Goal: Task Accomplishment & Management: Use online tool/utility

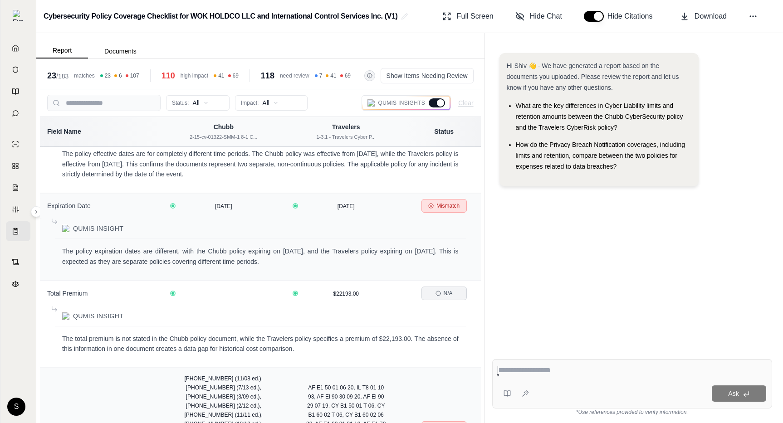
scroll to position [778, 0]
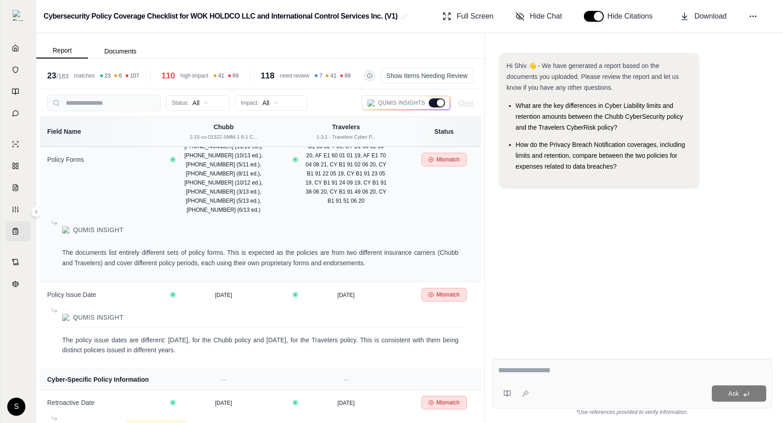
click at [442, 83] on div "23 / 183 matches 23 6 107 110 high impact 41 69 118 need review 7 41 69 Show It…" at bounding box center [260, 76] width 441 height 27
click at [430, 78] on button "Show Items Needing Review" at bounding box center [427, 75] width 93 height 15
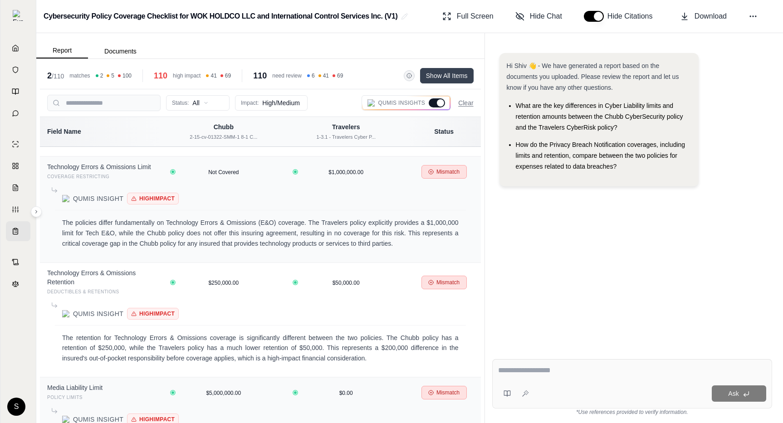
scroll to position [1394, 0]
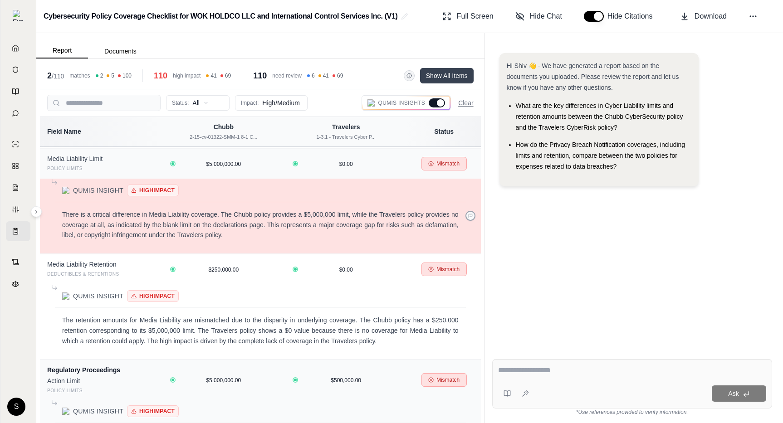
click at [470, 216] on icon at bounding box center [470, 216] width 5 height 5
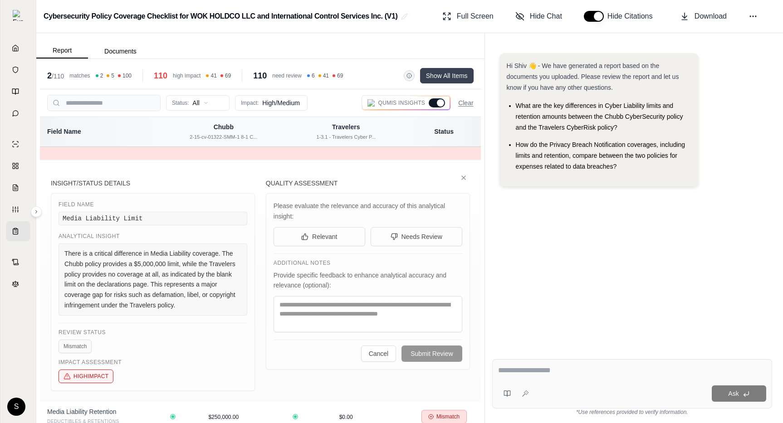
scroll to position [1489, 0]
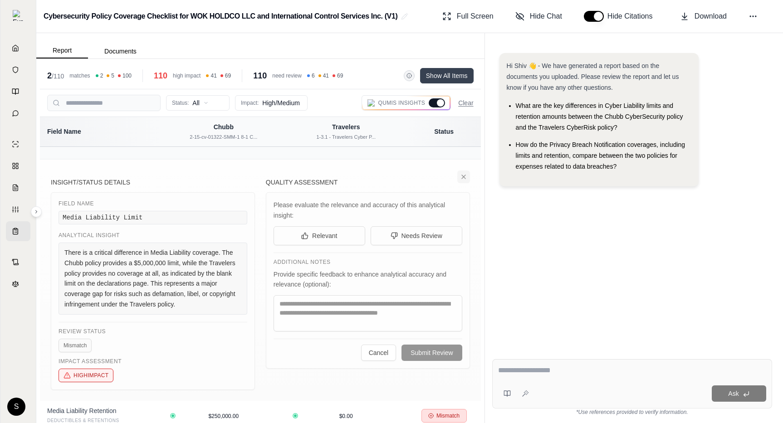
click at [465, 177] on icon at bounding box center [463, 176] width 7 height 7
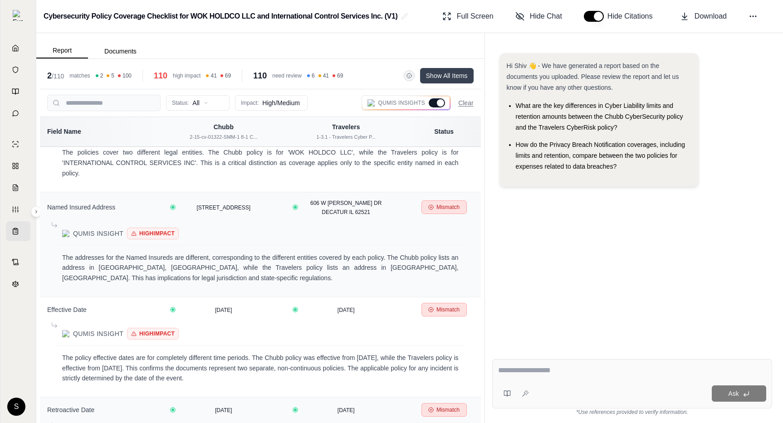
scroll to position [0, 0]
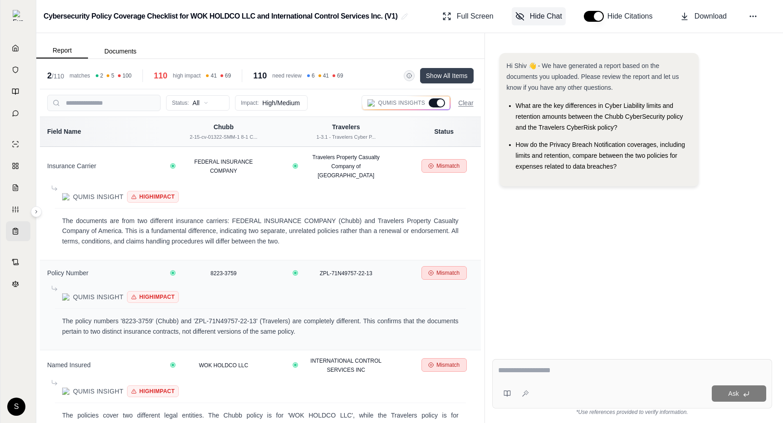
click at [546, 18] on span "Hide Chat" at bounding box center [546, 16] width 32 height 11
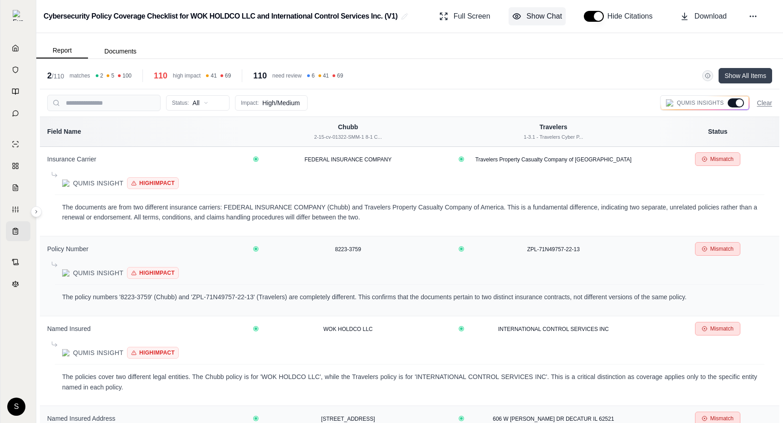
click at [555, 24] on button "Show Chat" at bounding box center [537, 16] width 57 height 18
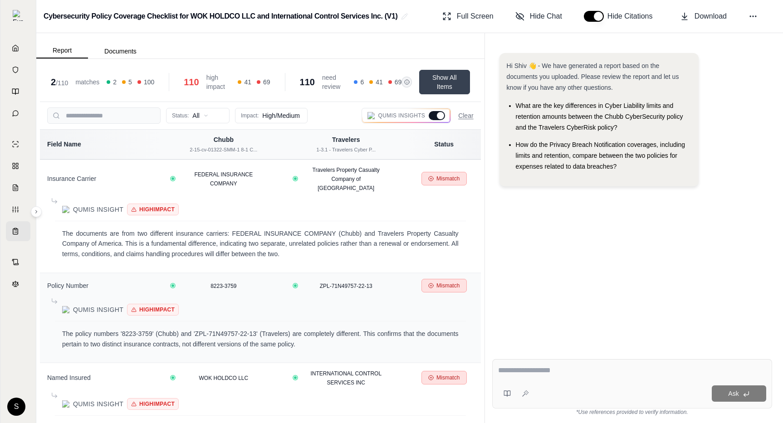
click at [452, 81] on button "Show All Items" at bounding box center [444, 82] width 51 height 24
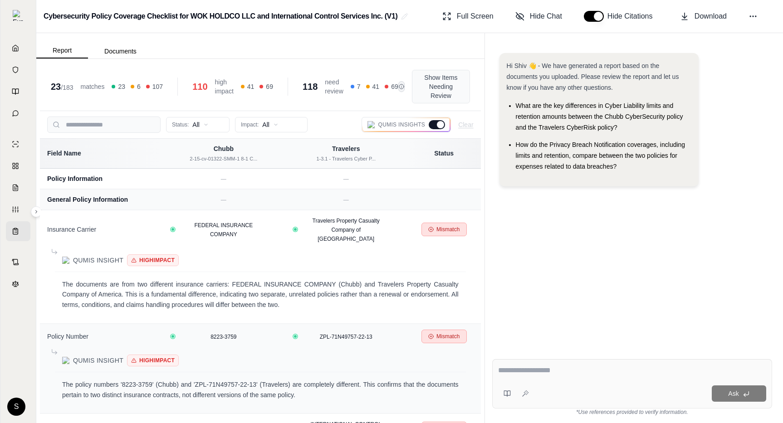
click at [452, 81] on button "Show Items Needing Review" at bounding box center [441, 87] width 58 height 34
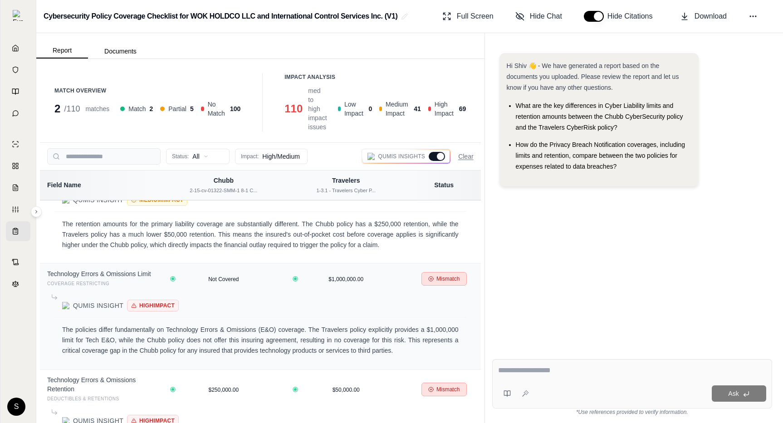
scroll to position [1232, 0]
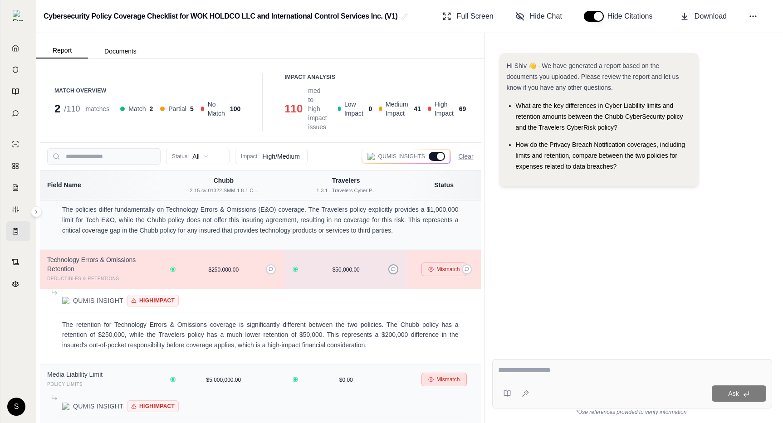
click at [392, 272] on icon at bounding box center [393, 269] width 5 height 5
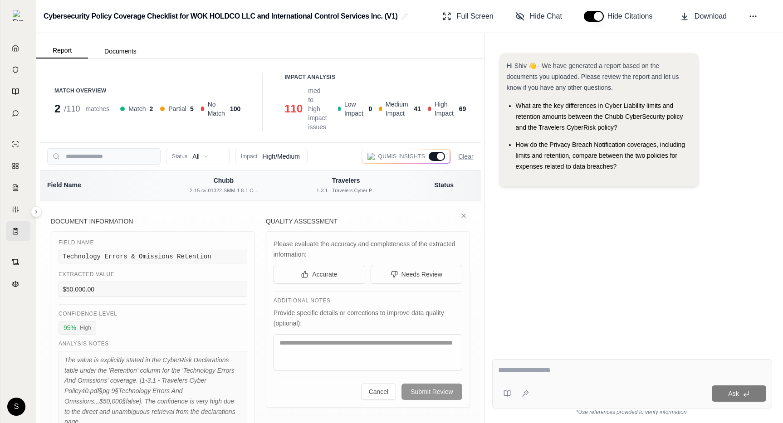
scroll to position [1399, 0]
click at [461, 219] on icon at bounding box center [463, 215] width 7 height 7
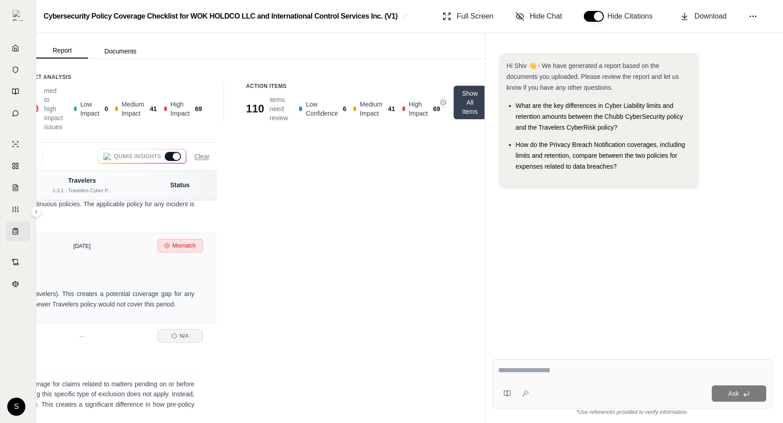
scroll to position [0, 0]
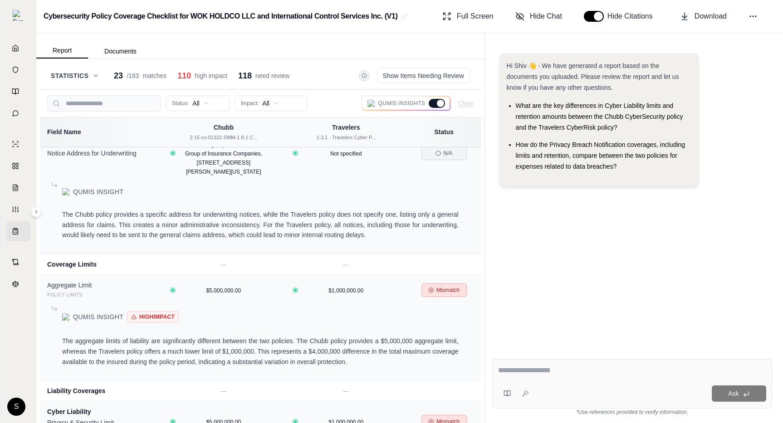
click at [96, 74] on icon at bounding box center [95, 75] width 7 height 7
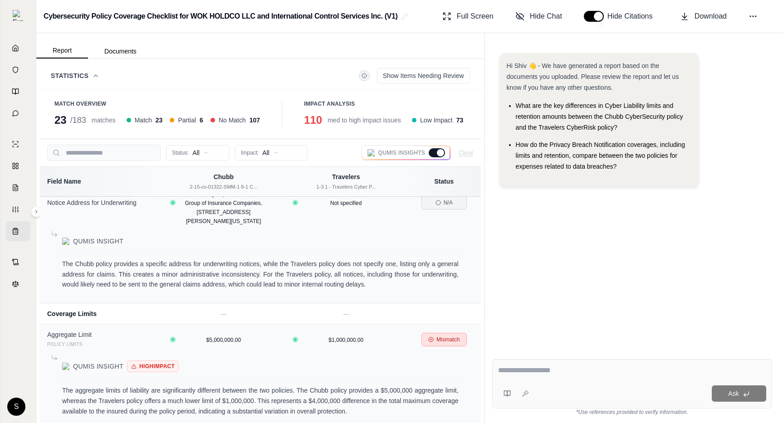
click at [95, 70] on div "Statistics Show Items Needing Review" at bounding box center [260, 75] width 419 height 15
click at [95, 77] on icon at bounding box center [95, 75] width 7 height 7
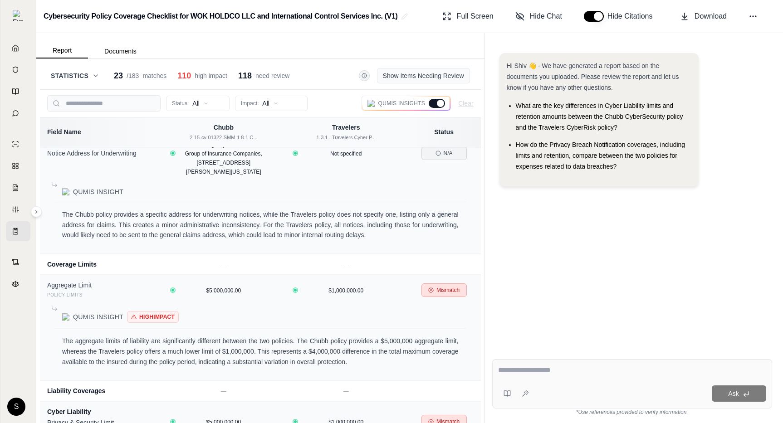
click at [408, 76] on button "Show Items Needing Review" at bounding box center [423, 75] width 93 height 15
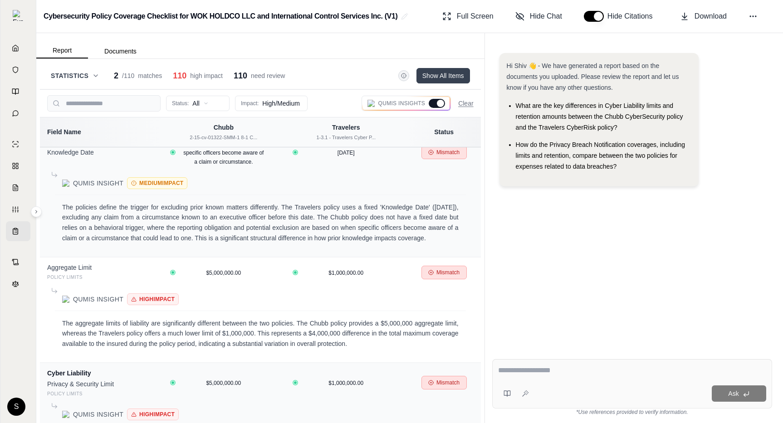
click at [440, 76] on button "Show All Items" at bounding box center [443, 75] width 54 height 15
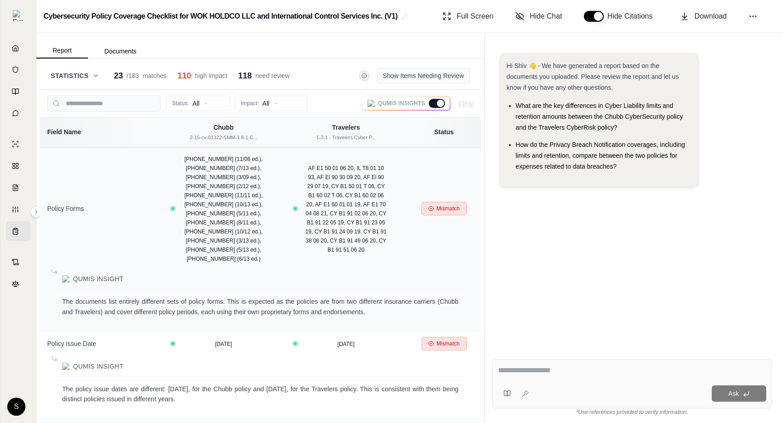
scroll to position [1785, 0]
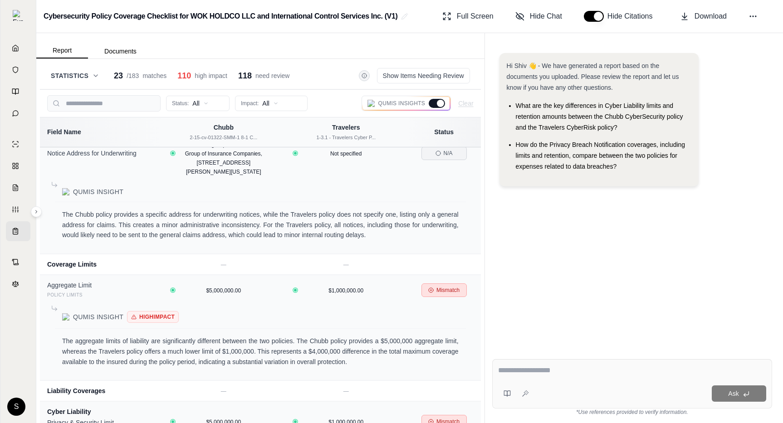
click at [89, 78] on button "Statistics" at bounding box center [75, 75] width 49 height 9
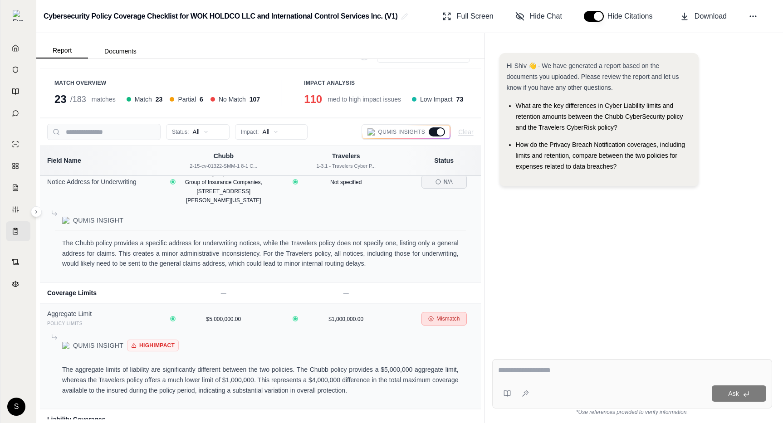
scroll to position [0, 0]
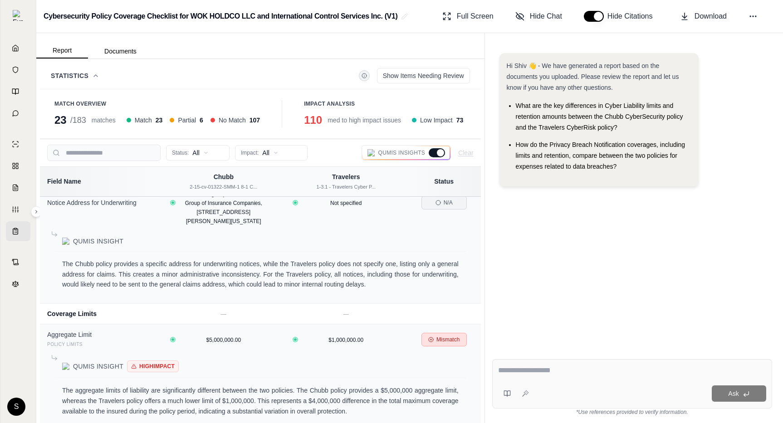
click at [102, 78] on div "Statistics Show Items Needing Review" at bounding box center [260, 75] width 419 height 15
click at [98, 77] on icon at bounding box center [95, 75] width 7 height 7
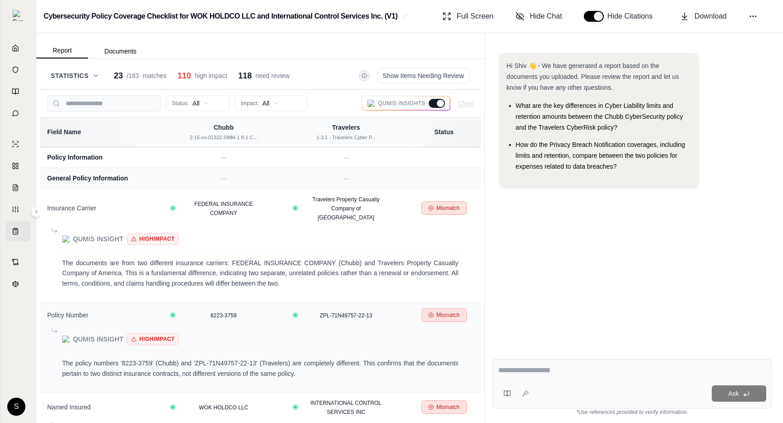
click at [440, 104] on div at bounding box center [440, 103] width 7 height 7
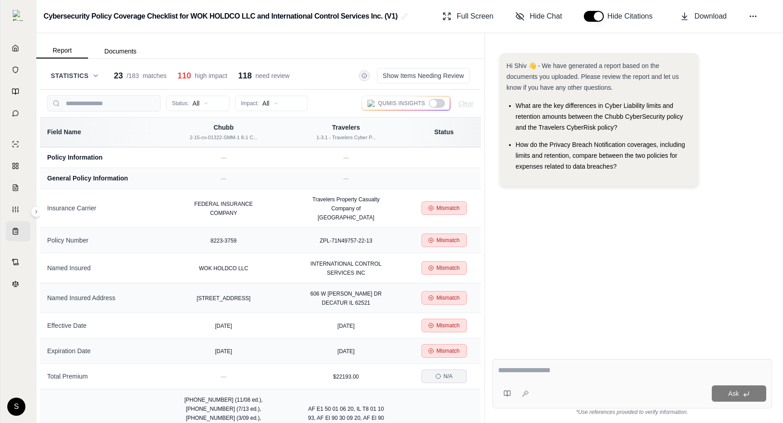
click at [94, 73] on icon at bounding box center [95, 75] width 7 height 7
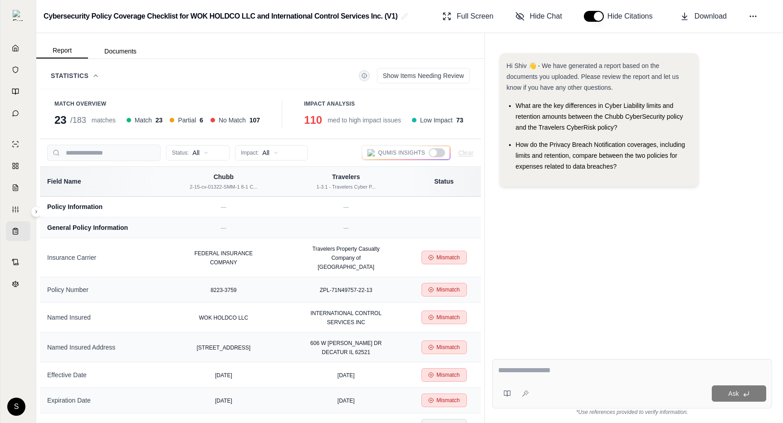
click at [94, 73] on icon at bounding box center [95, 75] width 7 height 7
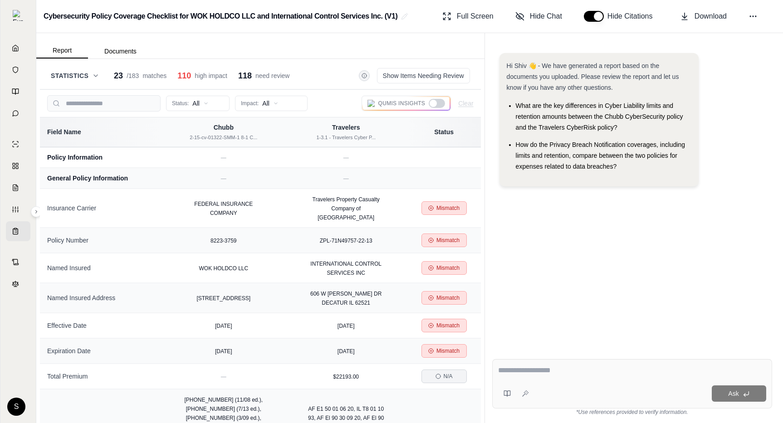
click at [81, 73] on span "Statistics" at bounding box center [70, 75] width 38 height 9
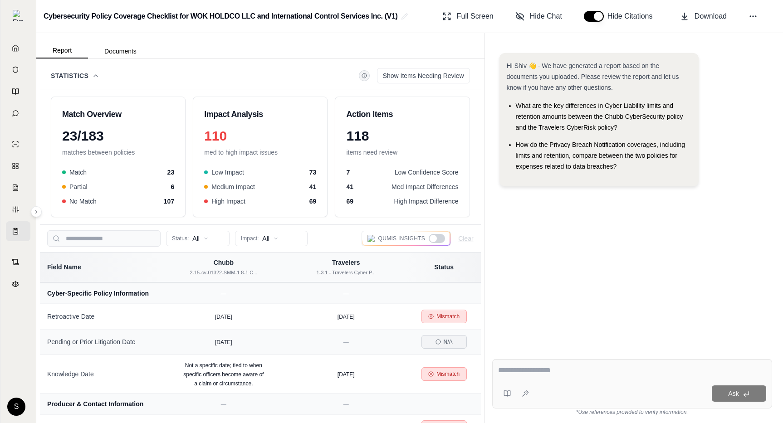
click at [95, 75] on icon at bounding box center [96, 76] width 4 height 2
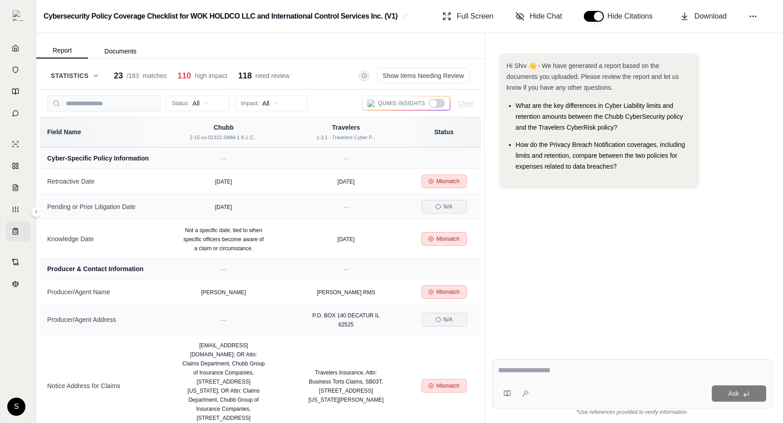
click at [95, 75] on icon at bounding box center [95, 75] width 7 height 7
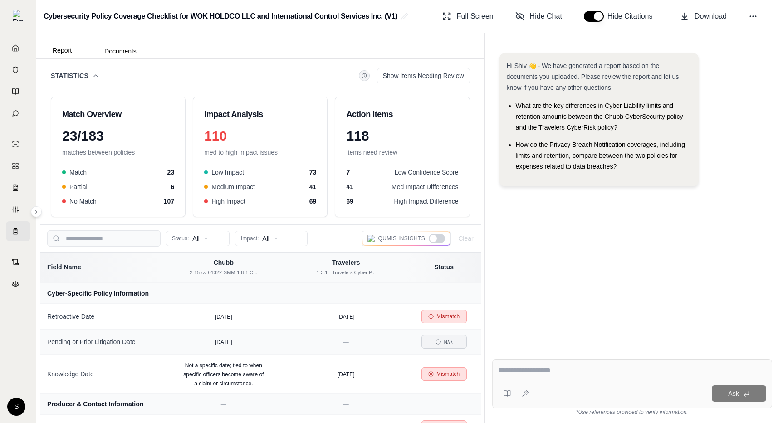
click at [95, 75] on icon at bounding box center [96, 76] width 4 height 2
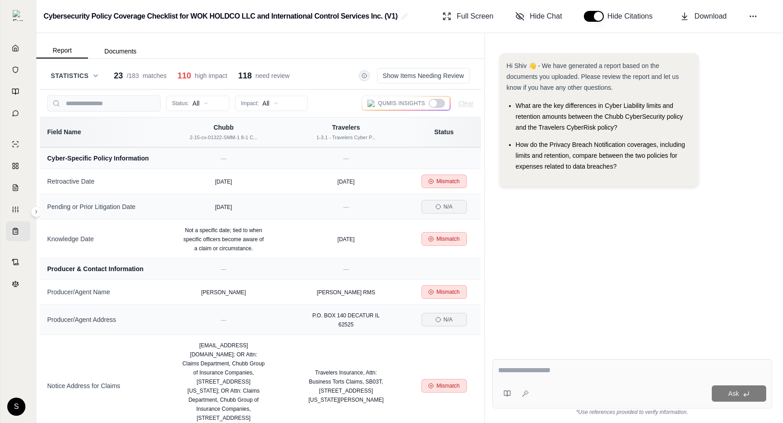
click at [93, 75] on icon at bounding box center [95, 75] width 7 height 7
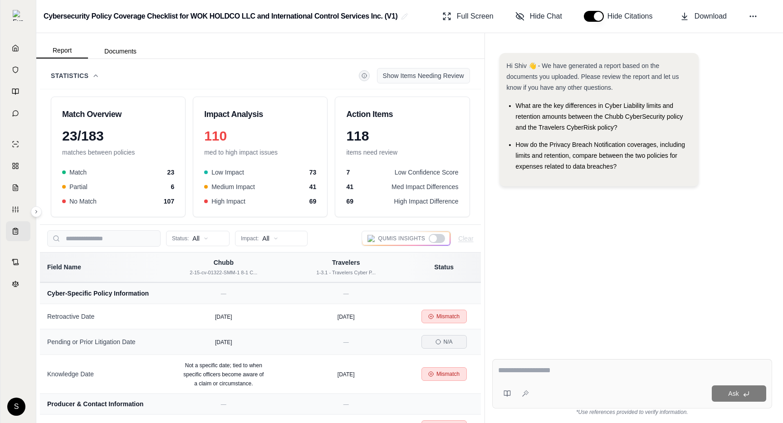
click at [420, 81] on button "Show Items Needing Review" at bounding box center [423, 75] width 93 height 15
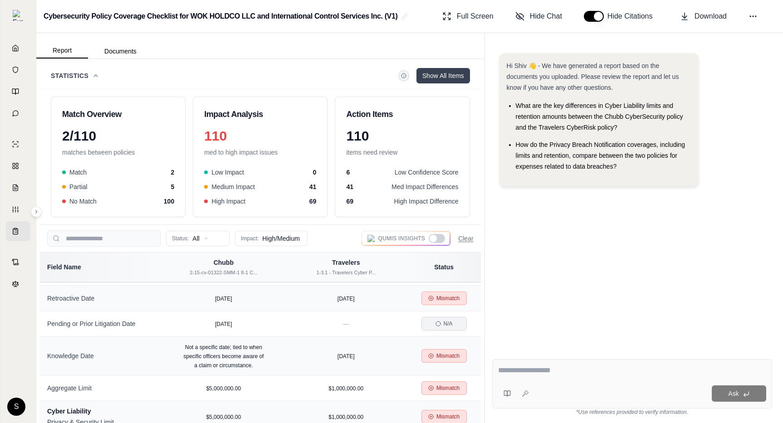
click at [447, 80] on button "Show All Items" at bounding box center [443, 75] width 54 height 15
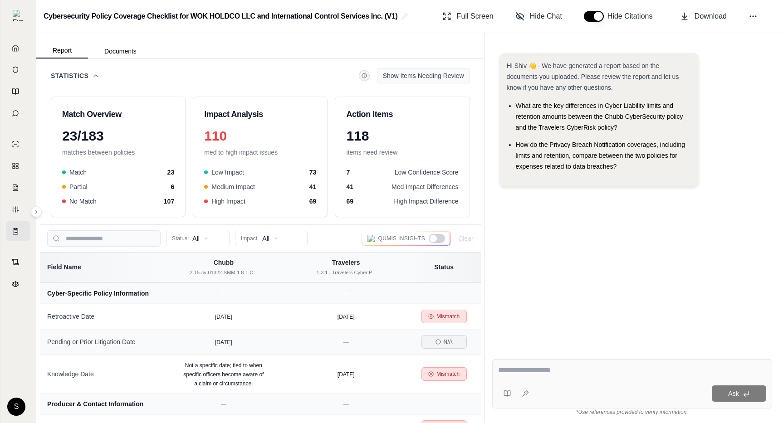
click at [442, 75] on button "Show Items Needing Review" at bounding box center [423, 75] width 93 height 15
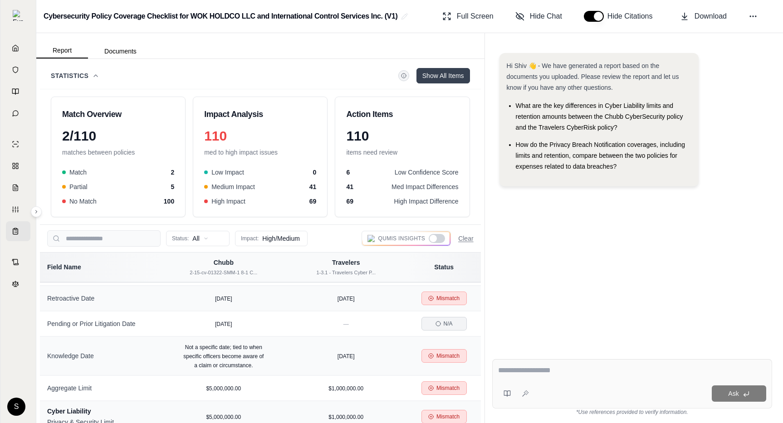
click at [91, 75] on button "Statistics" at bounding box center [75, 75] width 49 height 9
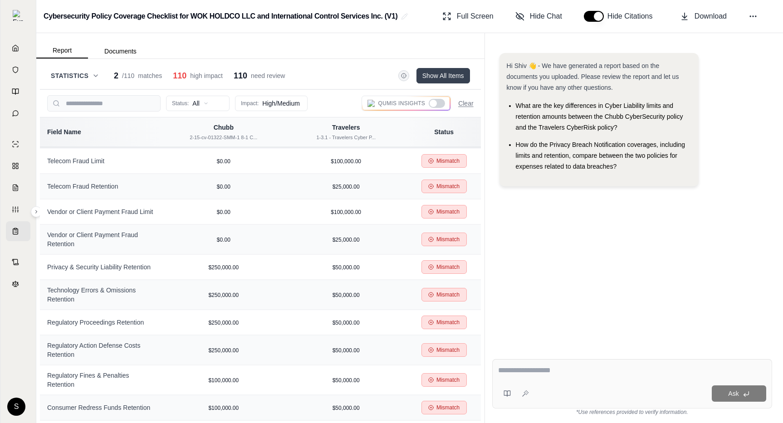
scroll to position [1257, 0]
click at [87, 73] on span "Statistics" at bounding box center [70, 75] width 38 height 9
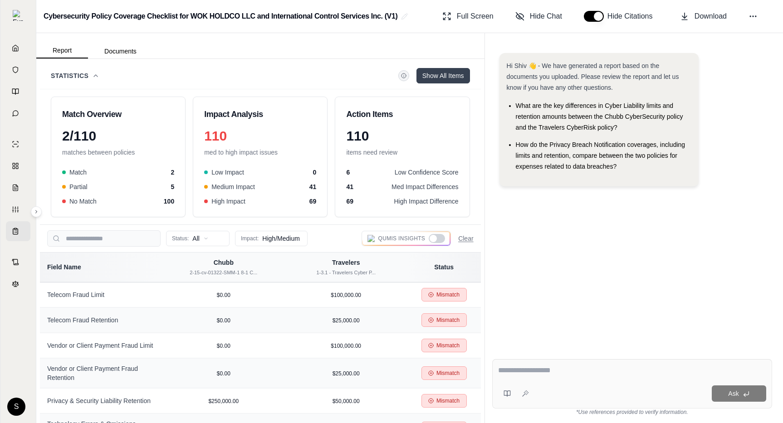
click at [433, 239] on div at bounding box center [433, 238] width 7 height 7
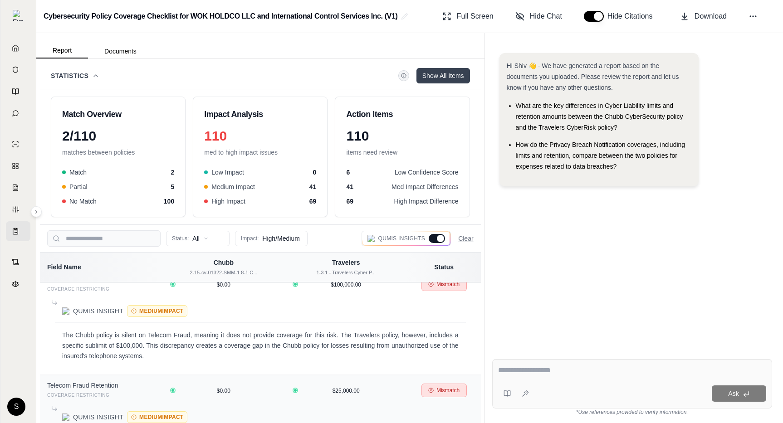
click at [434, 239] on div at bounding box center [437, 238] width 16 height 9
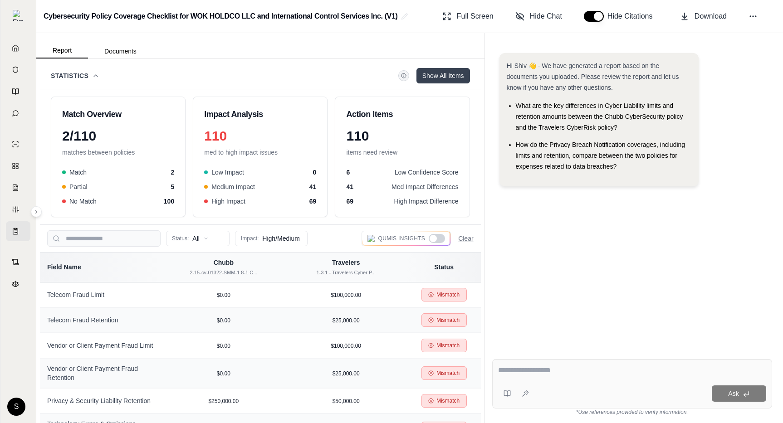
click at [434, 239] on div at bounding box center [433, 238] width 7 height 7
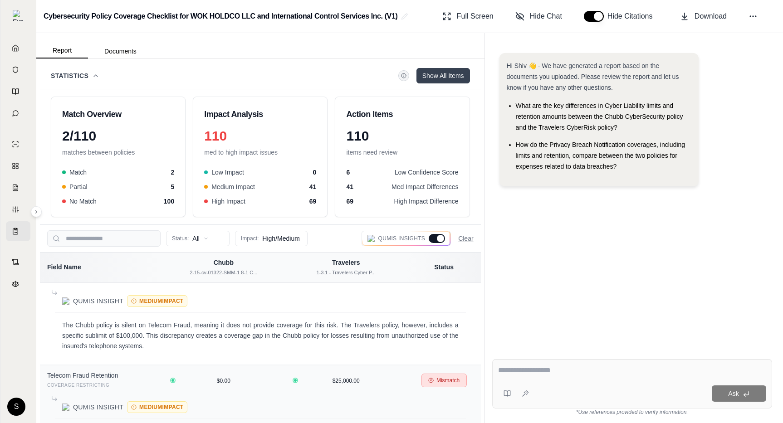
scroll to position [4882, 0]
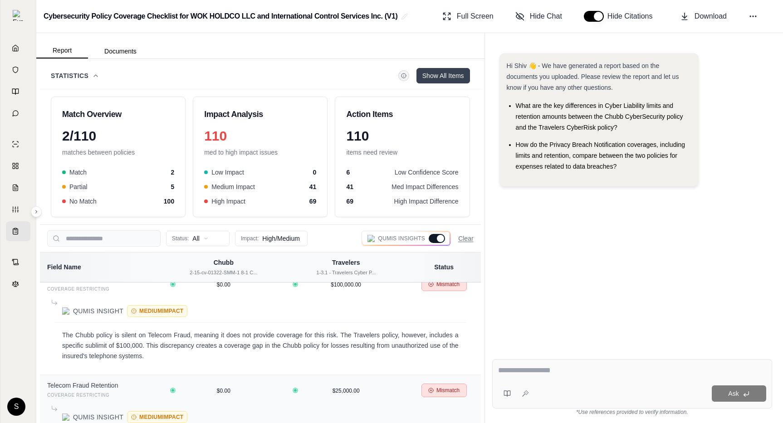
click at [98, 75] on icon at bounding box center [95, 75] width 7 height 7
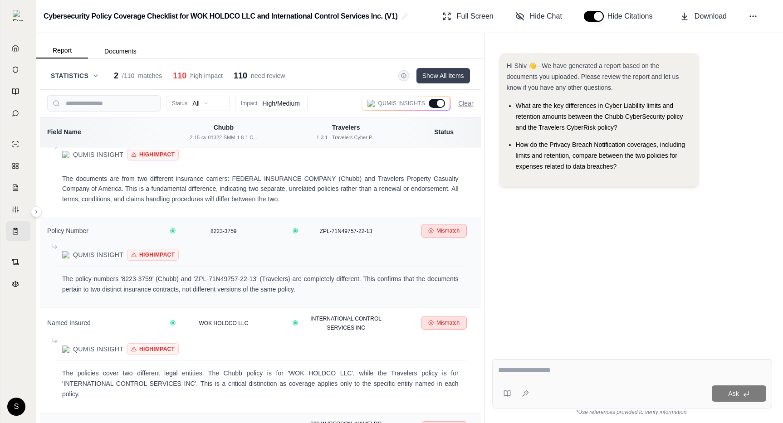
scroll to position [0, 0]
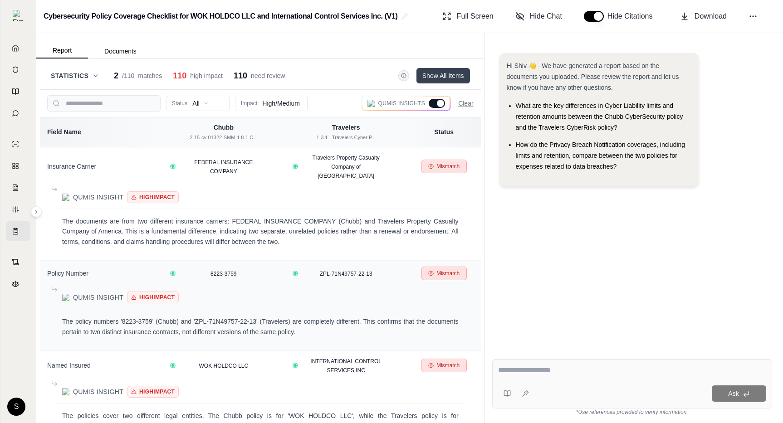
click at [94, 73] on icon at bounding box center [95, 75] width 7 height 7
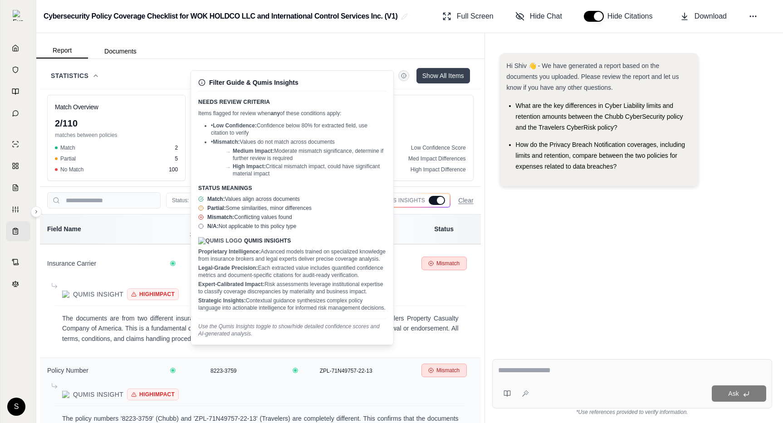
click at [456, 78] on button "Show All Items" at bounding box center [443, 75] width 54 height 15
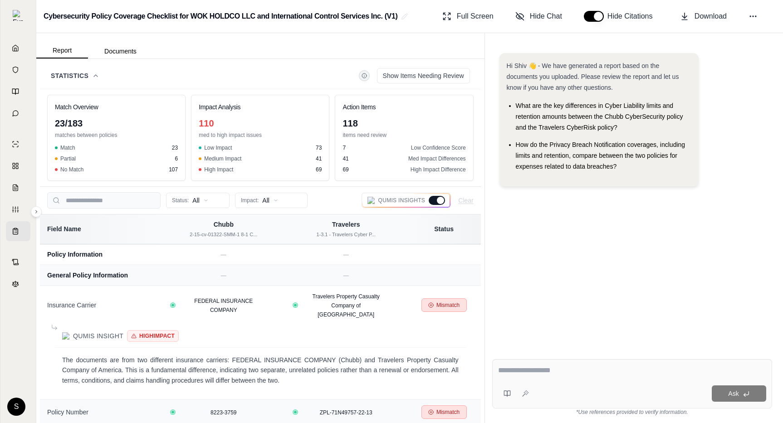
click at [91, 71] on button "Statistics" at bounding box center [75, 75] width 49 height 9
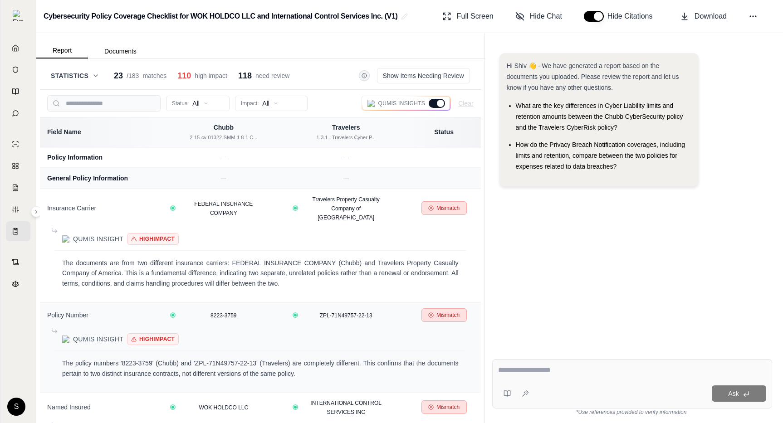
click at [104, 74] on div "Statistics 23 / 183 matches 110 high impact 118 need review" at bounding box center [170, 75] width 239 height 13
click at [94, 74] on icon at bounding box center [95, 75] width 7 height 7
click at [97, 79] on icon at bounding box center [95, 75] width 7 height 7
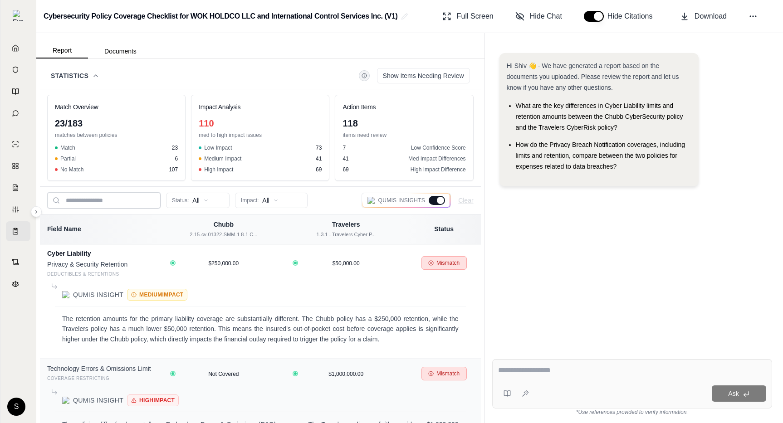
click at [103, 201] on input "search" at bounding box center [103, 200] width 113 height 16
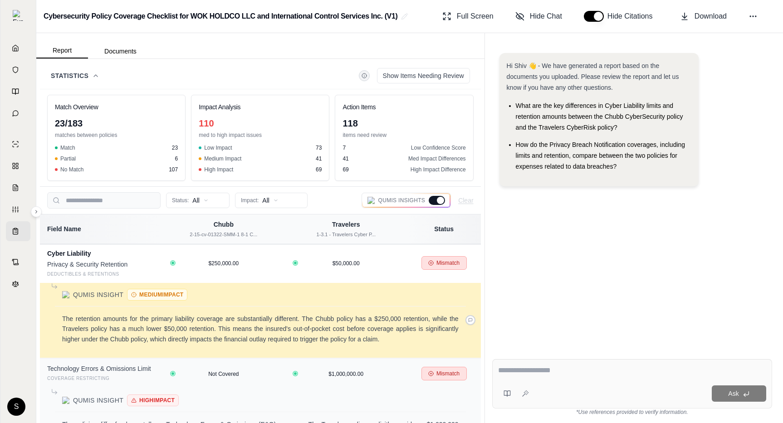
click at [465, 307] on div "The retention amounts for the primary liability coverage are substantially diff…" at bounding box center [260, 329] width 411 height 45
click at [468, 318] on icon at bounding box center [470, 320] width 5 height 5
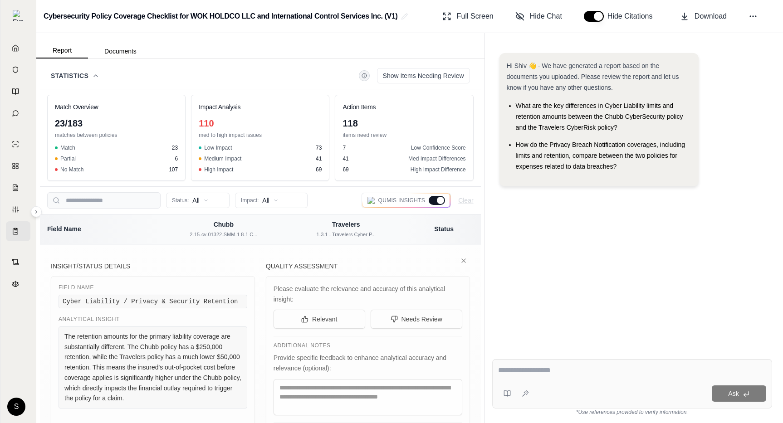
scroll to position [2273, 0]
click at [101, 74] on div "Statistics Show Items Needing Review" at bounding box center [260, 75] width 419 height 15
click at [97, 76] on icon at bounding box center [96, 76] width 4 height 2
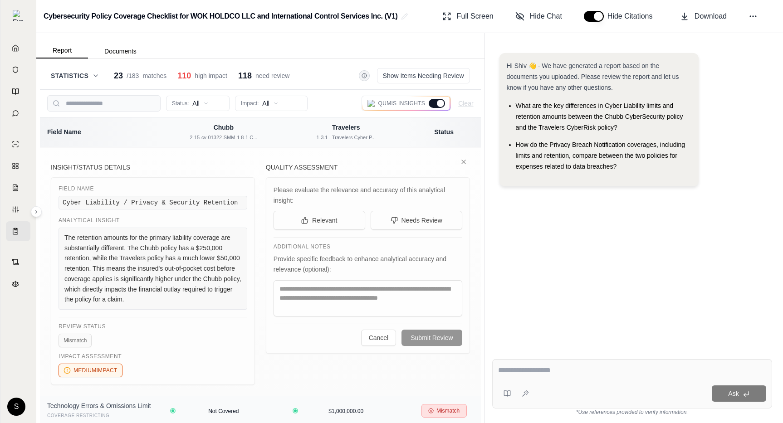
click at [96, 76] on icon at bounding box center [96, 76] width 4 height 2
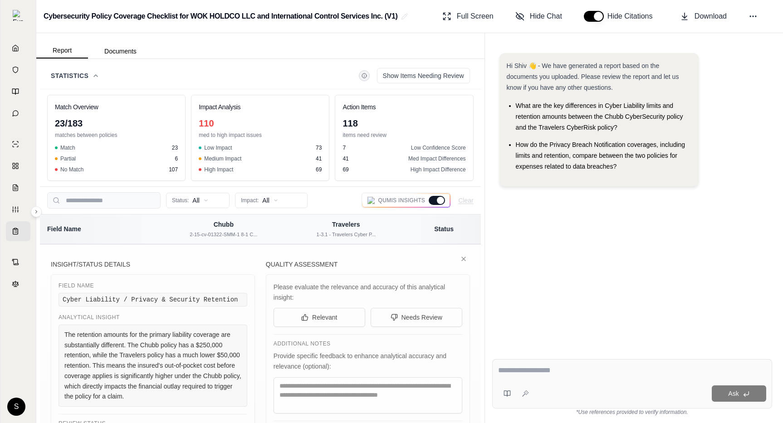
click at [96, 75] on icon at bounding box center [95, 75] width 7 height 7
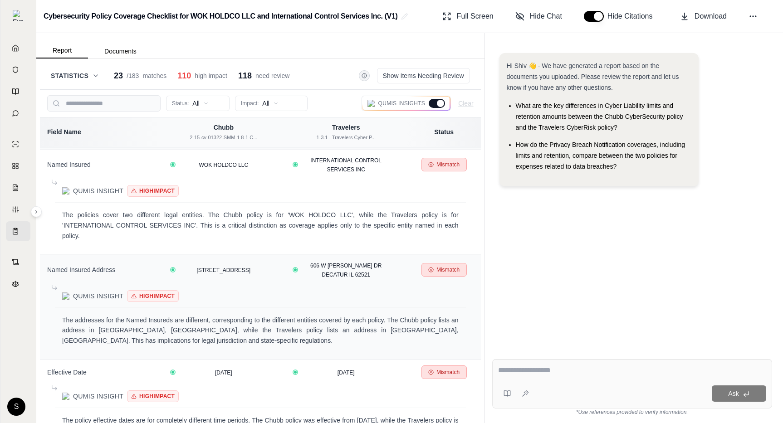
scroll to position [0, 0]
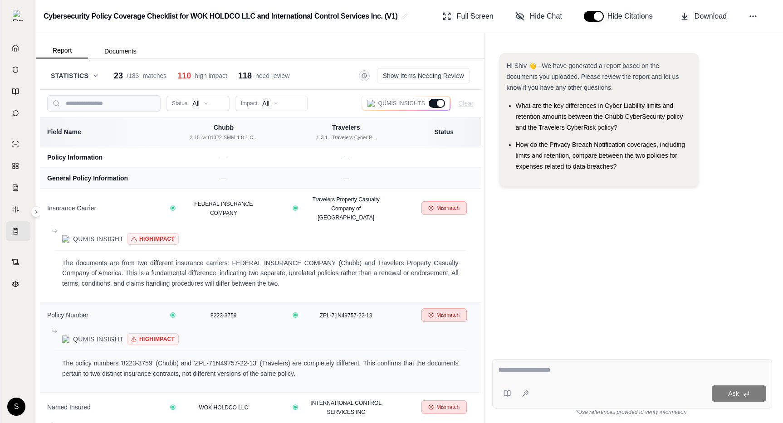
click at [94, 75] on icon at bounding box center [95, 75] width 7 height 7
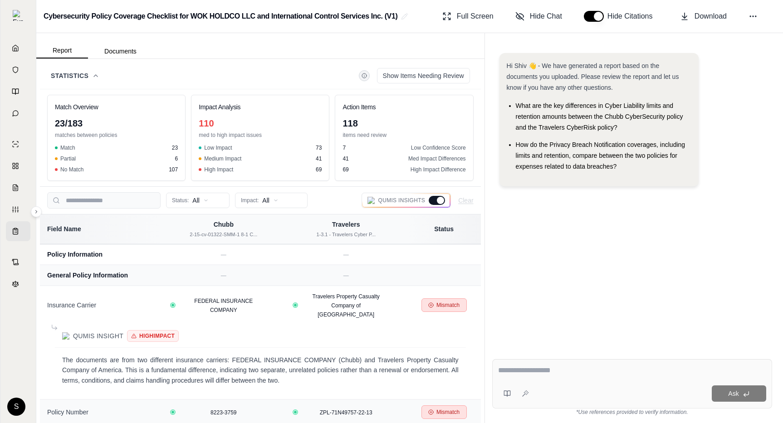
click at [97, 75] on icon at bounding box center [95, 75] width 7 height 7
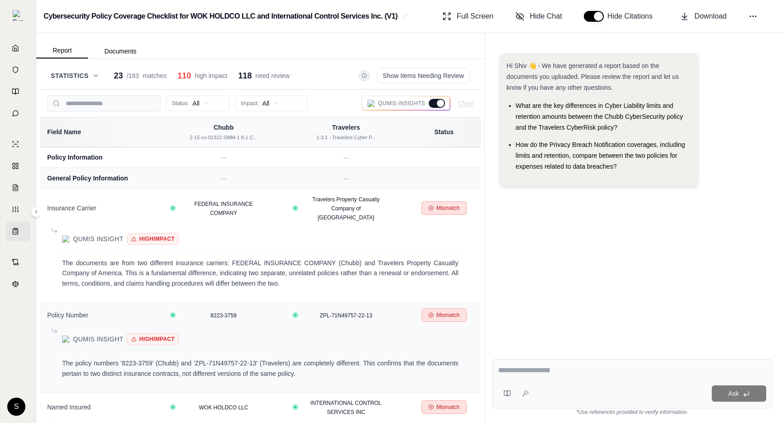
click at [97, 74] on icon at bounding box center [95, 75] width 7 height 7
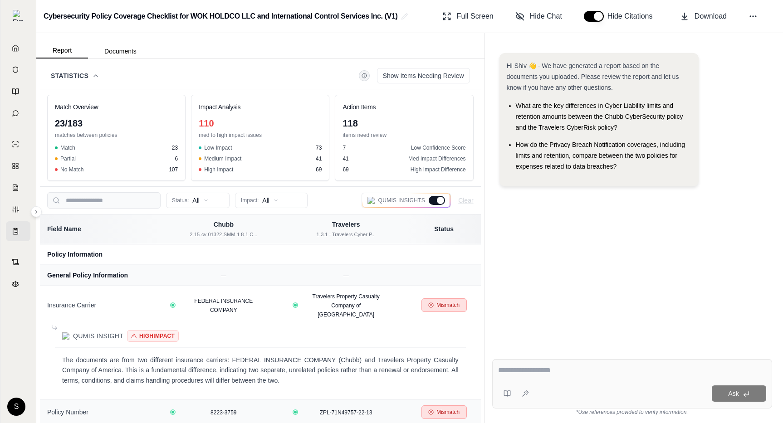
click at [97, 74] on icon at bounding box center [95, 75] width 7 height 7
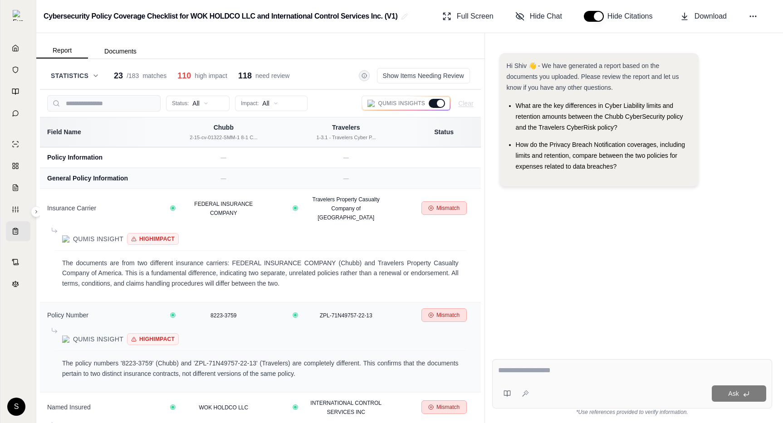
click at [97, 74] on icon at bounding box center [95, 75] width 7 height 7
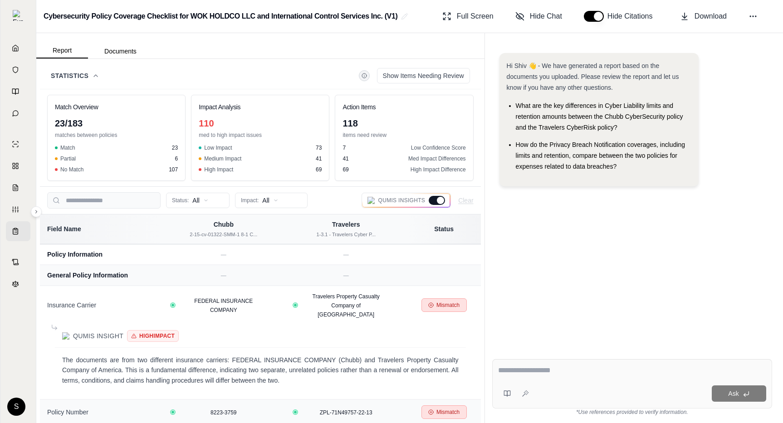
click at [90, 76] on button "Statistics" at bounding box center [75, 75] width 49 height 9
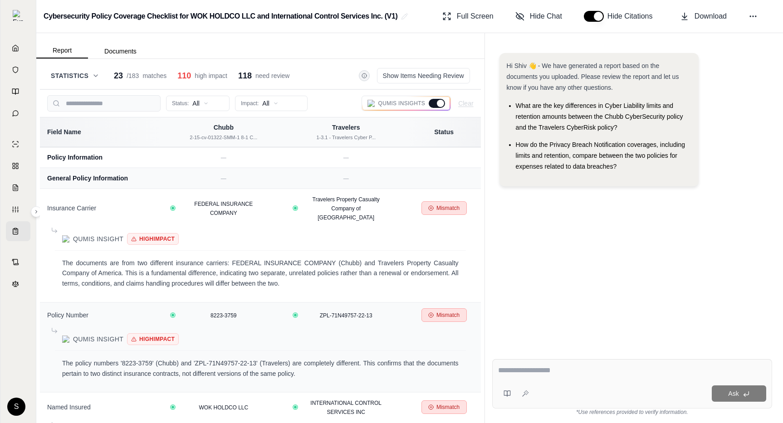
click at [91, 73] on button "Statistics" at bounding box center [75, 75] width 49 height 9
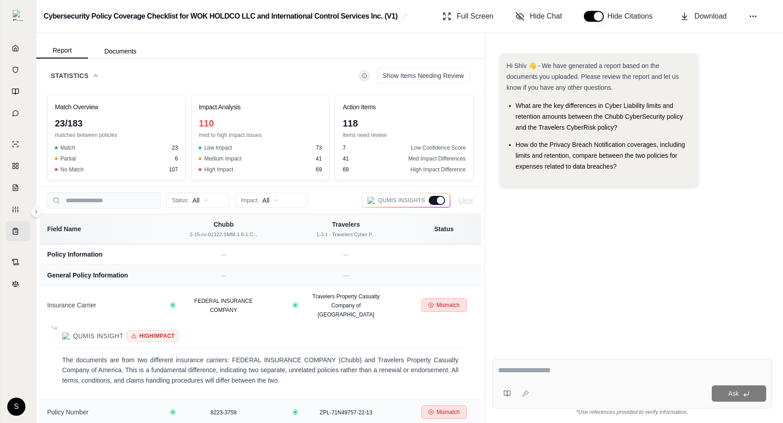
click at [99, 73] on icon at bounding box center [95, 75] width 7 height 7
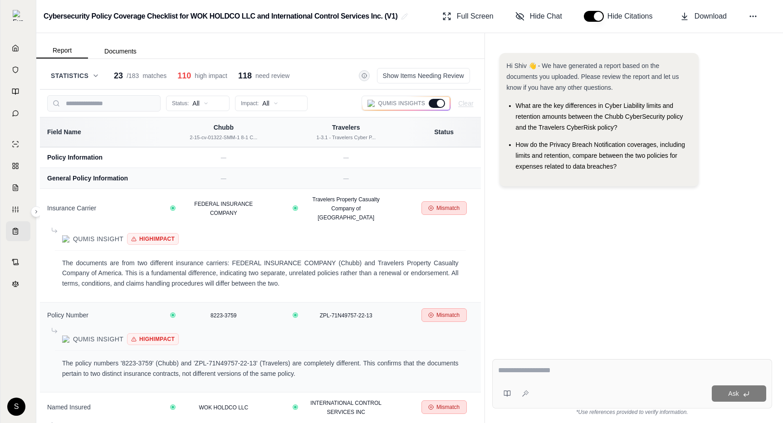
click at [99, 73] on icon at bounding box center [95, 75] width 7 height 7
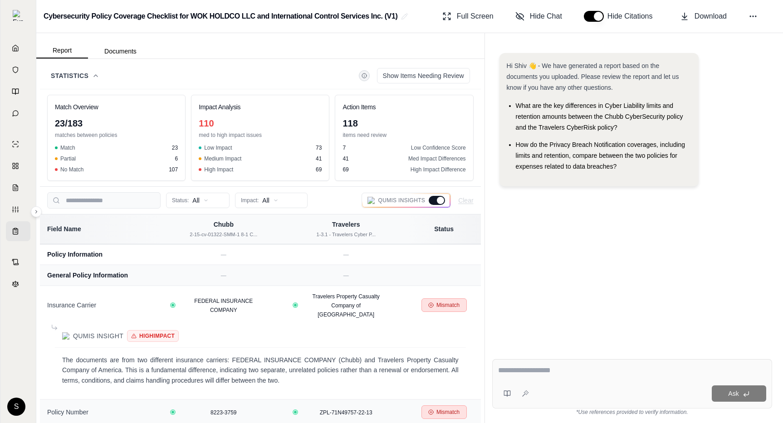
click at [99, 73] on icon at bounding box center [95, 75] width 7 height 7
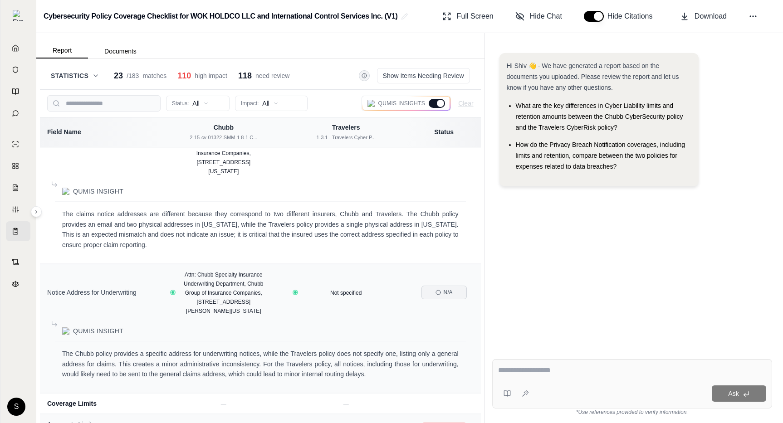
scroll to position [1721, 0]
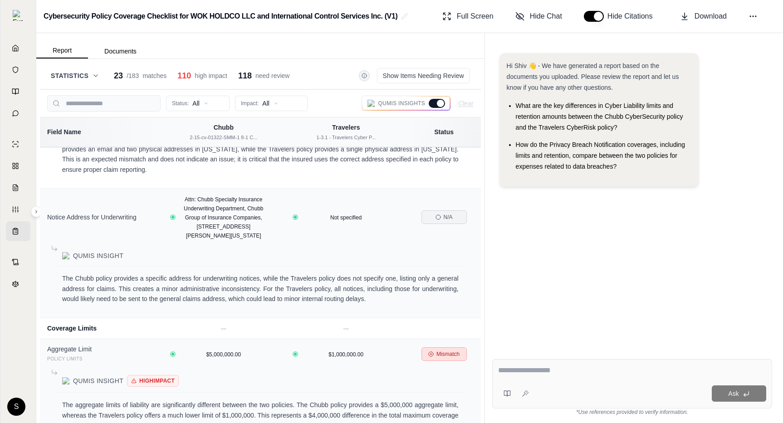
click at [97, 74] on icon at bounding box center [95, 75] width 7 height 7
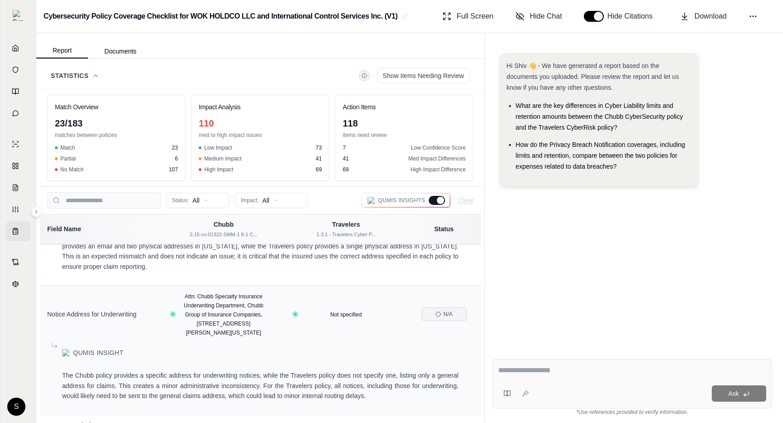
click at [97, 74] on icon at bounding box center [95, 75] width 7 height 7
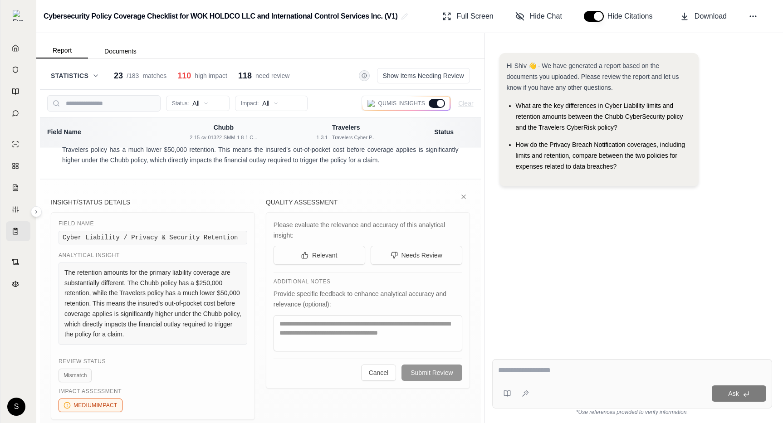
scroll to position [2238, 0]
click at [523, 247] on div "Hi Shiv 👋 - We have generated a report based on the documents you uploaded. Ple…" at bounding box center [632, 195] width 280 height 299
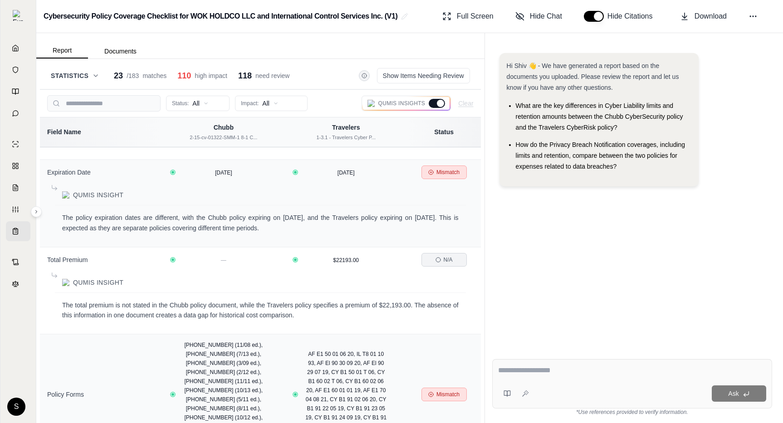
scroll to position [0, 0]
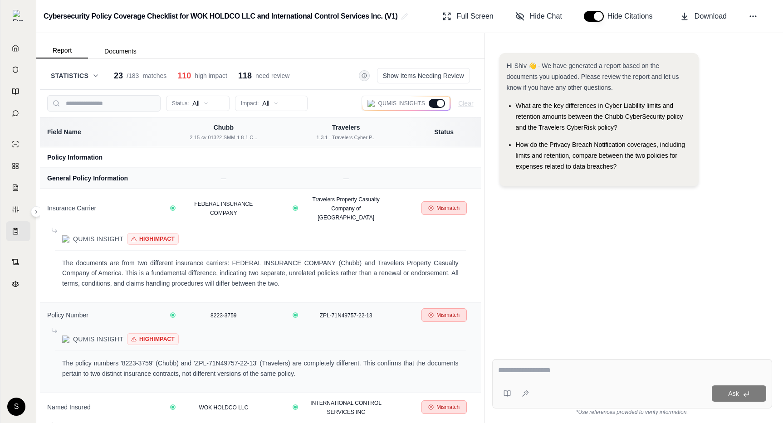
click at [93, 78] on icon at bounding box center [95, 75] width 7 height 7
click at [96, 78] on icon at bounding box center [95, 75] width 7 height 7
click at [96, 75] on icon at bounding box center [95, 75] width 7 height 7
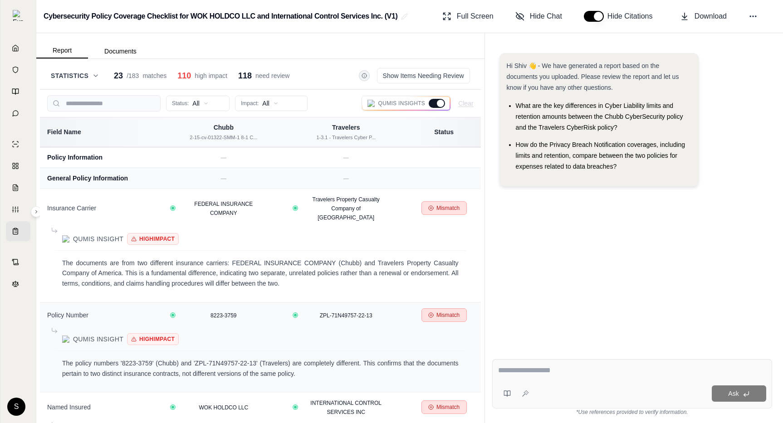
click at [91, 78] on button "Statistics" at bounding box center [75, 75] width 49 height 9
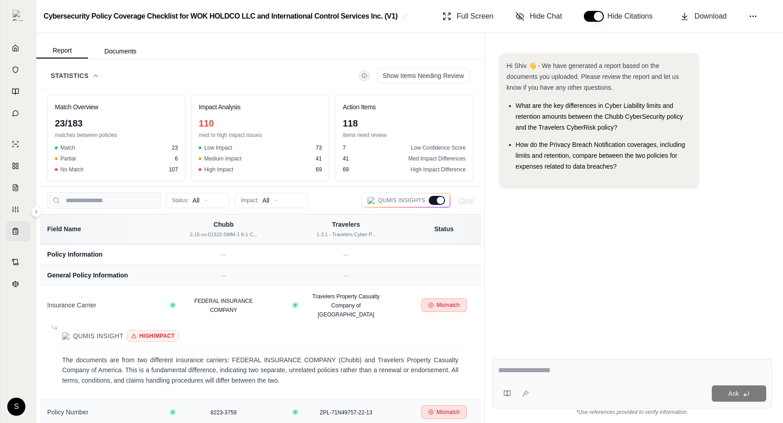
click at [91, 78] on button "Statistics" at bounding box center [75, 75] width 49 height 9
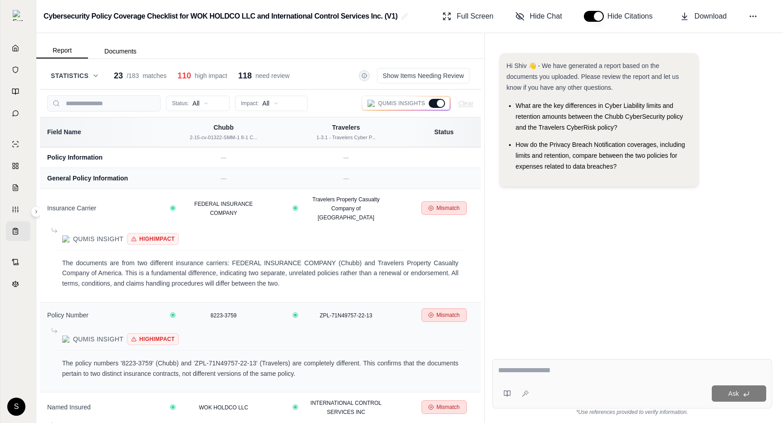
click at [90, 75] on button "Statistics" at bounding box center [75, 75] width 49 height 9
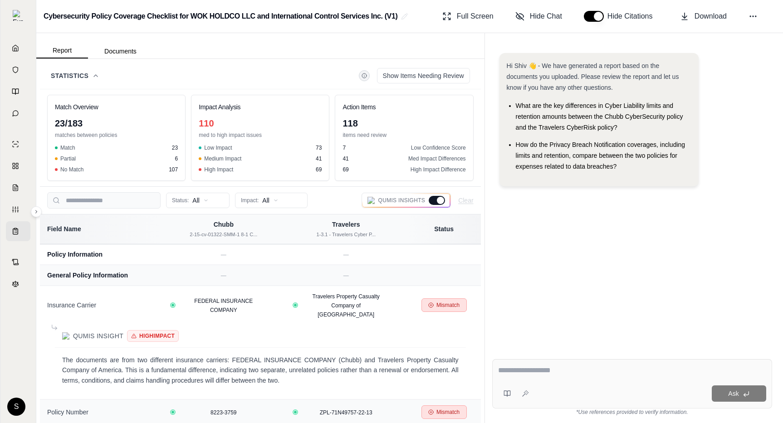
click at [110, 72] on div "Statistics Show Items Needing Review" at bounding box center [260, 75] width 419 height 15
click at [103, 73] on div "Statistics Show Items Needing Review" at bounding box center [260, 75] width 419 height 15
click at [101, 74] on div "Statistics Show Items Needing Review" at bounding box center [260, 75] width 419 height 15
click at [95, 75] on icon at bounding box center [96, 76] width 4 height 2
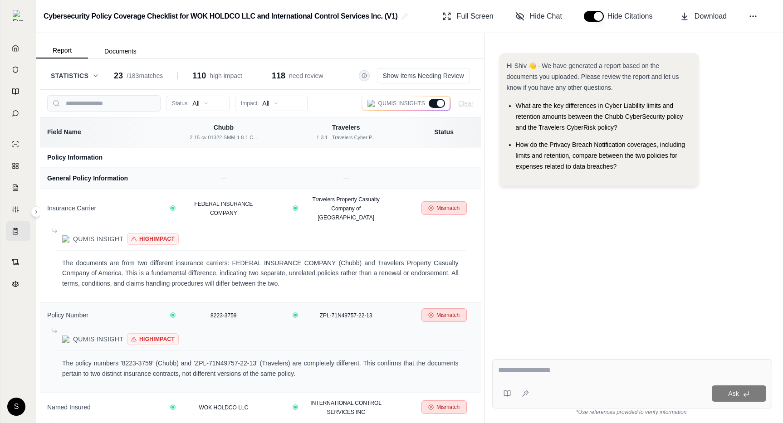
drag, startPoint x: 169, startPoint y: 75, endPoint x: 144, endPoint y: 76, distance: 25.4
click at [144, 76] on div "23 / 183 matches 110 high impact 118 need review" at bounding box center [218, 75] width 209 height 13
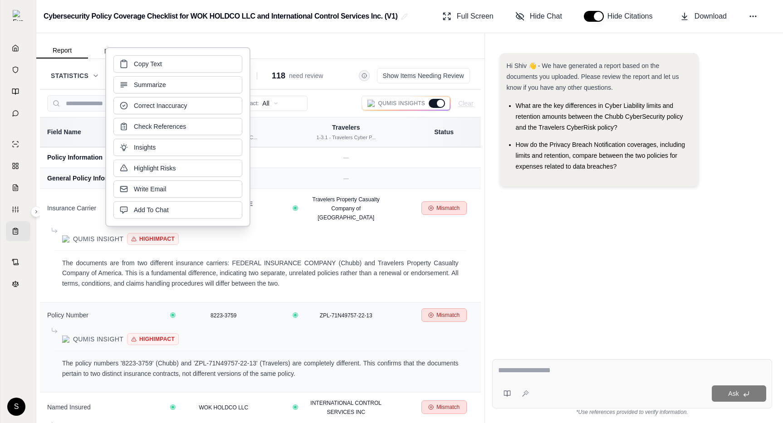
click at [68, 77] on span "Statistics" at bounding box center [70, 75] width 38 height 9
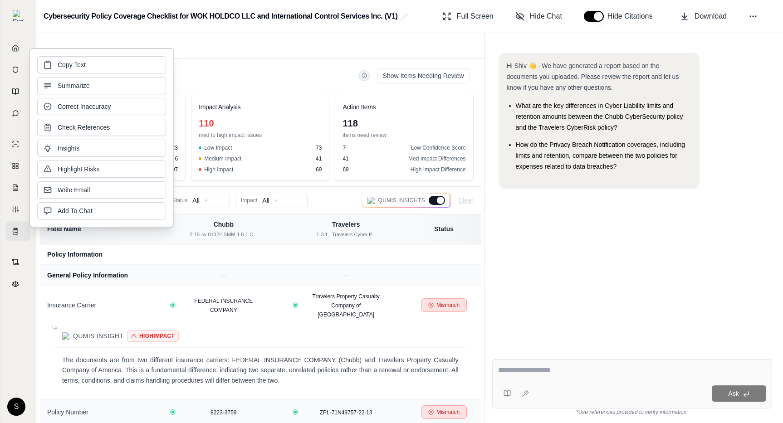
click at [237, 83] on div "Statistics Show Items Needing Review" at bounding box center [260, 75] width 419 height 15
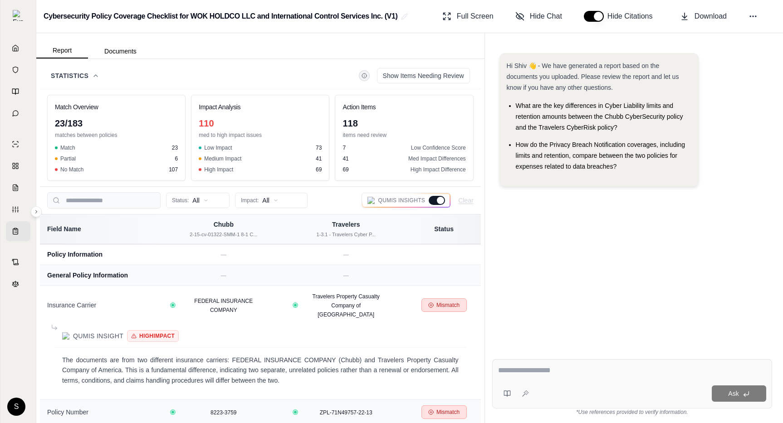
click at [95, 76] on icon at bounding box center [95, 75] width 7 height 7
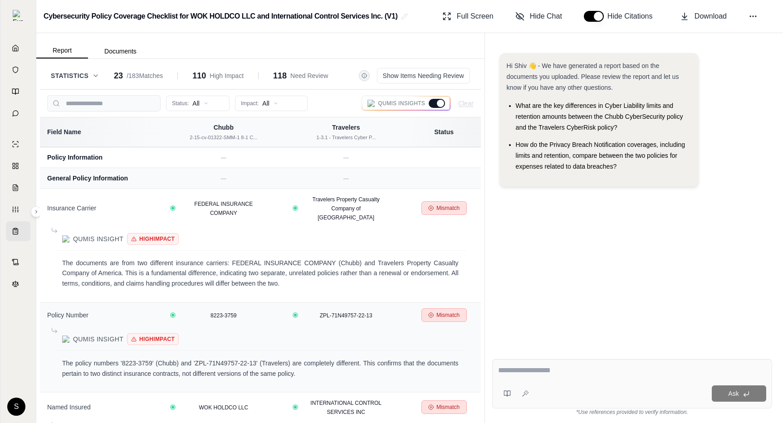
click at [94, 71] on button "Statistics" at bounding box center [75, 75] width 49 height 9
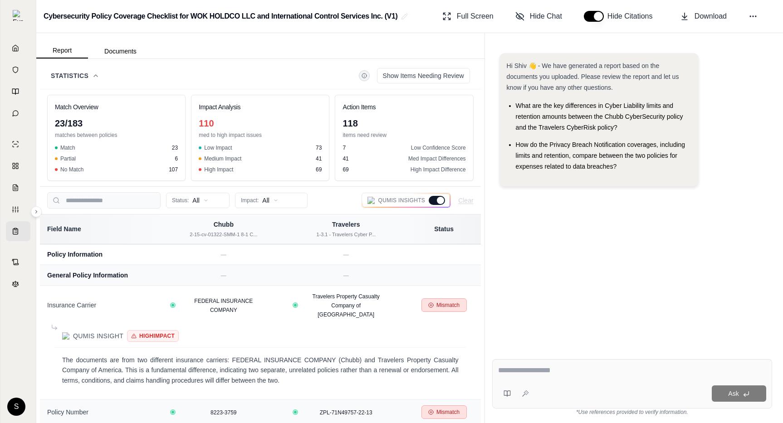
click at [94, 71] on button "Statistics" at bounding box center [75, 75] width 49 height 9
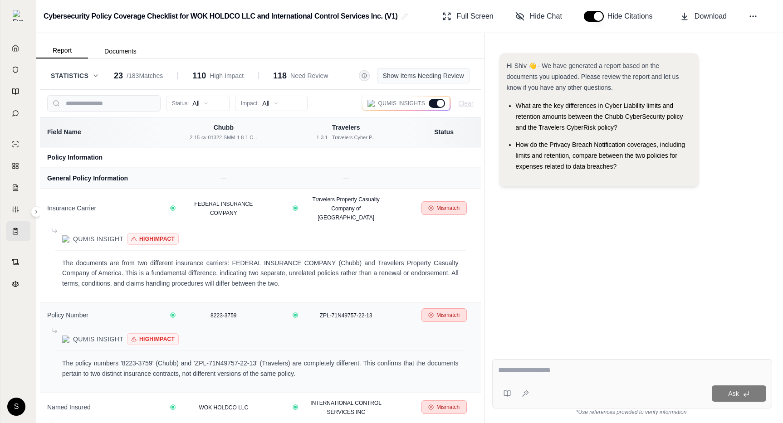
click at [395, 73] on button "Show Items Needing Review" at bounding box center [423, 75] width 93 height 15
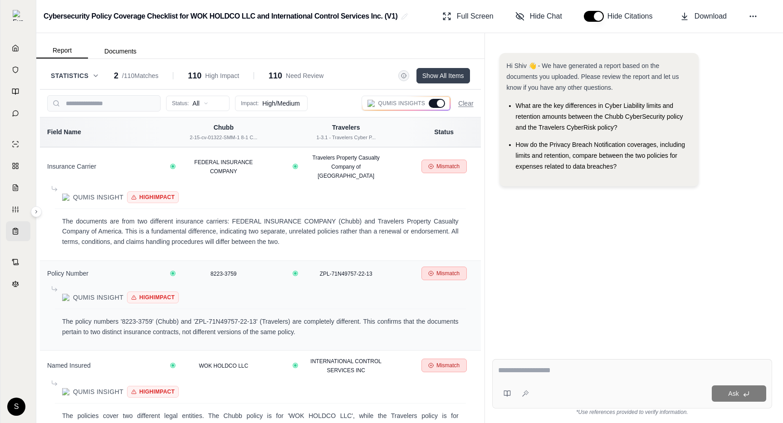
click at [444, 78] on button "Show All Items" at bounding box center [443, 75] width 54 height 15
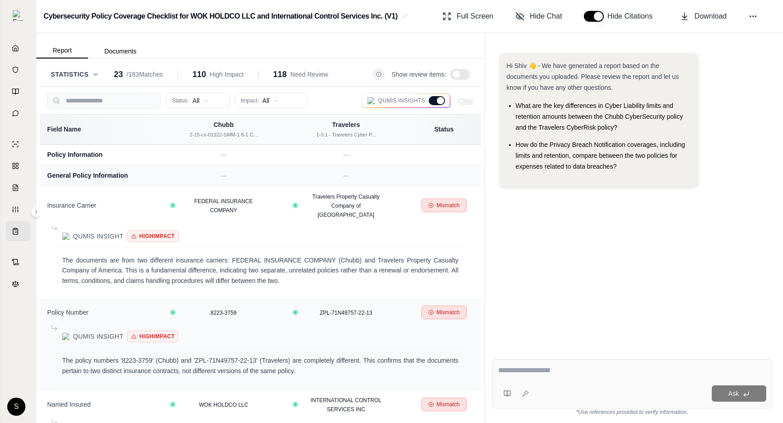
click at [93, 71] on icon at bounding box center [95, 74] width 7 height 7
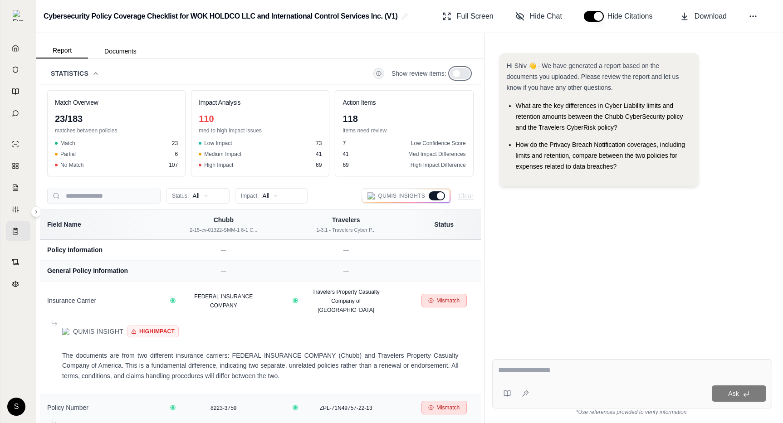
click at [458, 75] on span at bounding box center [456, 73] width 7 height 7
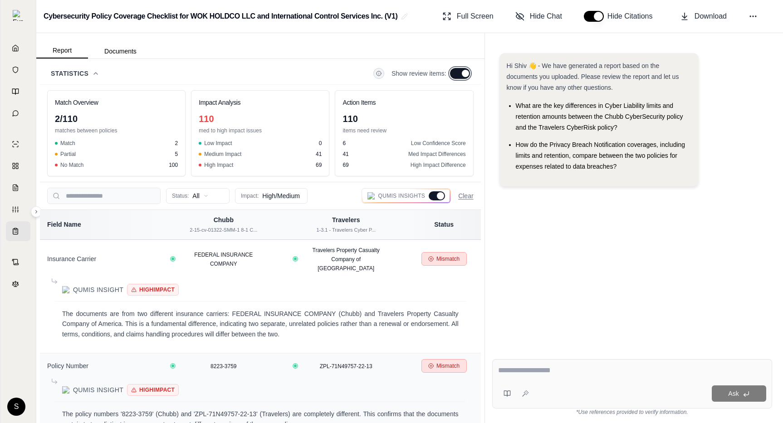
click at [458, 74] on button at bounding box center [460, 73] width 20 height 11
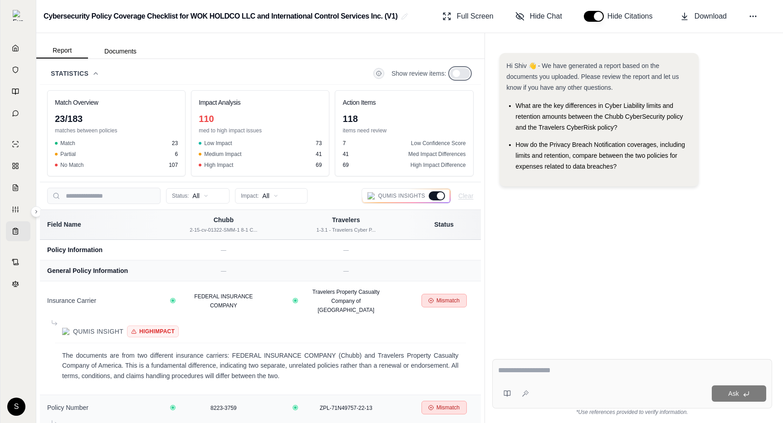
click at [458, 74] on span at bounding box center [456, 73] width 7 height 7
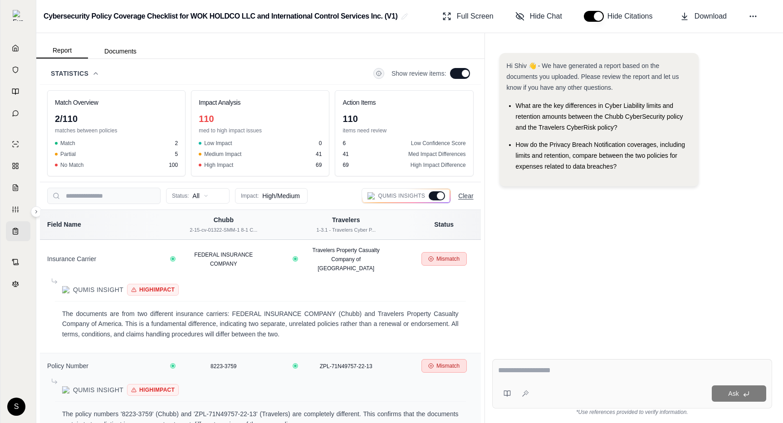
click at [469, 199] on button "Clear" at bounding box center [465, 195] width 15 height 9
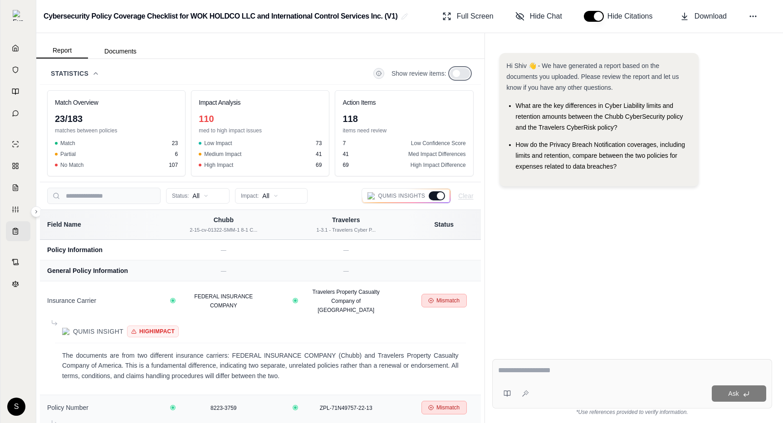
click at [458, 75] on span at bounding box center [456, 73] width 7 height 7
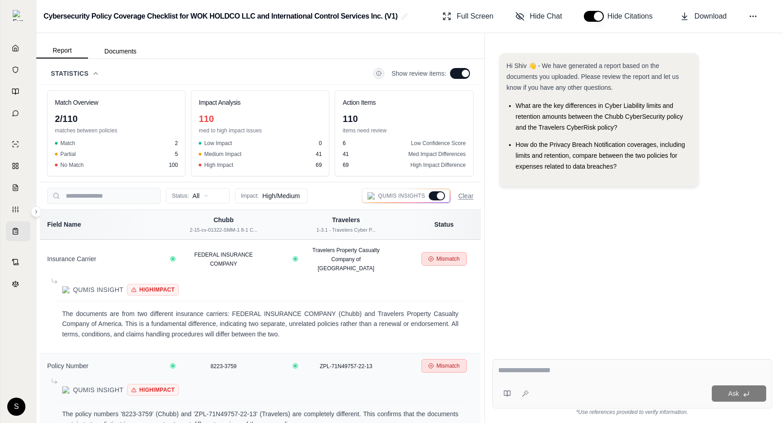
click at [88, 72] on span "Statistics" at bounding box center [70, 73] width 38 height 9
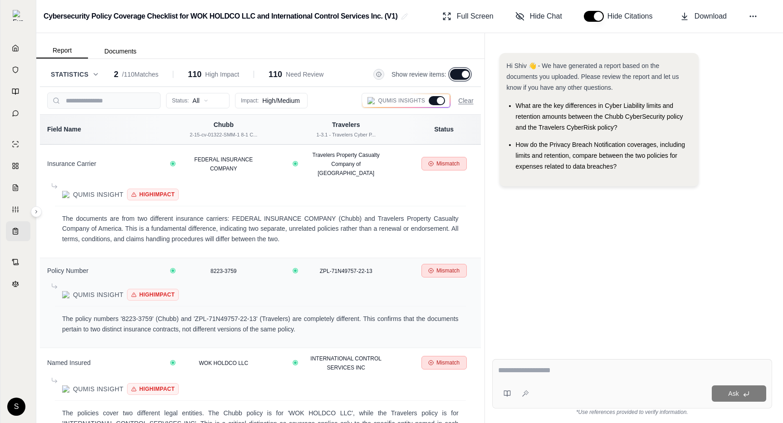
click at [457, 72] on button at bounding box center [460, 74] width 20 height 11
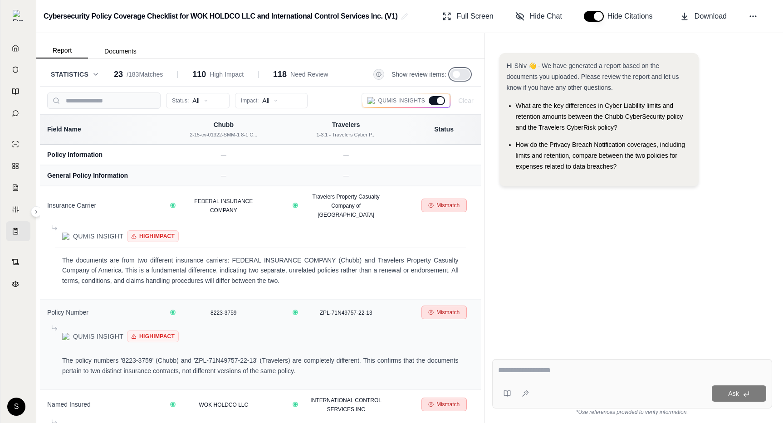
click at [457, 72] on span at bounding box center [456, 74] width 7 height 7
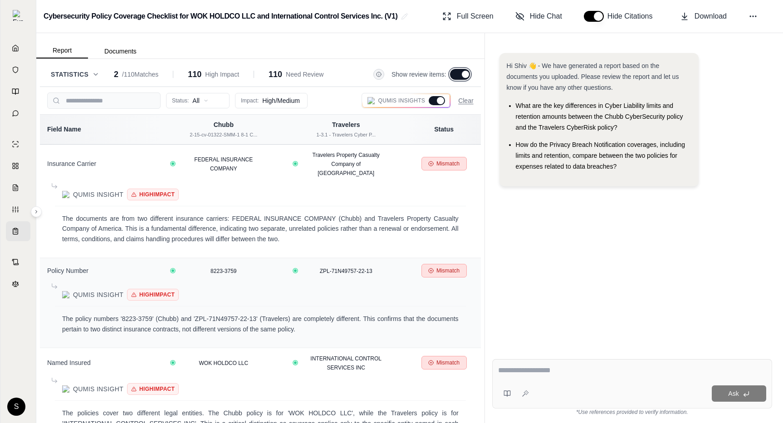
click at [462, 74] on span at bounding box center [465, 74] width 7 height 7
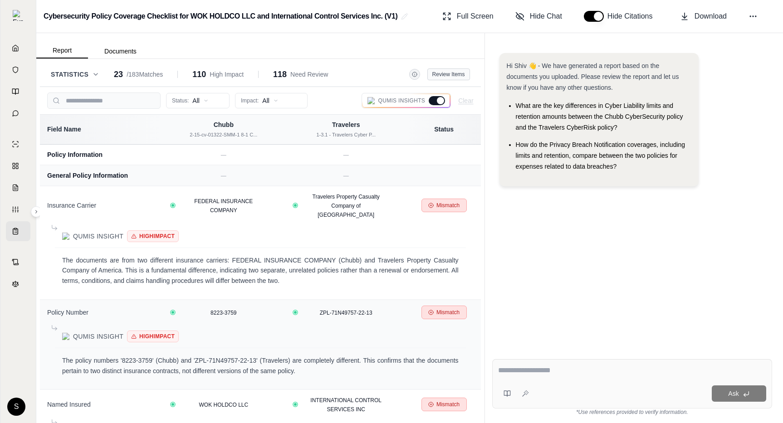
click at [449, 75] on button "Review Items" at bounding box center [448, 74] width 43 height 12
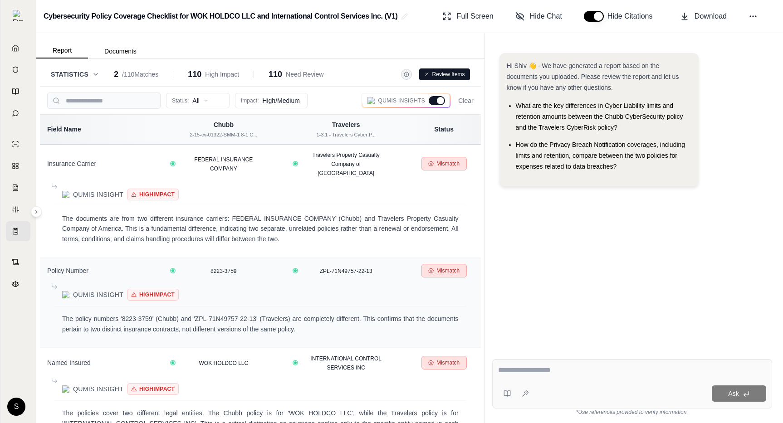
click at [449, 73] on button "Review Items" at bounding box center [444, 74] width 51 height 12
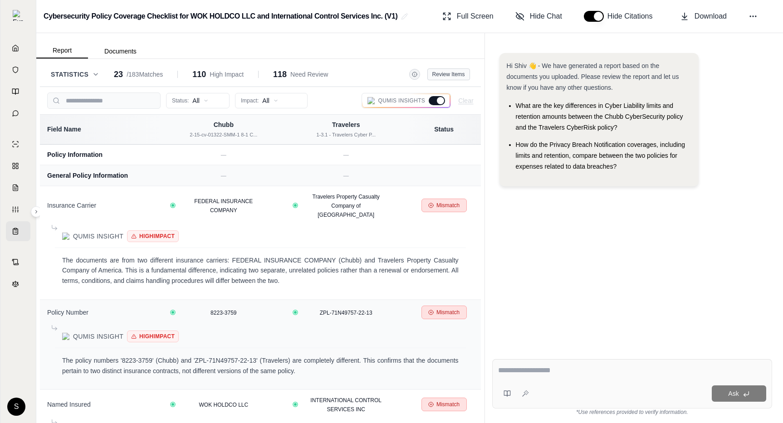
click at [448, 77] on button "Review Items" at bounding box center [448, 74] width 43 height 12
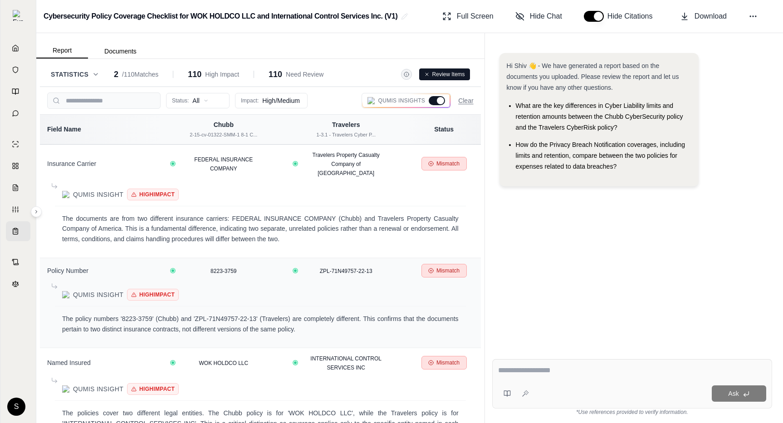
click at [448, 77] on button "Review Items" at bounding box center [444, 74] width 51 height 12
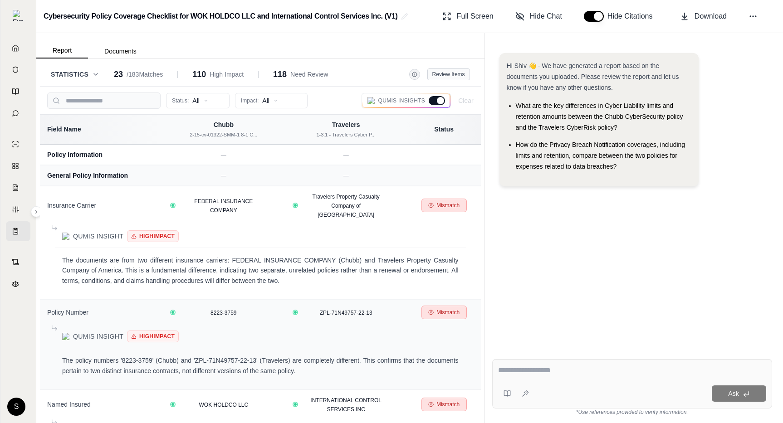
click at [448, 77] on button "Review Items" at bounding box center [448, 74] width 43 height 12
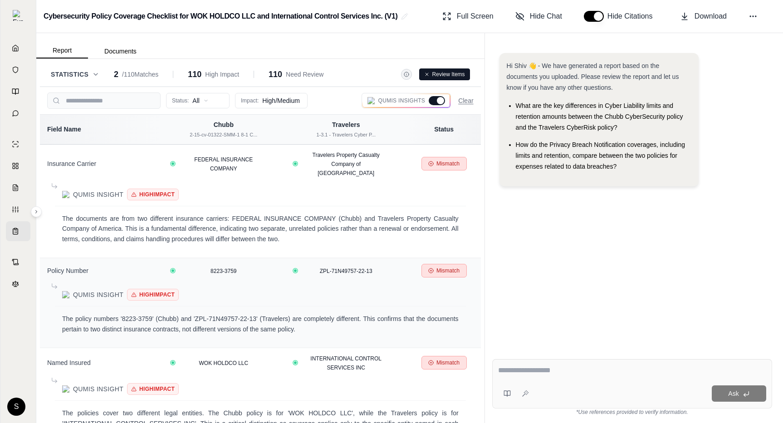
click at [425, 78] on button "Review Items" at bounding box center [444, 74] width 51 height 12
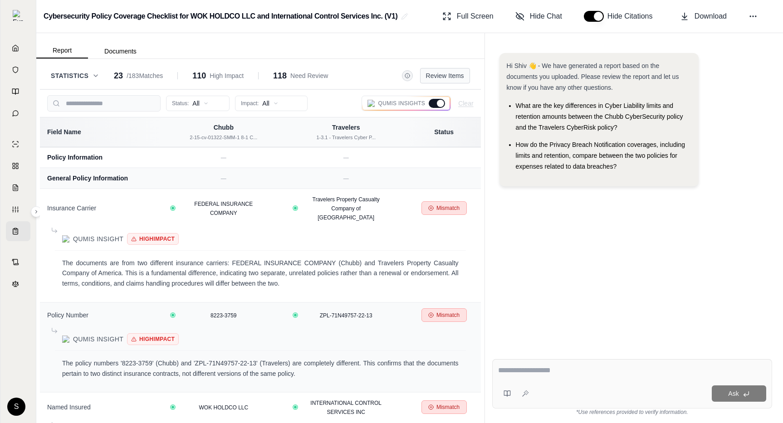
click at [440, 77] on button "Review Items" at bounding box center [445, 75] width 50 height 15
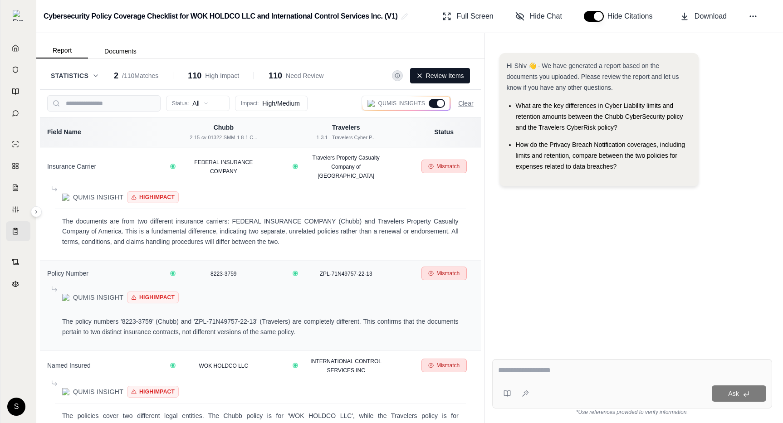
click at [396, 77] on icon at bounding box center [397, 75] width 5 height 5
click at [428, 75] on button "Review Items" at bounding box center [440, 75] width 60 height 15
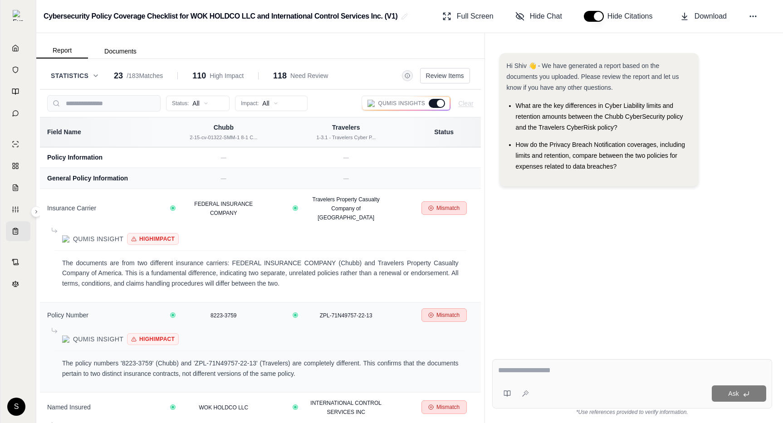
click at [83, 73] on span "Statistics" at bounding box center [70, 75] width 38 height 9
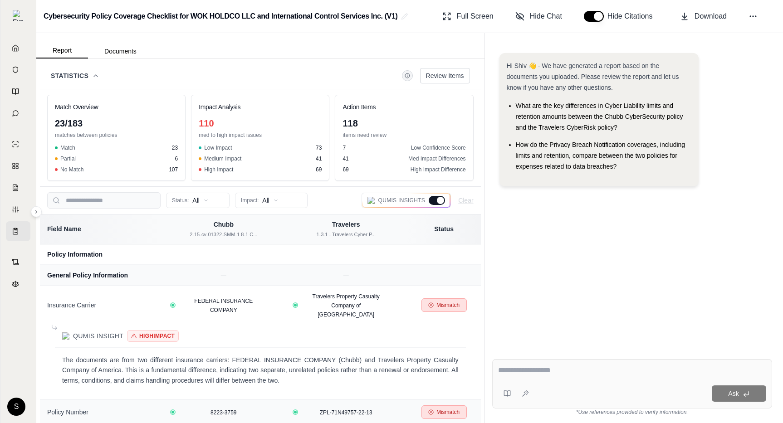
click at [91, 74] on button "Statistics" at bounding box center [75, 75] width 49 height 9
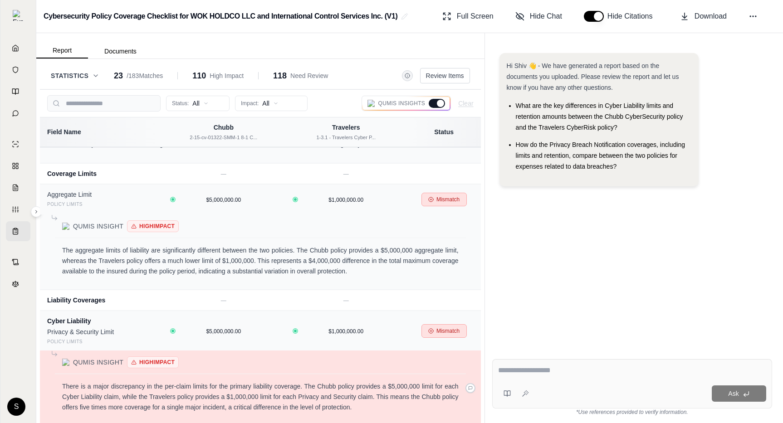
scroll to position [1977, 0]
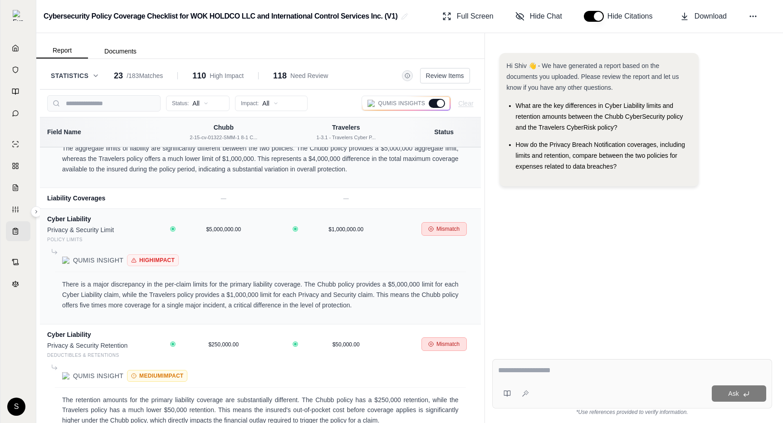
click at [372, 78] on div "Statistics 23 / 183 Matches 110 High Impact 118 Need Review Review Items" at bounding box center [260, 75] width 419 height 15
click at [97, 74] on icon at bounding box center [95, 75] width 7 height 7
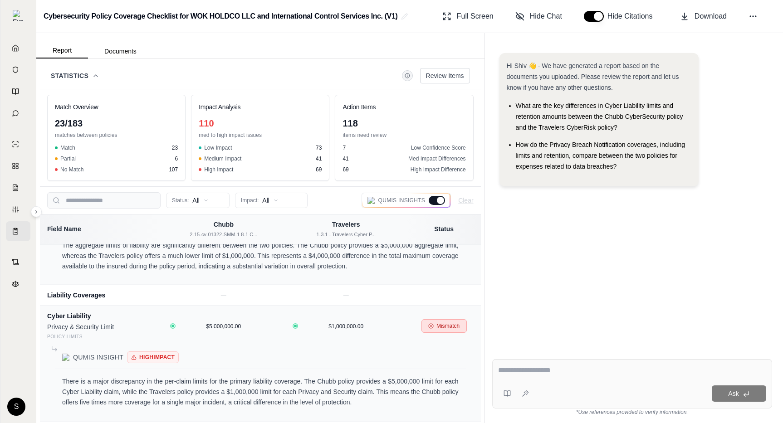
click at [96, 75] on icon at bounding box center [95, 75] width 7 height 7
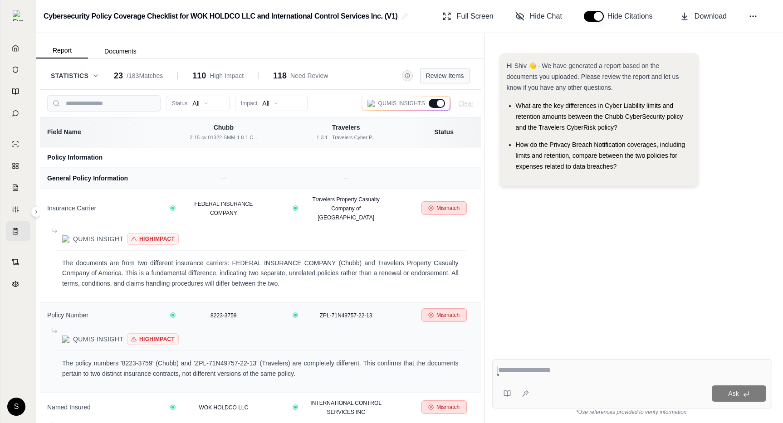
click at [450, 75] on button "Review Items" at bounding box center [445, 75] width 50 height 15
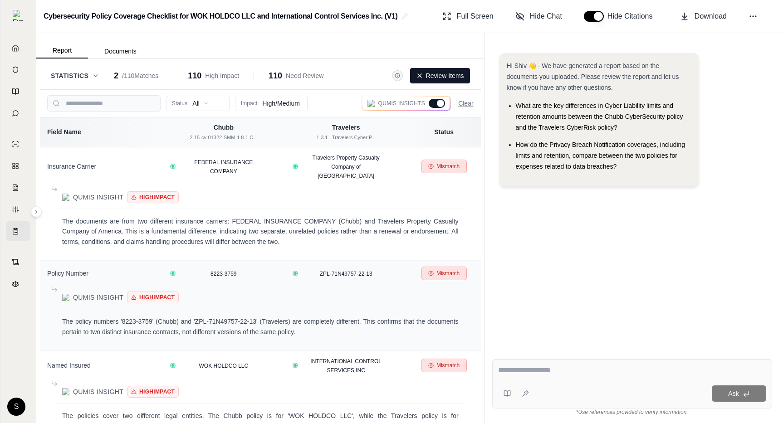
click at [438, 102] on div at bounding box center [440, 103] width 7 height 7
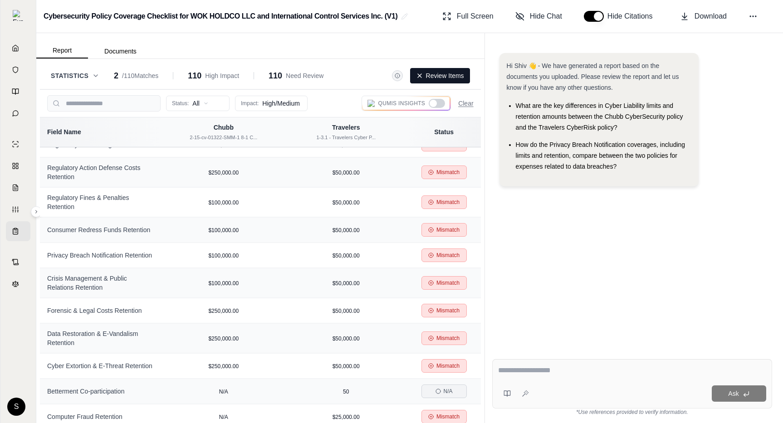
scroll to position [1460, 0]
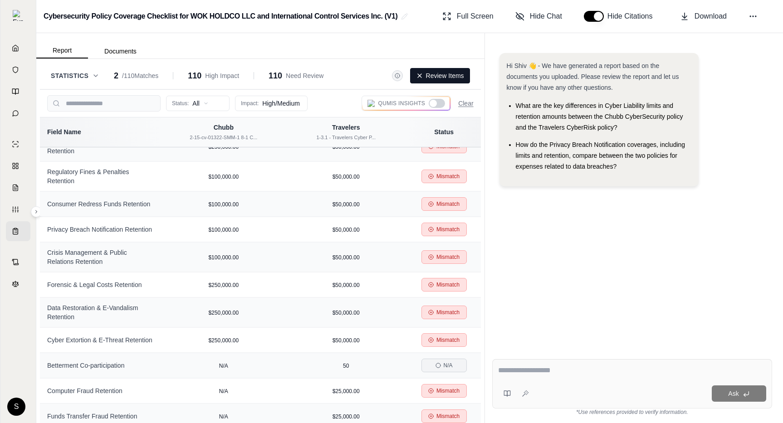
click at [93, 73] on icon at bounding box center [95, 75] width 7 height 7
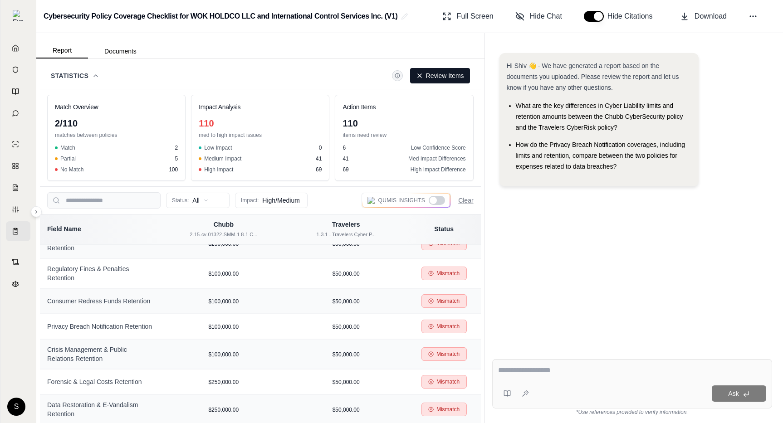
click at [95, 78] on icon at bounding box center [95, 75] width 7 height 7
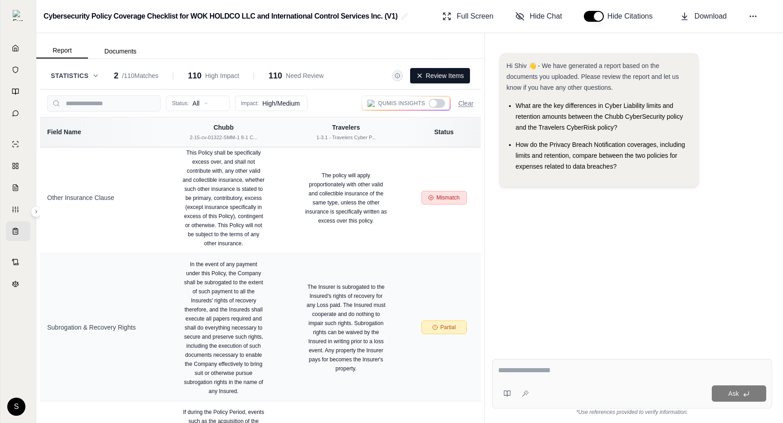
scroll to position [3126, 0]
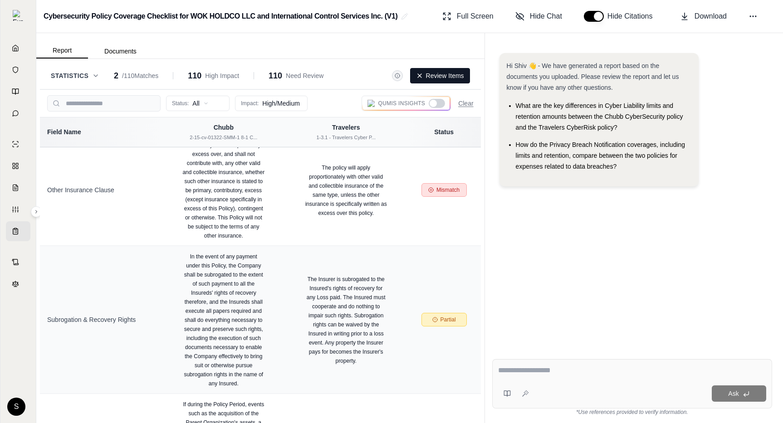
click at [436, 103] on div at bounding box center [433, 103] width 7 height 7
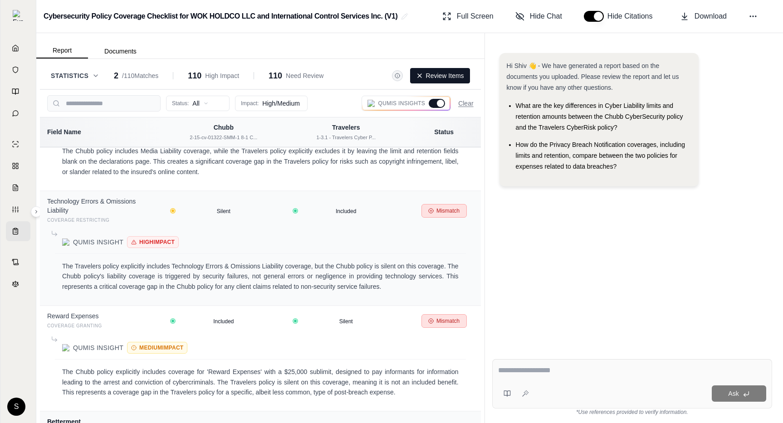
scroll to position [7665, 0]
click at [440, 108] on div "Qumis Insights" at bounding box center [407, 103] width 90 height 15
click at [441, 103] on div at bounding box center [440, 103] width 7 height 7
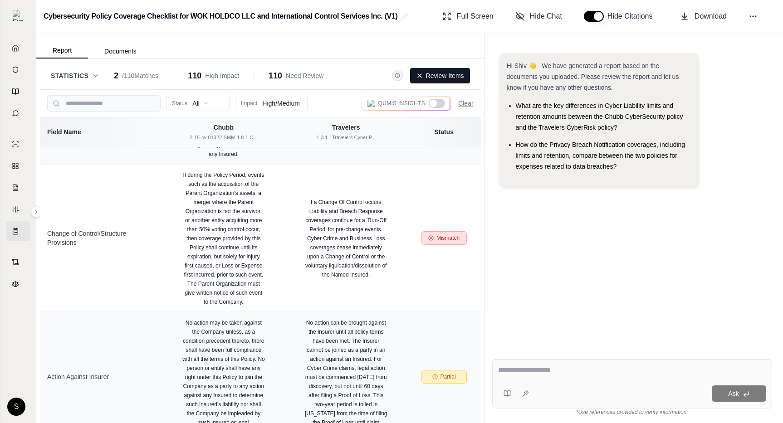
scroll to position [1873, 0]
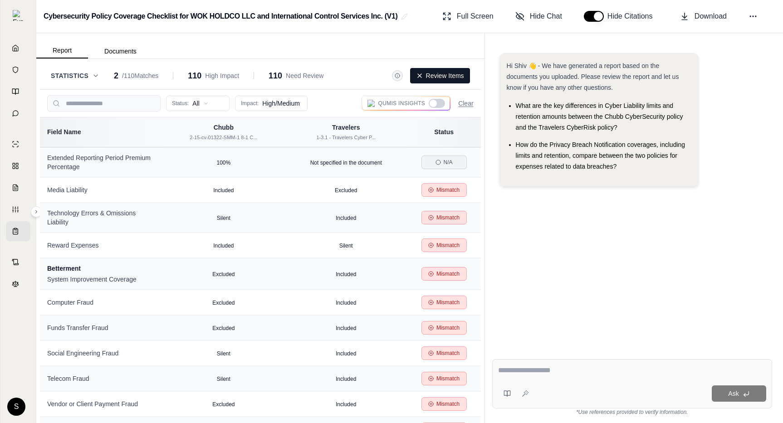
click at [437, 102] on div at bounding box center [437, 103] width 16 height 9
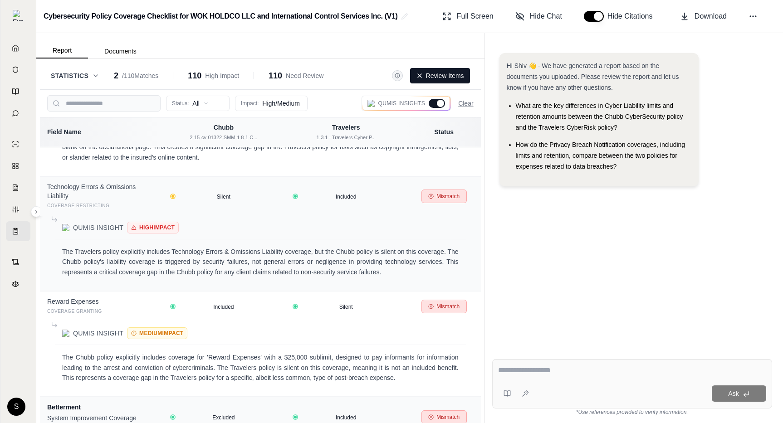
scroll to position [7665, 0]
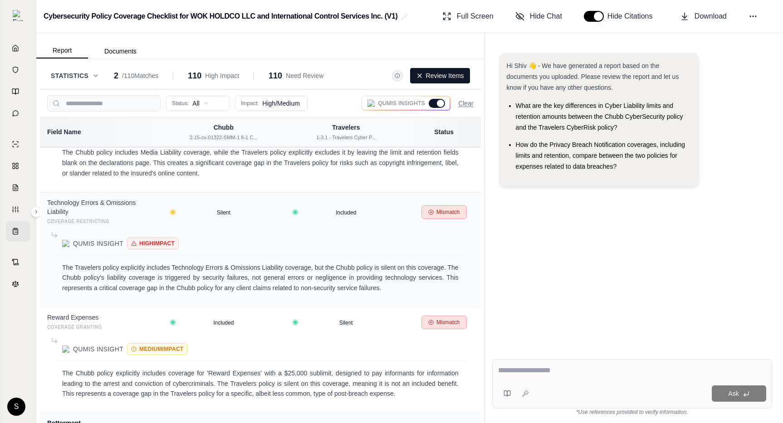
click at [436, 102] on div at bounding box center [437, 103] width 16 height 9
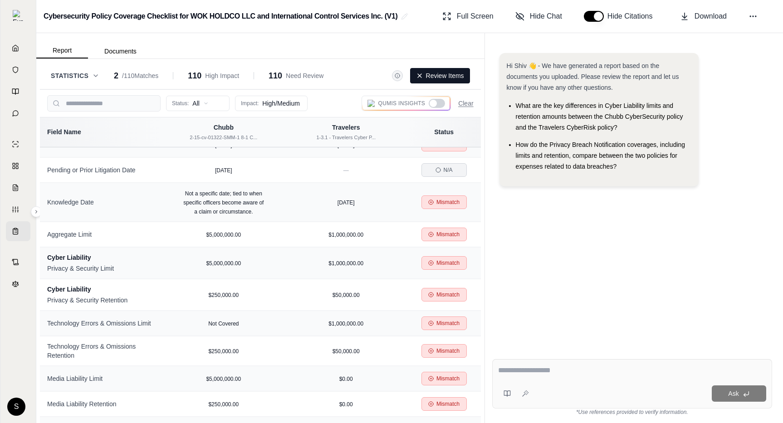
scroll to position [0, 0]
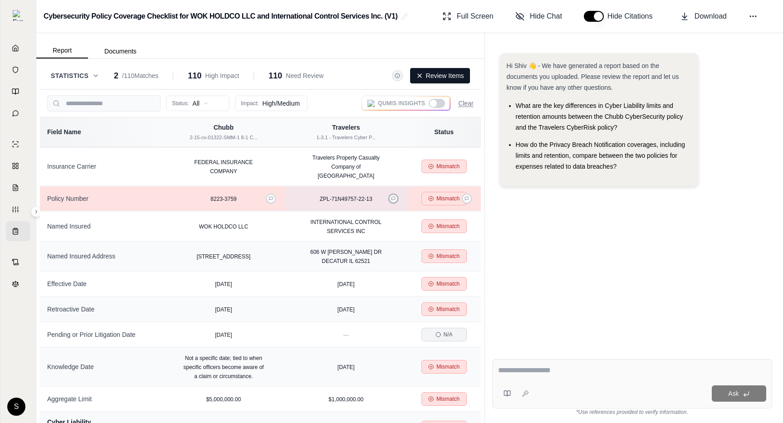
click at [395, 197] on icon at bounding box center [393, 199] width 4 height 4
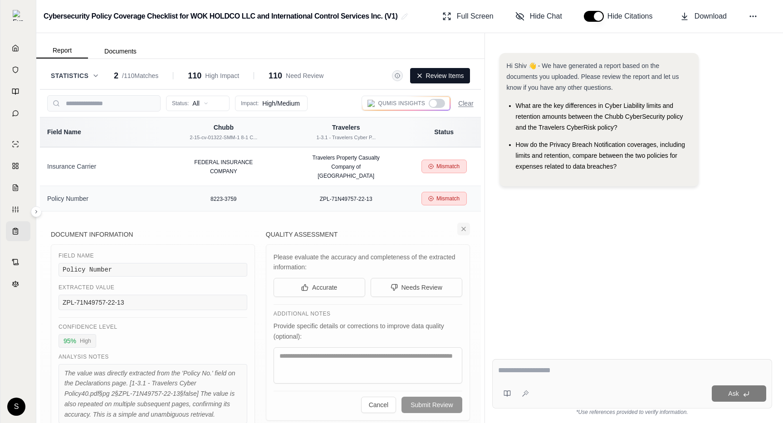
click at [461, 225] on icon at bounding box center [463, 228] width 7 height 7
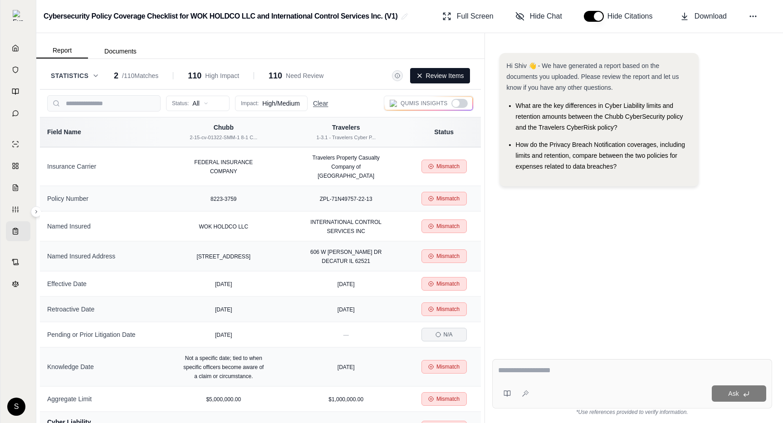
click at [323, 104] on button "Clear" at bounding box center [320, 103] width 15 height 9
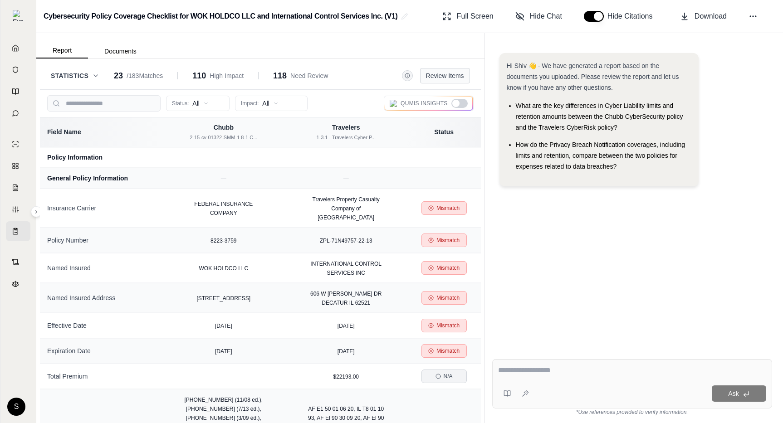
click at [456, 79] on button "Review Items" at bounding box center [445, 75] width 50 height 15
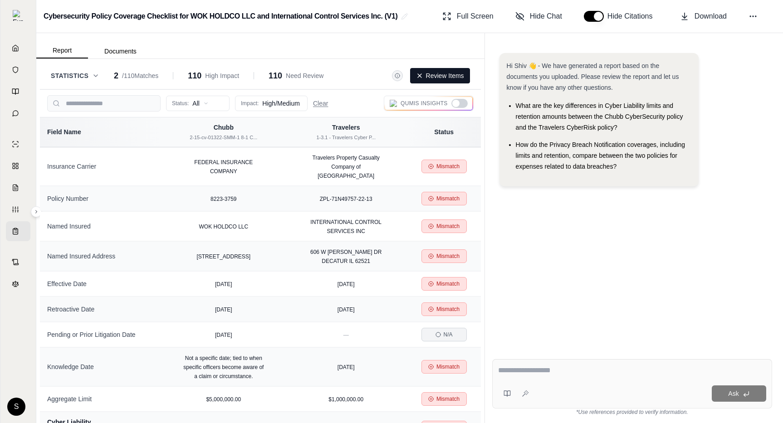
click at [320, 107] on button "Clear" at bounding box center [320, 103] width 15 height 9
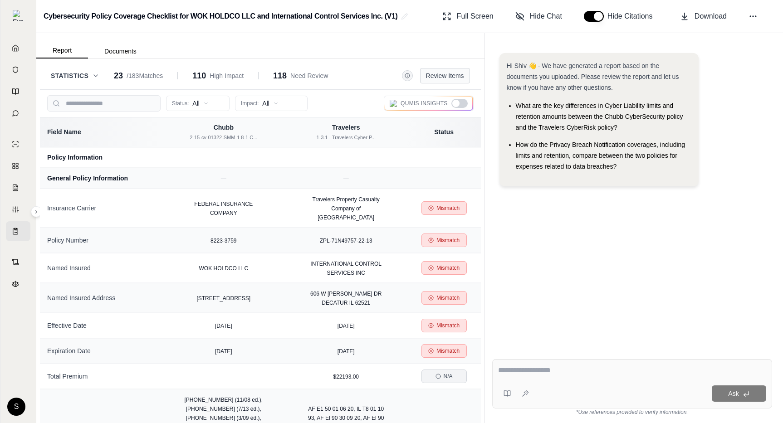
click at [443, 74] on button "Review Items" at bounding box center [445, 75] width 50 height 15
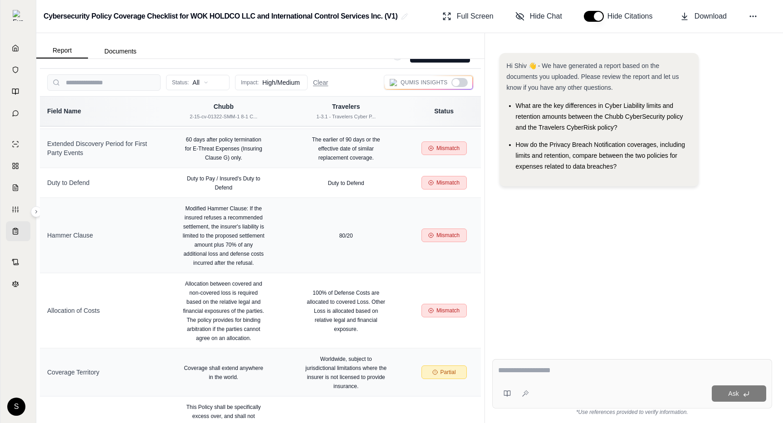
scroll to position [2685, 0]
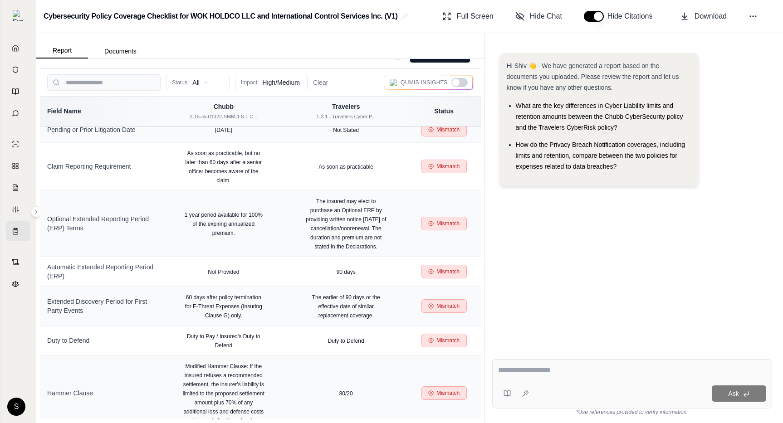
click at [274, 84] on html "Home Vault Prompts Chats Single Policy Comparisons Claims Custom Report Coverag…" at bounding box center [391, 211] width 783 height 423
click at [201, 82] on html "Home Vault Prompts Chats Single Policy Comparisons Claims Custom Report Coverag…" at bounding box center [391, 211] width 783 height 423
click at [197, 82] on html "Home Vault Prompts Chats Single Policy Comparisons Claims Custom Report Coverag…" at bounding box center [391, 211] width 783 height 423
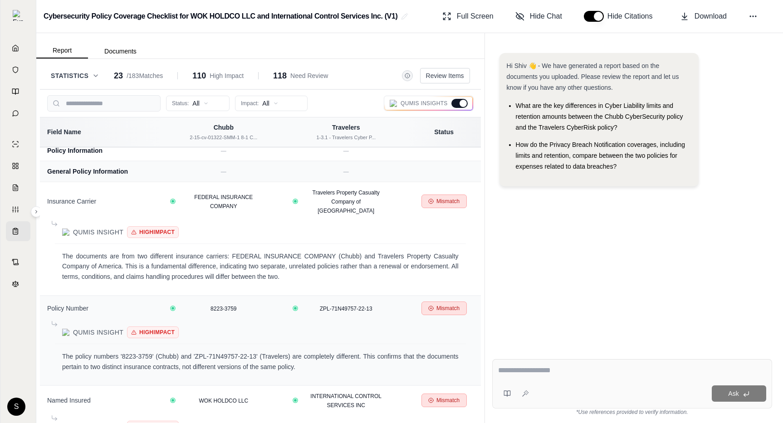
scroll to position [0, 0]
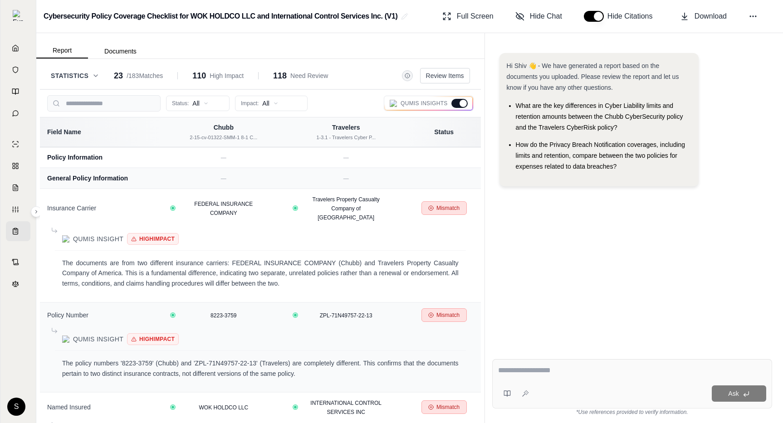
click at [456, 101] on div at bounding box center [459, 103] width 16 height 9
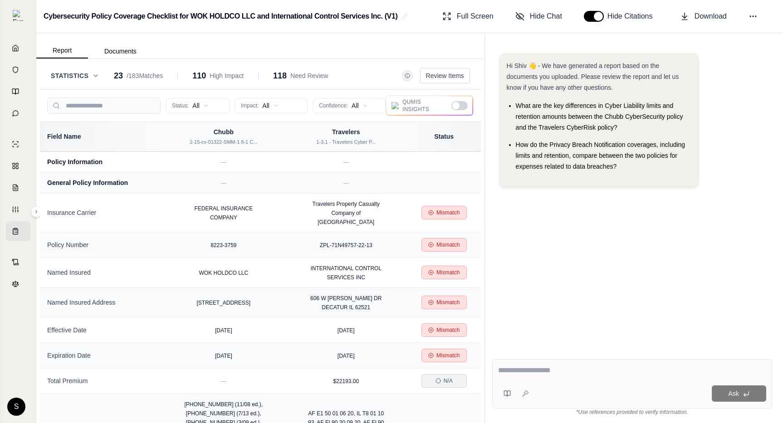
click at [84, 78] on span "Statistics" at bounding box center [70, 75] width 38 height 9
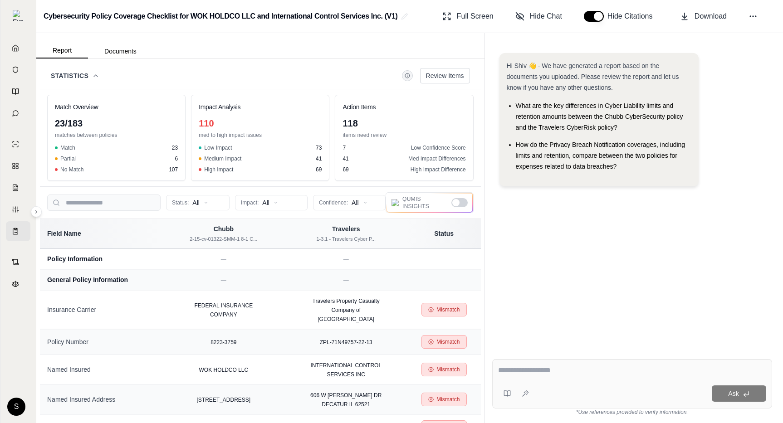
click at [84, 78] on span "Statistics" at bounding box center [70, 75] width 38 height 9
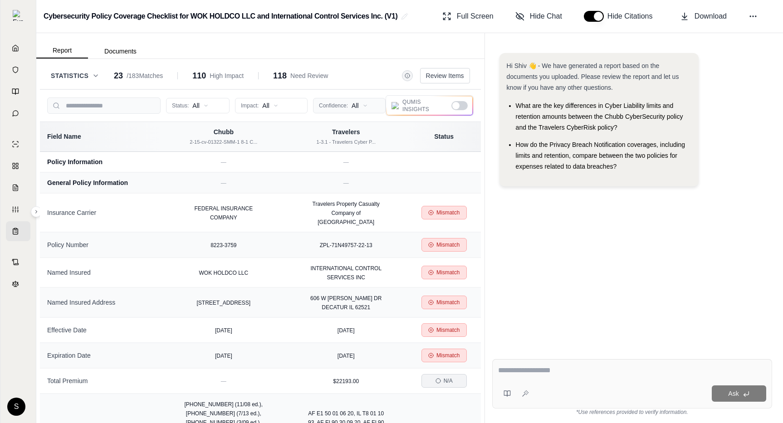
click at [370, 105] on html "Home Vault Prompts Chats Single Policy Comparisons Claims Custom Report Coverag…" at bounding box center [391, 211] width 783 height 423
click at [357, 167] on span "Low (<50%)" at bounding box center [339, 168] width 41 height 9
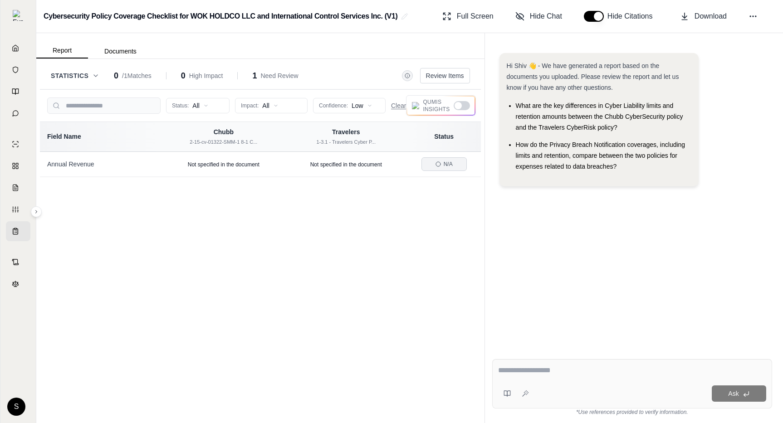
click at [459, 104] on div at bounding box center [458, 105] width 7 height 7
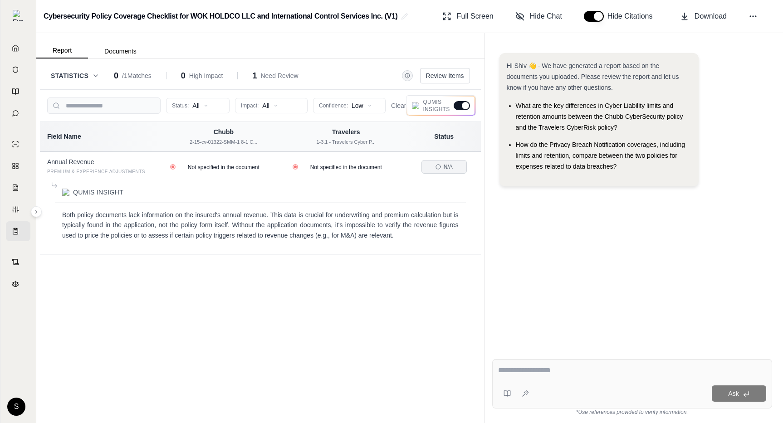
click at [462, 107] on div at bounding box center [465, 105] width 7 height 7
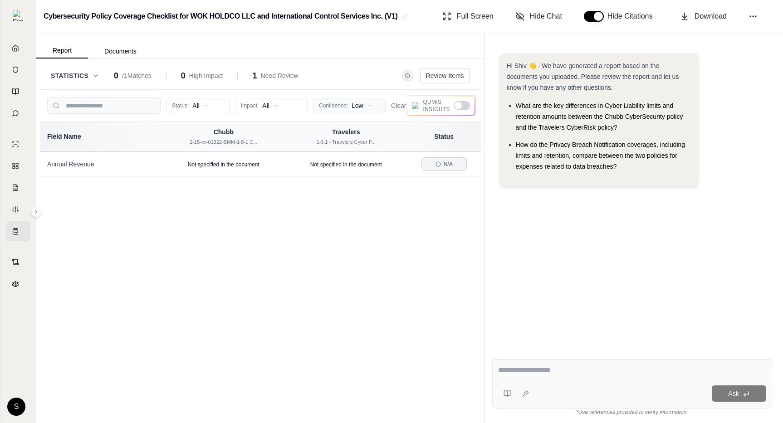
click at [365, 107] on html "Home Vault Prompts Chats Single Policy Comparisons Claims Custom Report Coverag…" at bounding box center [391, 211] width 783 height 423
click at [275, 106] on html "Home Vault Prompts Chats Single Policy Comparisons Claims Custom Report Coverag…" at bounding box center [391, 211] width 783 height 423
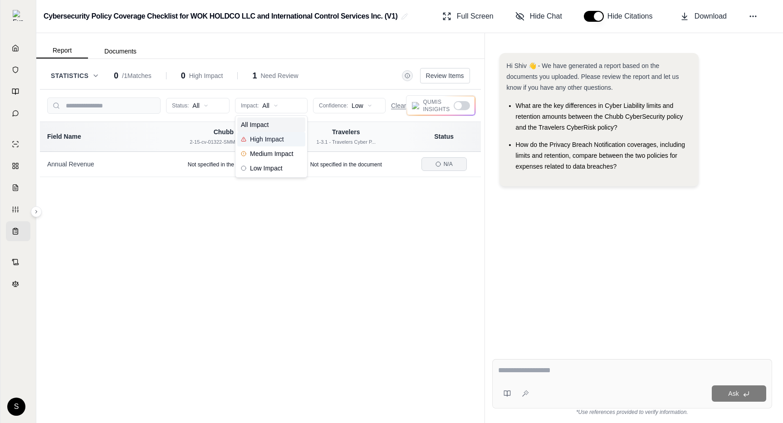
click at [274, 140] on span "High Impact" at bounding box center [262, 139] width 43 height 9
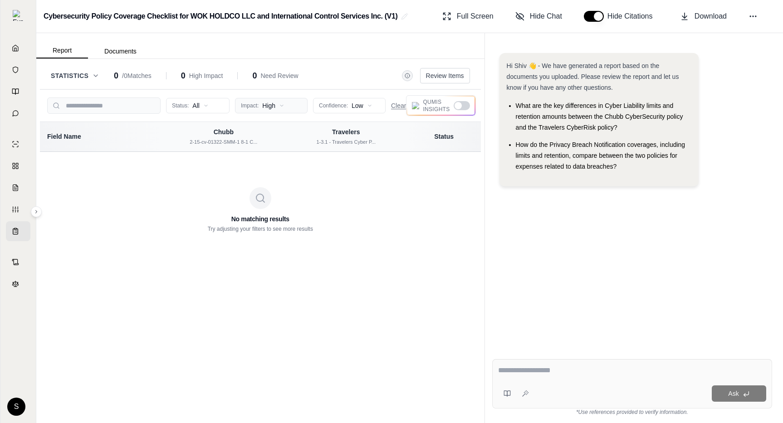
click at [281, 105] on html "Home Vault Prompts Chats Single Policy Comparisons Claims Custom Report Coverag…" at bounding box center [391, 211] width 783 height 423
click at [282, 154] on span "Medium Impact" at bounding box center [267, 153] width 53 height 9
click at [360, 253] on div "No matching results Try adjusting your filters to see more results" at bounding box center [260, 210] width 441 height 116
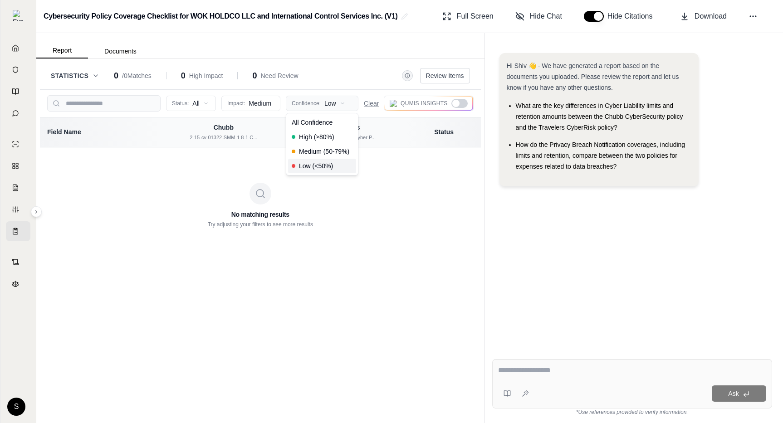
click at [341, 107] on html "Home Vault Prompts Chats Single Policy Comparisons Claims Custom Report Coverag…" at bounding box center [391, 211] width 783 height 423
click at [323, 136] on span "High (≥80%)" at bounding box center [313, 136] width 43 height 9
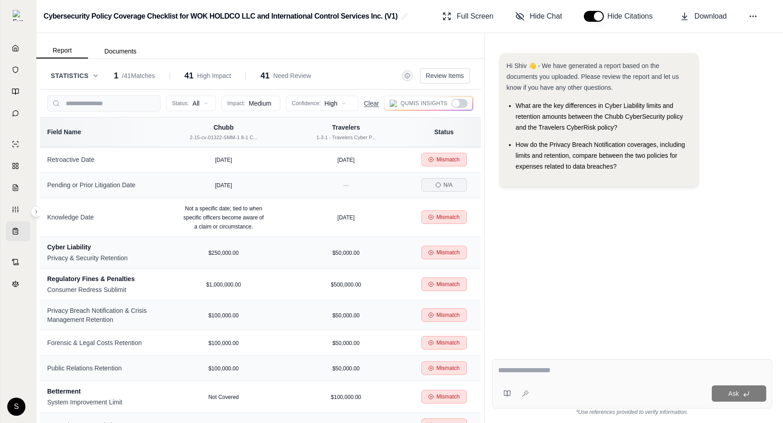
click at [372, 106] on button "Clear" at bounding box center [371, 103] width 15 height 9
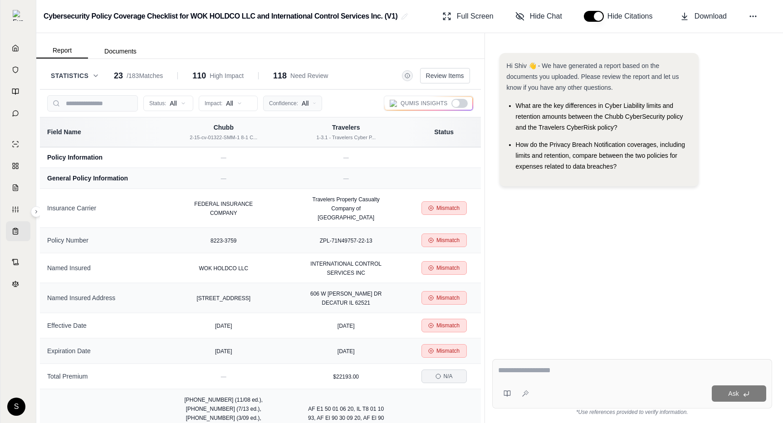
click at [289, 105] on html "Home Vault Prompts Chats Single Policy Comparisons Claims Custom Report Coverag…" at bounding box center [391, 211] width 783 height 423
click at [459, 102] on div at bounding box center [459, 103] width 16 height 9
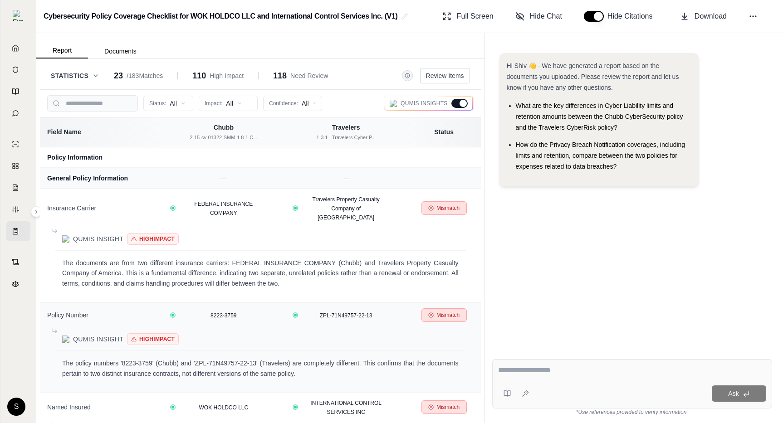
click at [459, 102] on div at bounding box center [459, 103] width 16 height 9
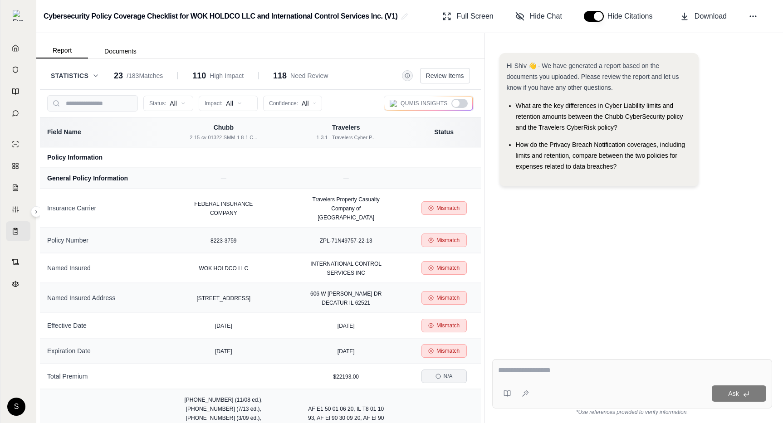
click at [459, 102] on div at bounding box center [455, 103] width 7 height 7
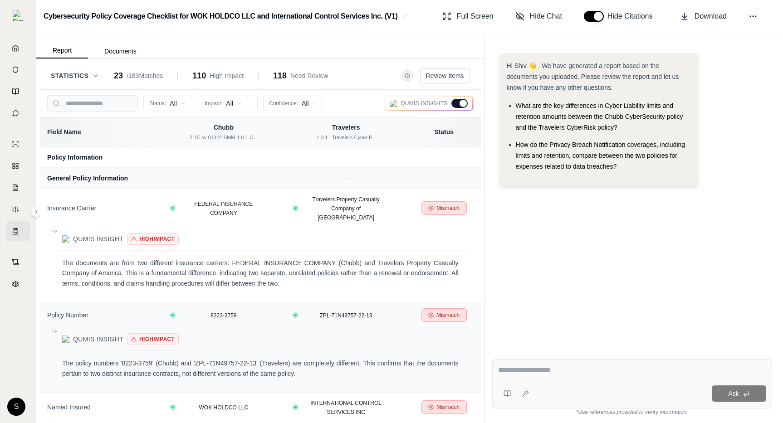
click at [459, 102] on div at bounding box center [459, 103] width 16 height 9
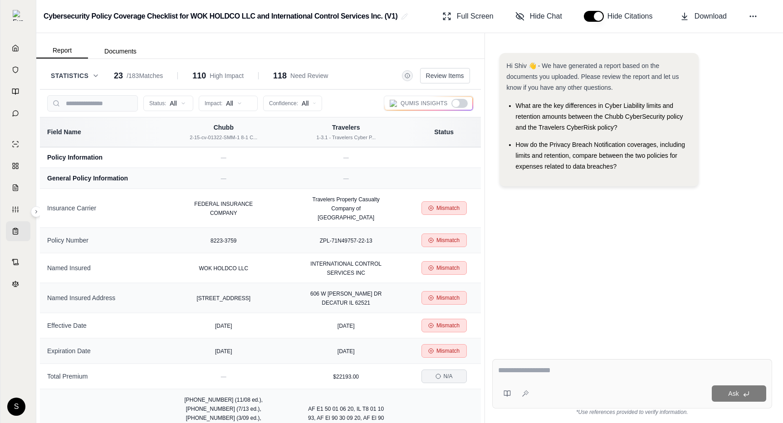
click at [459, 102] on div at bounding box center [455, 103] width 7 height 7
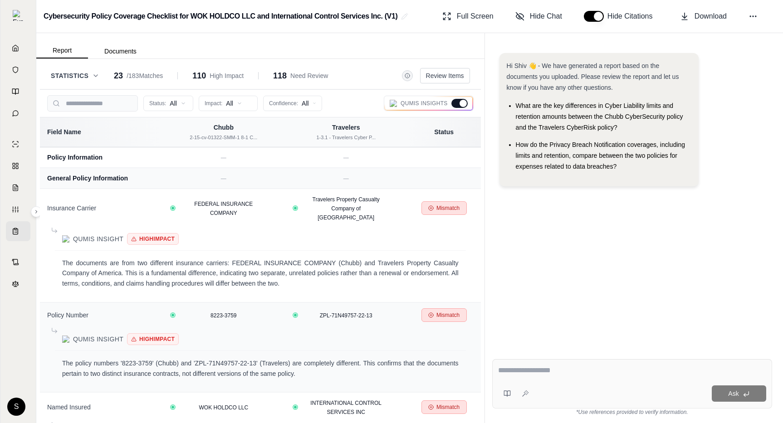
click at [459, 102] on div at bounding box center [459, 103] width 16 height 9
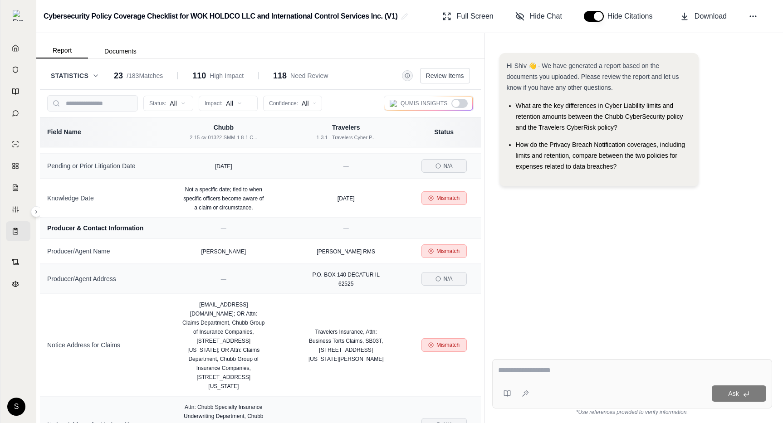
scroll to position [730, 0]
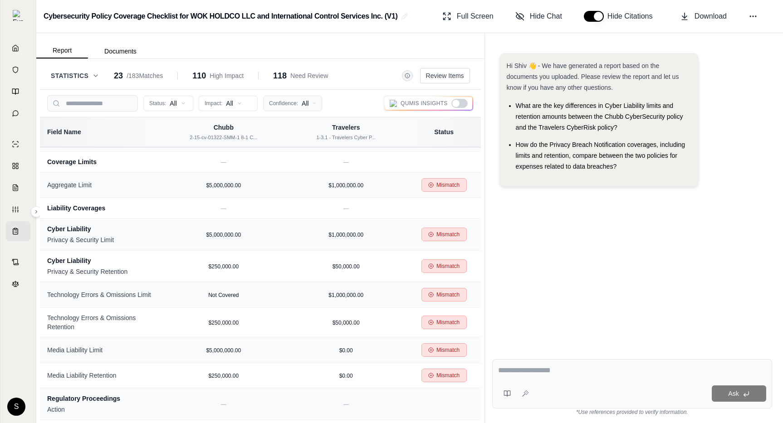
click at [289, 107] on html "Home Vault Prompts Chats Single Policy Comparisons Claims Custom Report Coverag…" at bounding box center [391, 211] width 783 height 423
click at [288, 134] on span "High (≥80%)" at bounding box center [290, 136] width 43 height 9
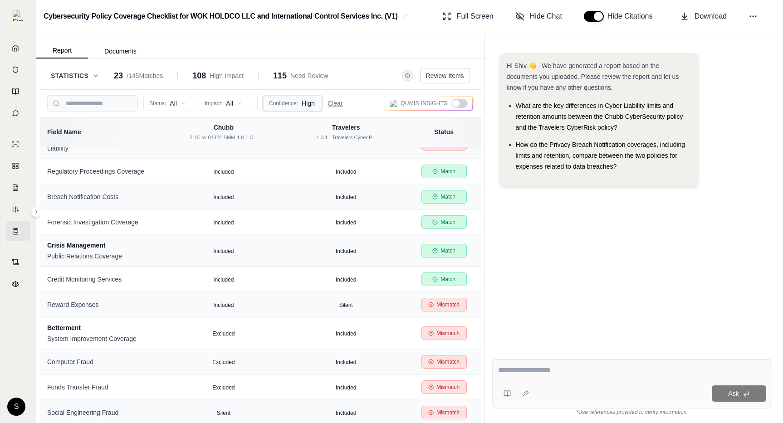
scroll to position [2614, 0]
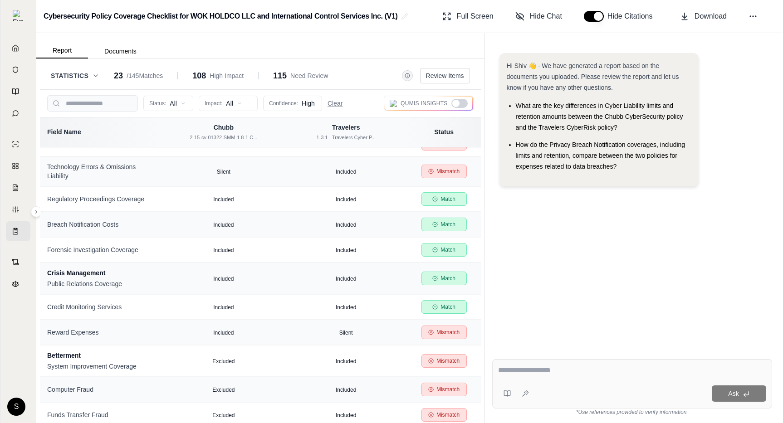
click at [311, 103] on html "Home Vault Prompts Chats Single Policy Comparisons Claims Custom Report Coverag…" at bounding box center [391, 211] width 783 height 423
click at [358, 95] on html "Home Vault Prompts Chats Single Policy Comparisons Claims Custom Report Coverag…" at bounding box center [391, 211] width 783 height 423
click at [248, 106] on html "Home Vault Prompts Chats Single Policy Comparisons Claims Custom Report Coverag…" at bounding box center [391, 211] width 783 height 423
click at [122, 102] on html "Home Vault Prompts Chats Single Policy Comparisons Claims Custom Report Coverag…" at bounding box center [391, 211] width 783 height 423
click at [122, 101] on input "search" at bounding box center [92, 103] width 91 height 16
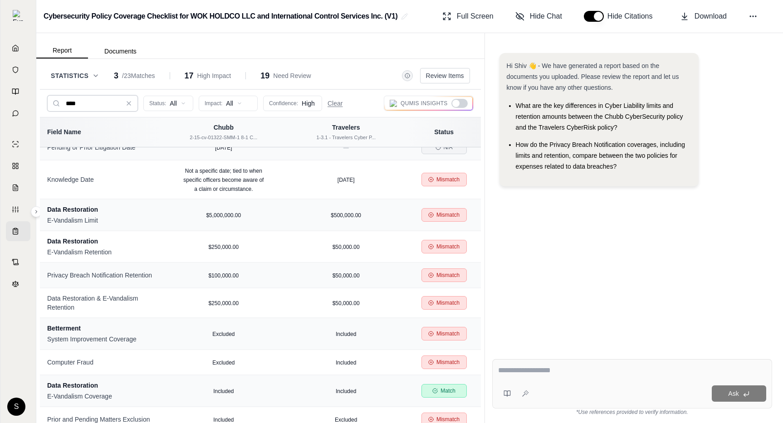
scroll to position [0, 0]
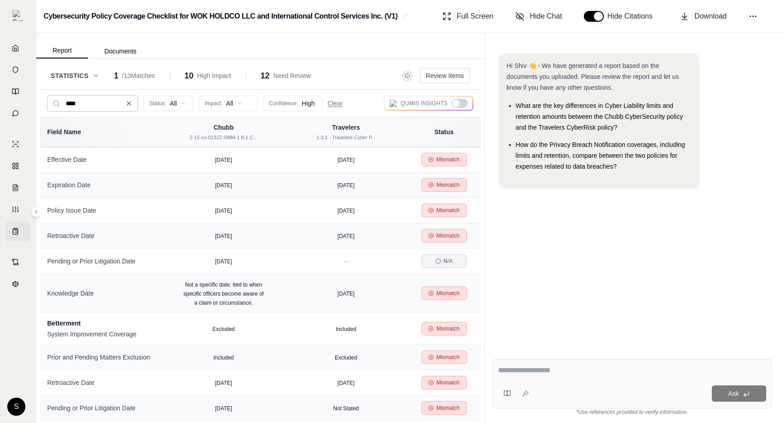
type input "****"
click at [131, 105] on icon at bounding box center [128, 103] width 7 height 7
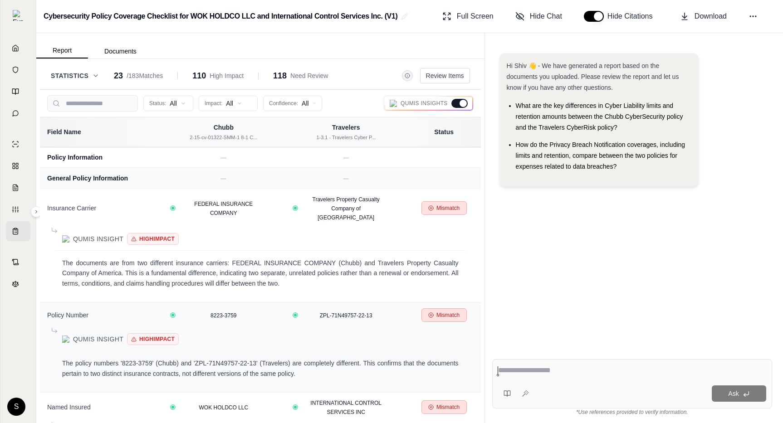
click at [455, 103] on div at bounding box center [459, 103] width 16 height 9
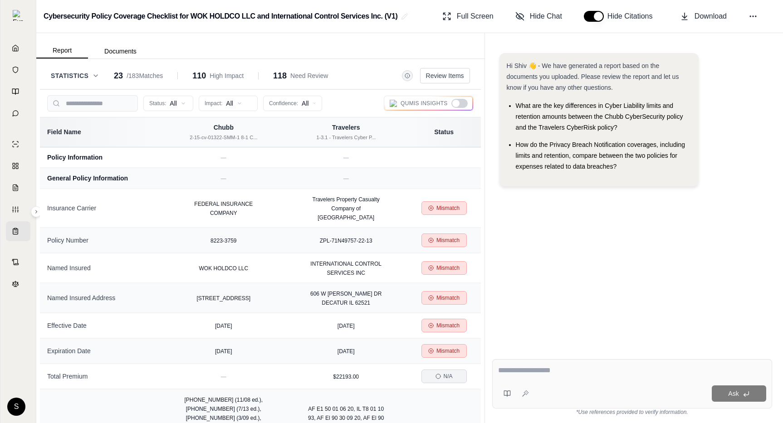
click at [454, 104] on div at bounding box center [455, 103] width 7 height 7
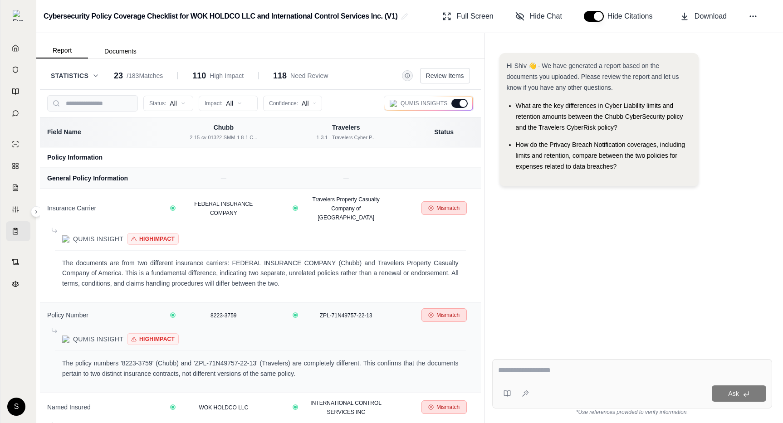
click at [454, 104] on div at bounding box center [459, 103] width 16 height 9
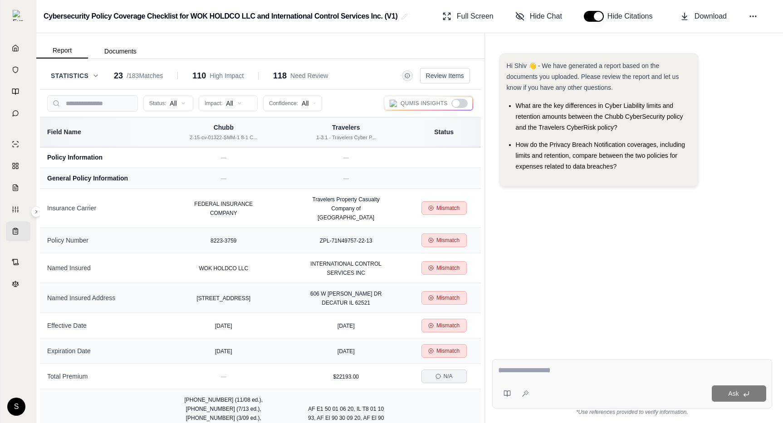
click at [310, 108] on html "Home Vault Prompts Chats Single Policy Comparisons Claims Custom Report Coverag…" at bounding box center [391, 211] width 783 height 423
click at [303, 165] on span "Low (<50%)" at bounding box center [289, 165] width 41 height 9
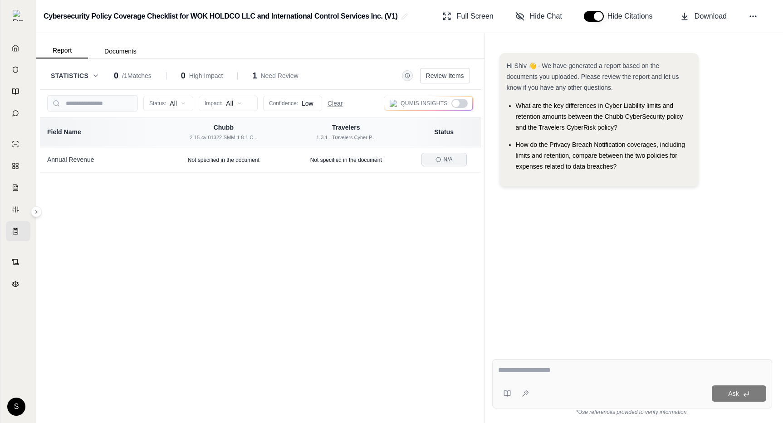
click at [293, 104] on html "Home Vault Prompts Chats Single Policy Comparisons Claims Custom Report Coverag…" at bounding box center [391, 211] width 783 height 423
click at [297, 127] on div "All Confidence" at bounding box center [299, 122] width 68 height 15
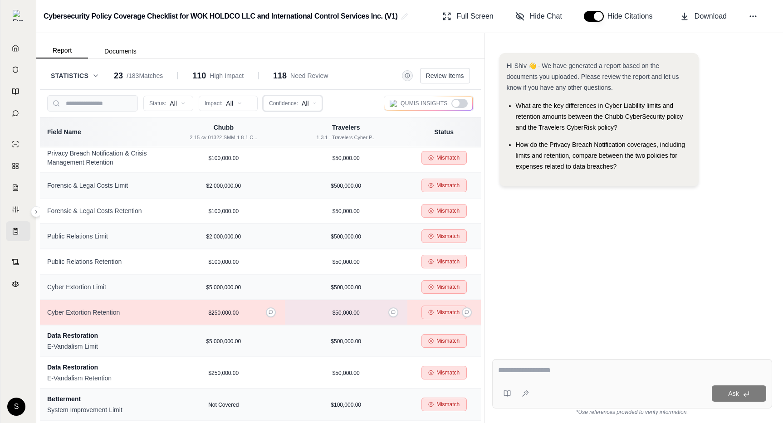
scroll to position [1290, 0]
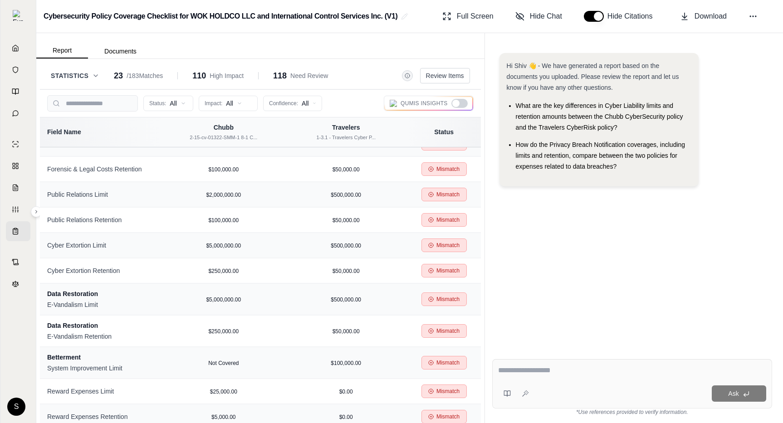
click at [456, 99] on div at bounding box center [459, 103] width 16 height 9
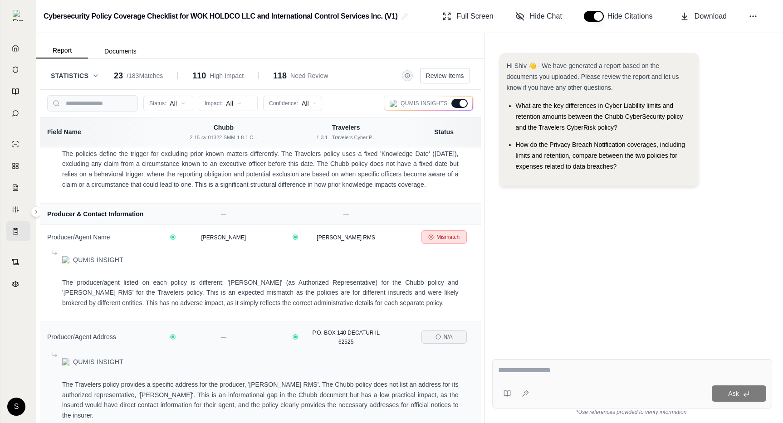
scroll to position [3823, 0]
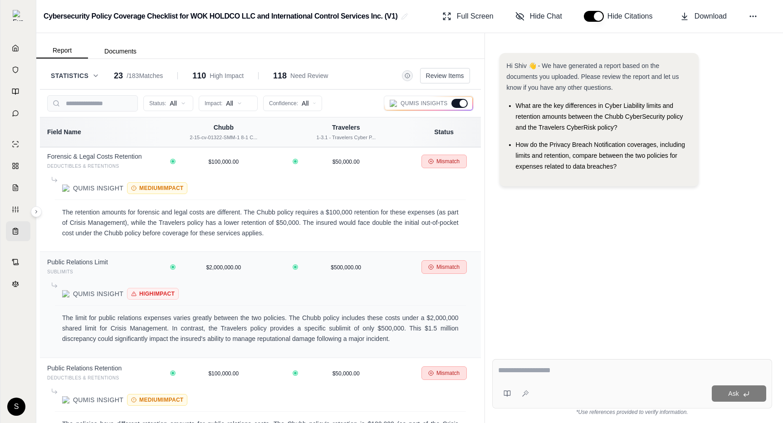
click at [458, 102] on div at bounding box center [459, 103] width 16 height 9
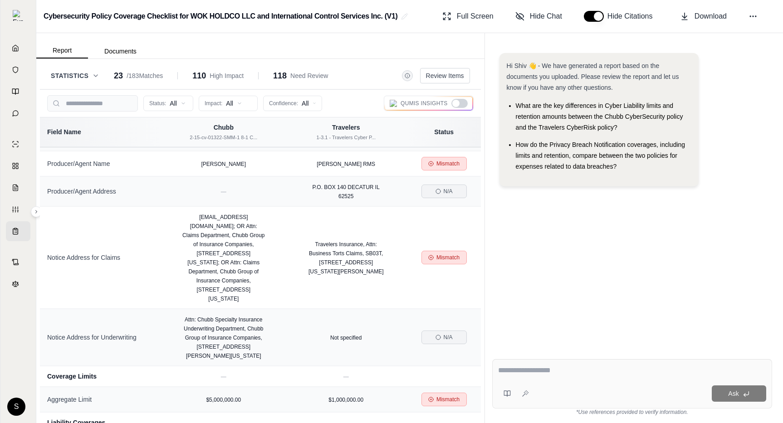
scroll to position [0, 0]
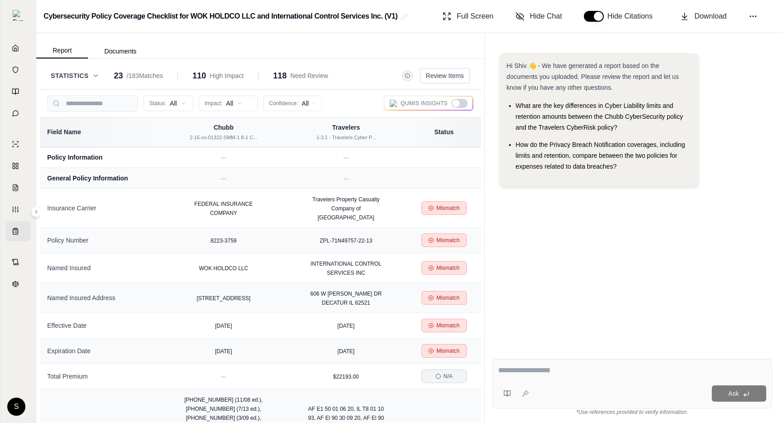
click at [81, 70] on div "Statistics 23 / 183 Matches 110 High Impact 118 Need Review" at bounding box center [189, 75] width 277 height 13
click at [93, 77] on icon at bounding box center [95, 75] width 7 height 7
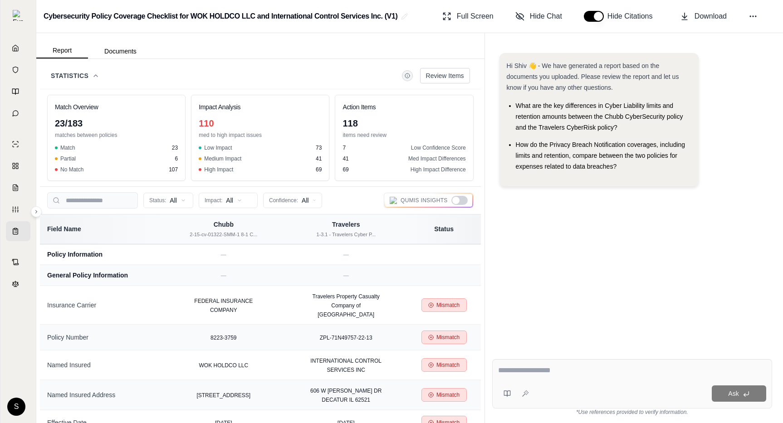
click at [93, 77] on icon at bounding box center [95, 75] width 7 height 7
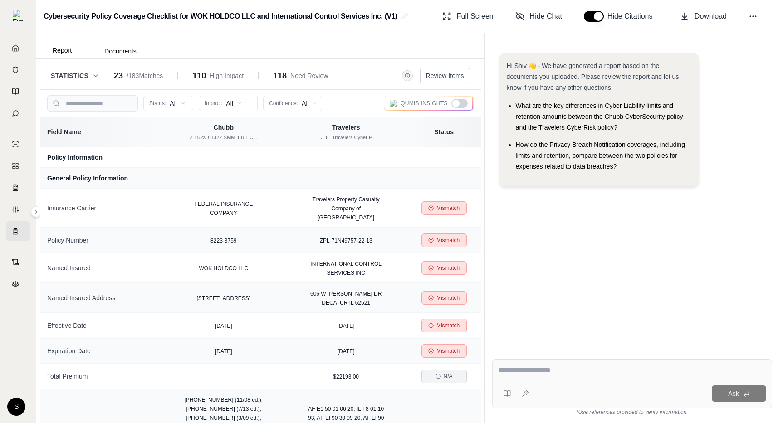
click at [461, 103] on div at bounding box center [459, 103] width 16 height 9
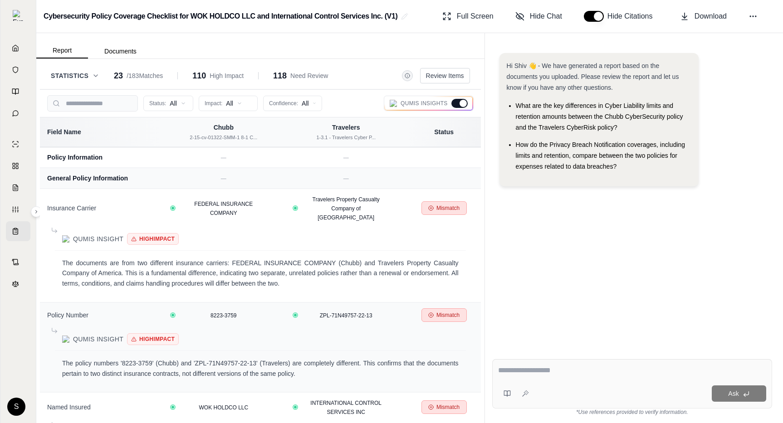
click at [461, 105] on div at bounding box center [463, 103] width 7 height 7
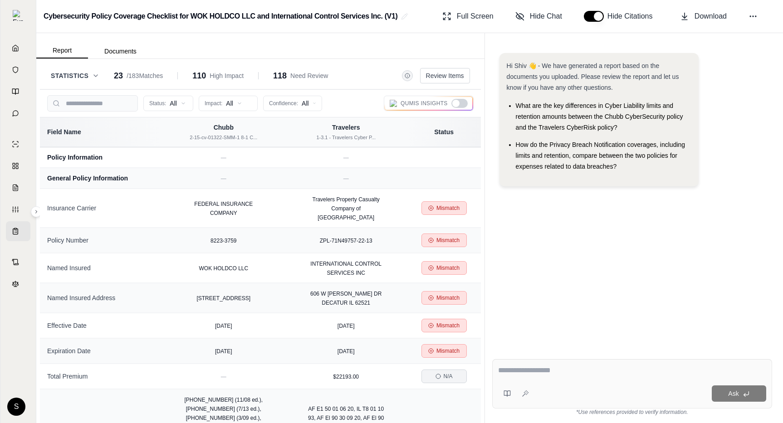
click at [103, 78] on div "Statistics 23 / 183 Matches 110 High Impact 118 Need Review" at bounding box center [189, 75] width 277 height 13
click at [92, 78] on icon at bounding box center [95, 75] width 7 height 7
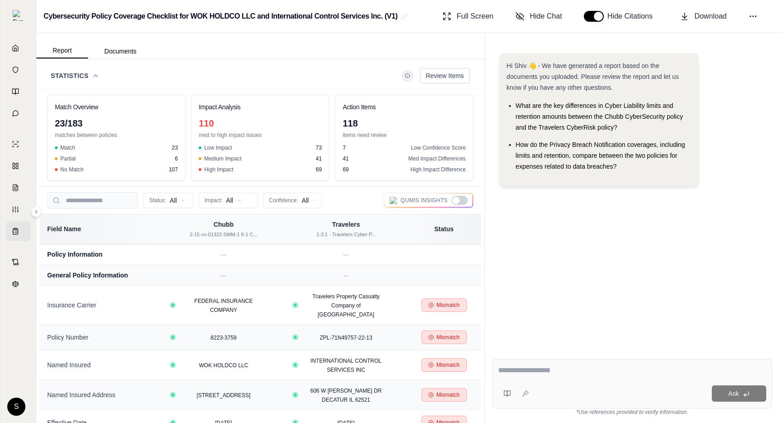
click at [98, 77] on icon at bounding box center [95, 75] width 7 height 7
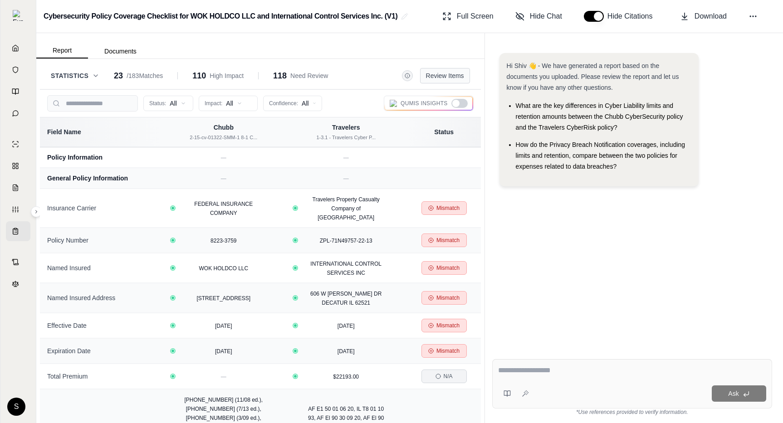
click at [446, 73] on button "Review Items" at bounding box center [445, 75] width 50 height 15
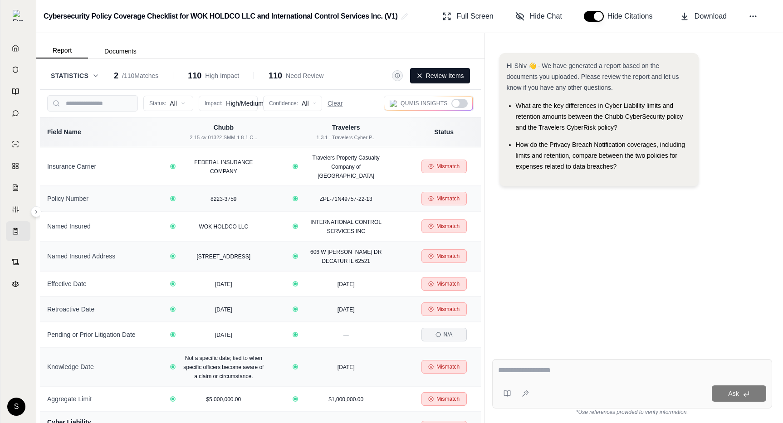
click at [446, 73] on button "Review Items" at bounding box center [440, 75] width 60 height 15
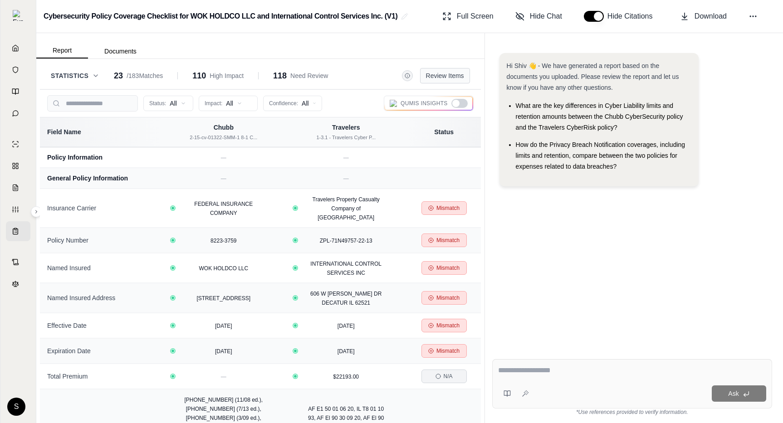
click at [446, 73] on button "Review Items" at bounding box center [445, 75] width 50 height 15
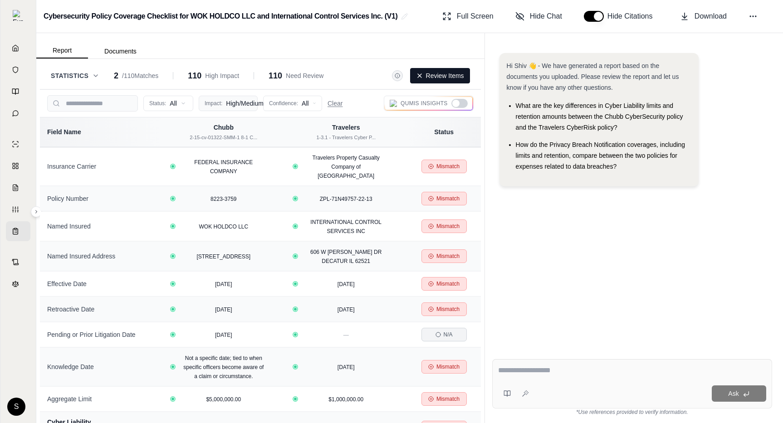
click at [238, 108] on html "Home Vault Prompts Chats Single Policy Comparisons Claims Custom Report Coverag…" at bounding box center [391, 211] width 783 height 423
click at [235, 168] on span "Low Impact" at bounding box center [226, 165] width 42 height 9
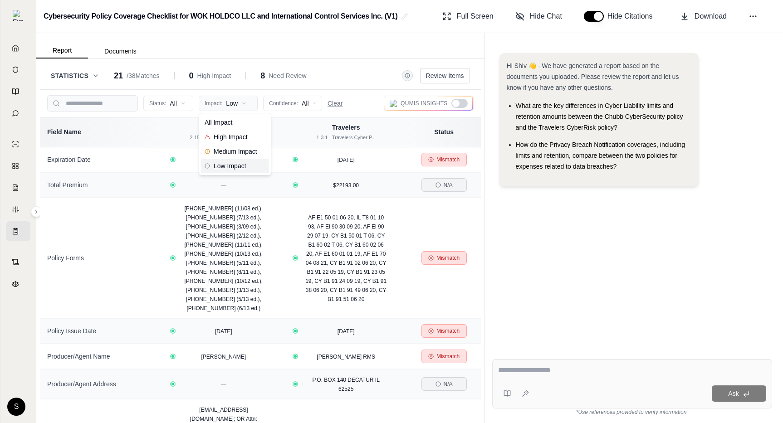
click at [237, 104] on html "Home Vault Prompts Chats Single Policy Comparisons Claims Custom Report Coverag…" at bounding box center [391, 211] width 783 height 423
click at [236, 122] on div "All Impact" at bounding box center [235, 122] width 68 height 15
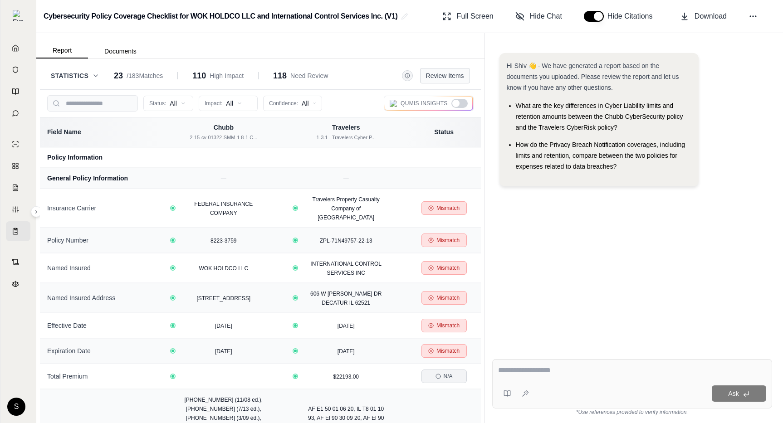
click at [456, 77] on button "Review Items" at bounding box center [445, 75] width 50 height 15
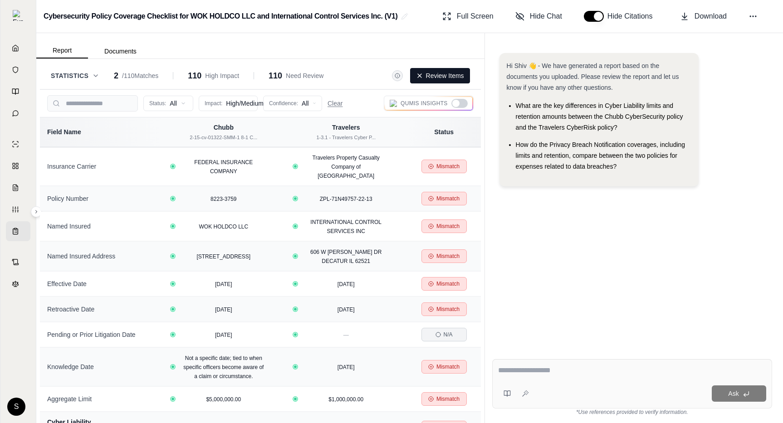
click at [454, 78] on button "Review Items" at bounding box center [440, 75] width 60 height 15
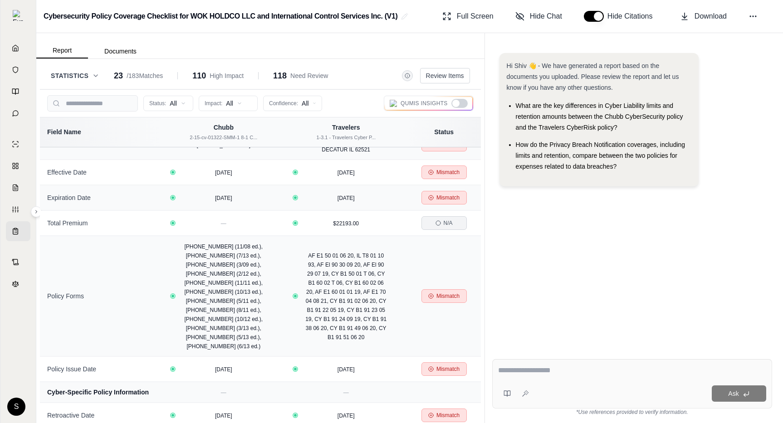
scroll to position [205, 0]
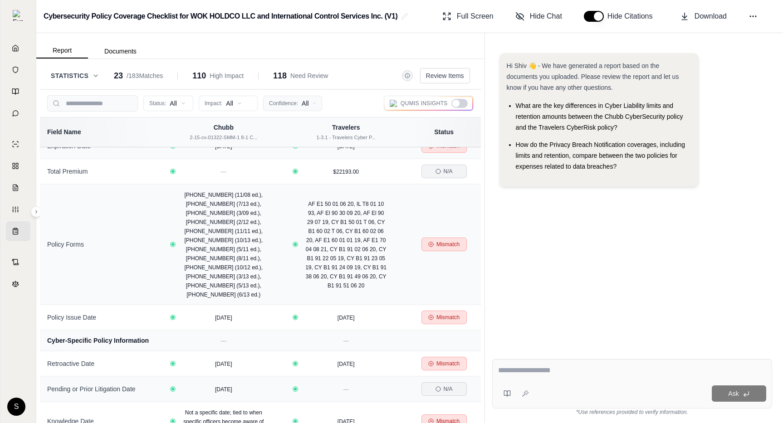
click at [308, 104] on html "Home Vault Prompts Chats Single Policy Comparisons Claims Custom Report Coverag…" at bounding box center [391, 211] width 783 height 423
click at [300, 166] on span "Low (<50%)" at bounding box center [289, 165] width 41 height 9
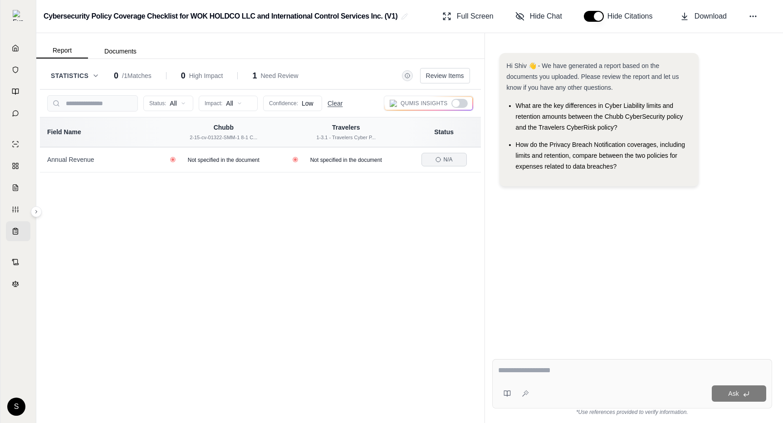
click at [334, 103] on button "Clear" at bounding box center [335, 103] width 15 height 9
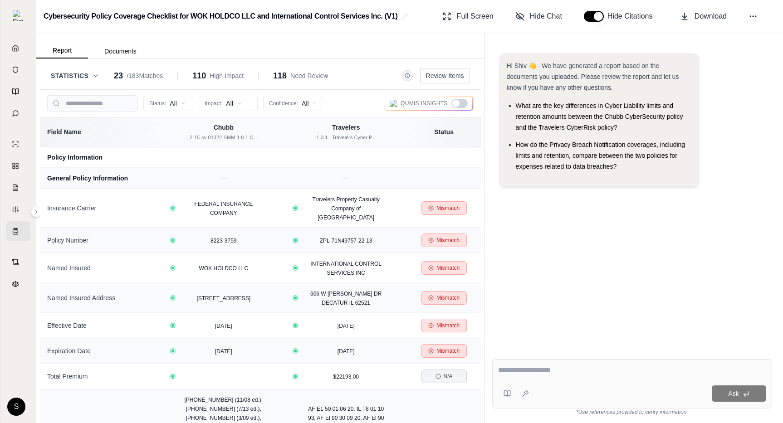
click at [461, 106] on div at bounding box center [459, 103] width 16 height 9
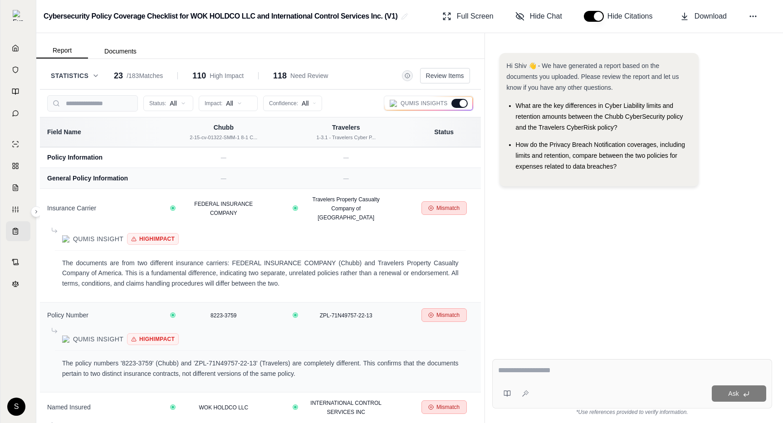
click at [461, 106] on div at bounding box center [463, 103] width 7 height 7
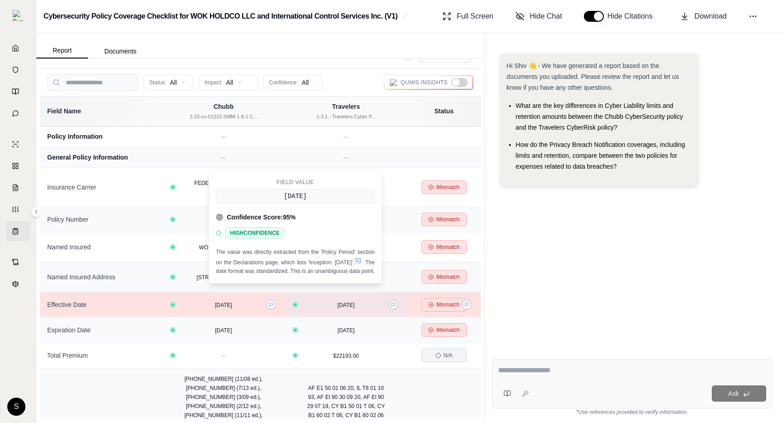
click at [354, 264] on icon at bounding box center [357, 260] width 7 height 7
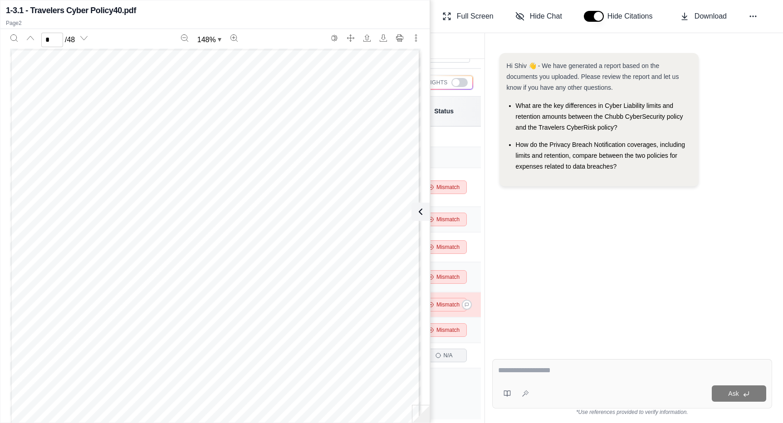
type input "*"
click at [418, 209] on icon at bounding box center [418, 211] width 11 height 11
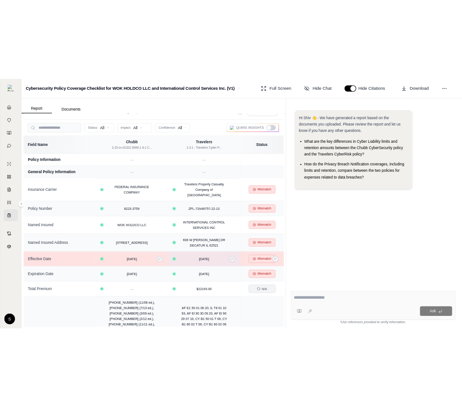
scroll to position [0, 0]
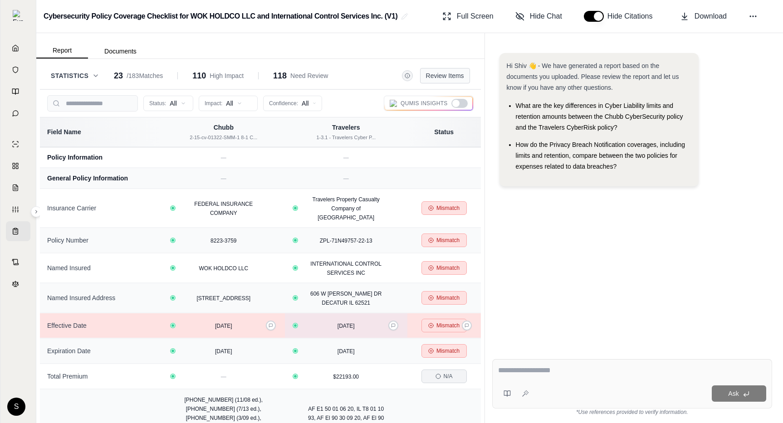
click at [460, 78] on button "Review Items" at bounding box center [445, 75] width 50 height 15
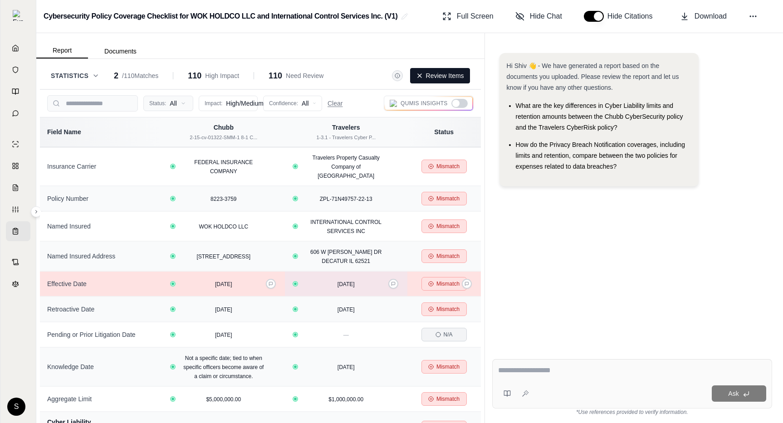
click at [173, 103] on html "Home Vault Prompts Chats Single Policy Comparisons Claims Custom Report Coverag…" at bounding box center [391, 211] width 783 height 423
click at [421, 75] on icon at bounding box center [419, 75] width 7 height 7
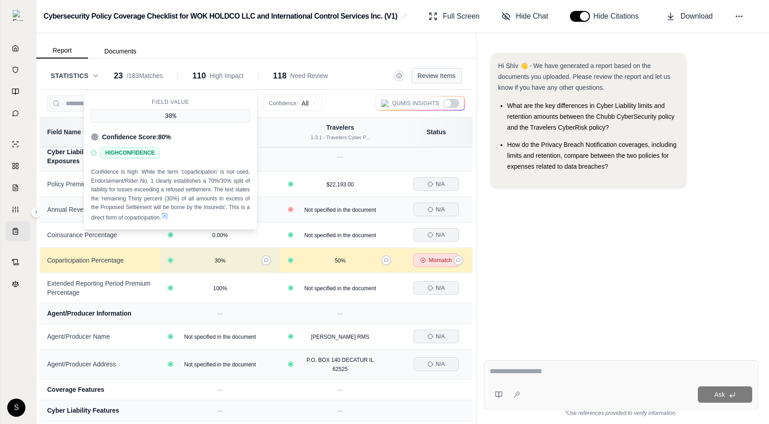
click at [163, 215] on icon at bounding box center [164, 215] width 7 height 7
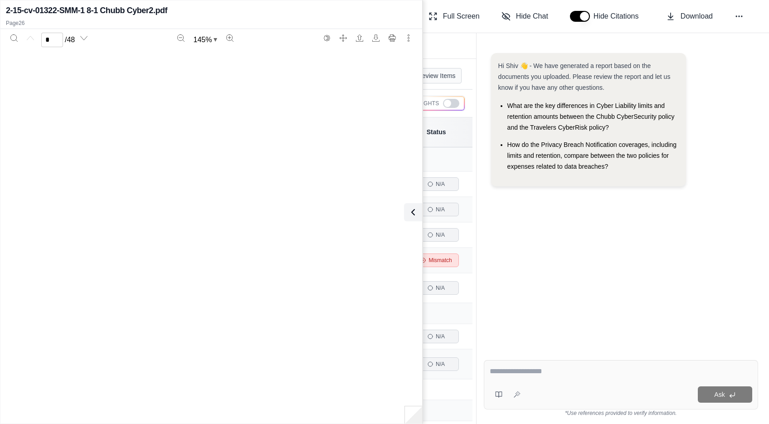
type input "**"
click at [420, 209] on button at bounding box center [411, 212] width 18 height 18
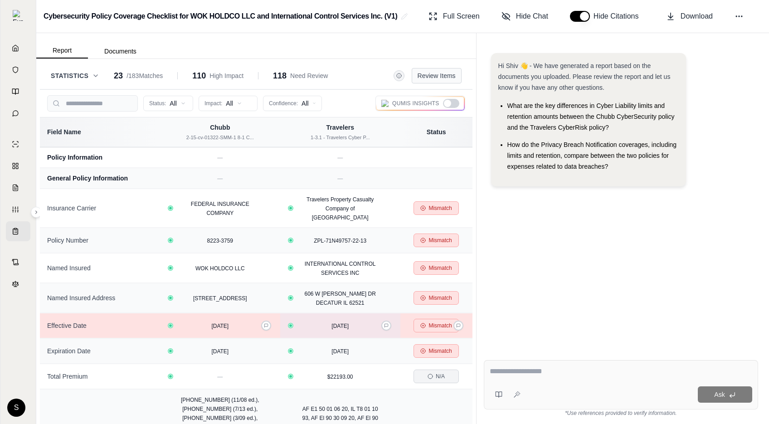
click at [83, 75] on span "Statistics" at bounding box center [70, 75] width 38 height 9
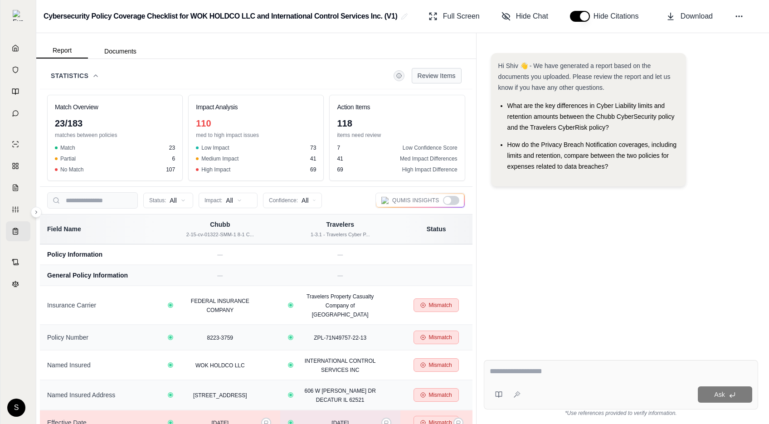
click at [82, 75] on span "Statistics" at bounding box center [70, 75] width 38 height 9
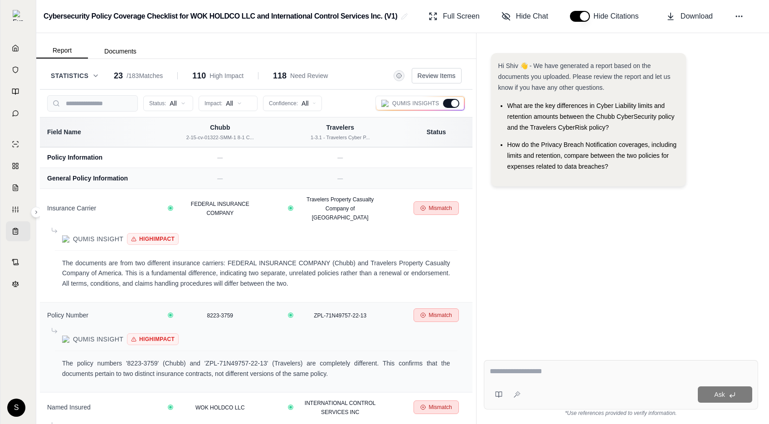
click at [101, 76] on div "Statistics 23 / 183 Matches 110 High Impact 118 Need Review" at bounding box center [189, 75] width 277 height 13
click at [95, 73] on icon at bounding box center [95, 75] width 7 height 7
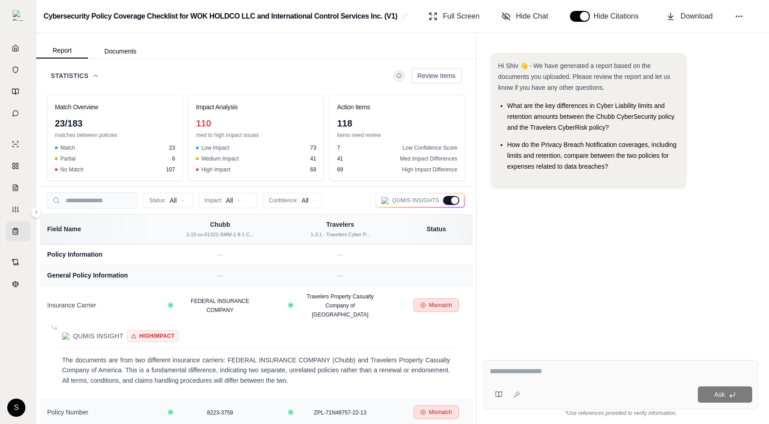
click at [96, 73] on icon at bounding box center [95, 75] width 7 height 7
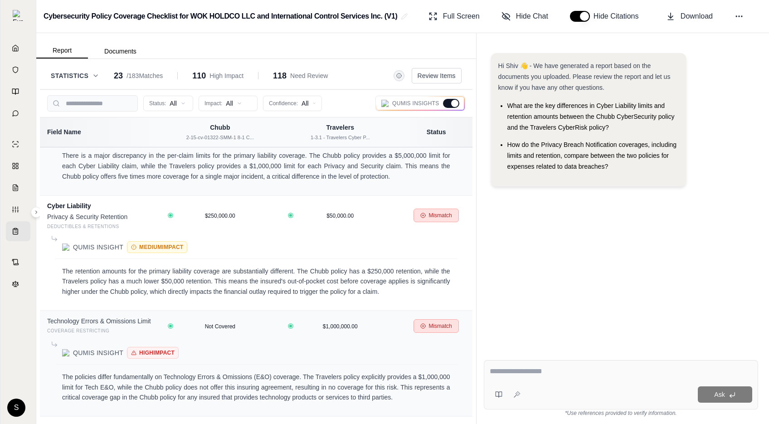
scroll to position [2187, 0]
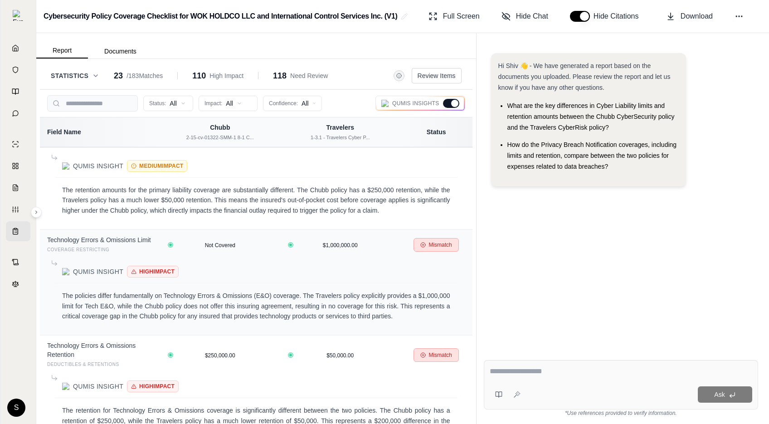
click at [451, 106] on div at bounding box center [451, 103] width 16 height 9
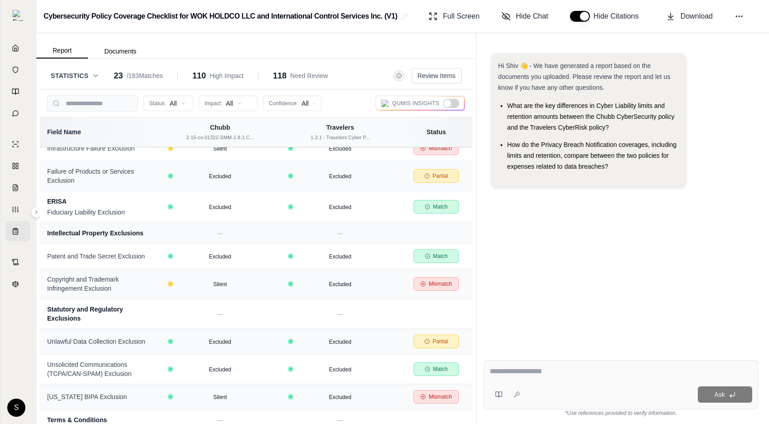
scroll to position [4224, 0]
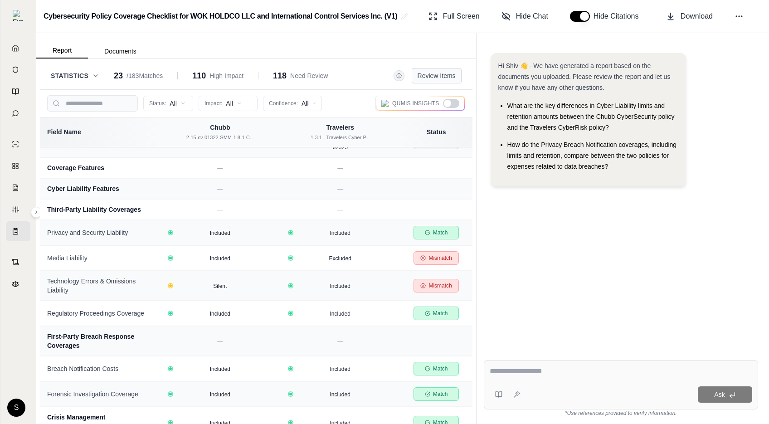
click at [435, 76] on button "Review Items" at bounding box center [437, 75] width 50 height 15
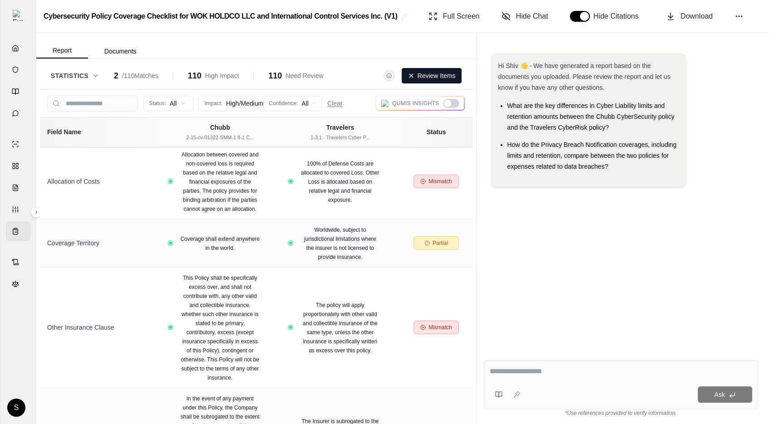
scroll to position [1832, 0]
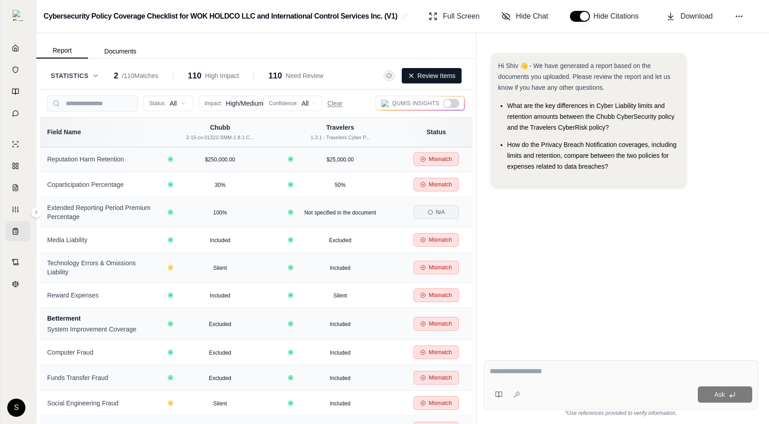
click at [435, 76] on button "Review Items" at bounding box center [432, 75] width 60 height 15
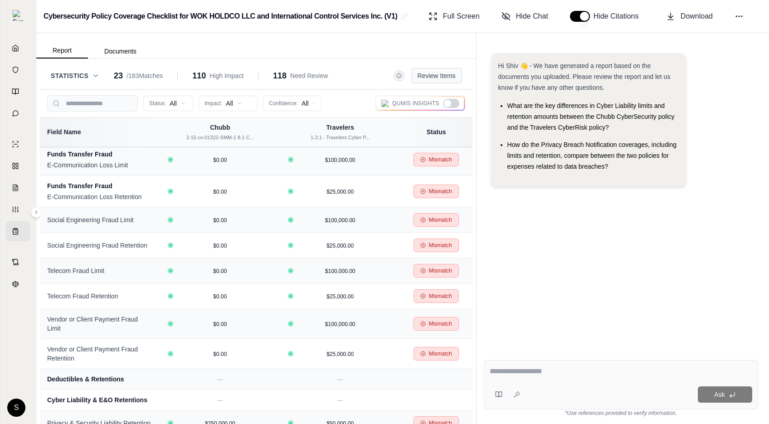
scroll to position [3002, 0]
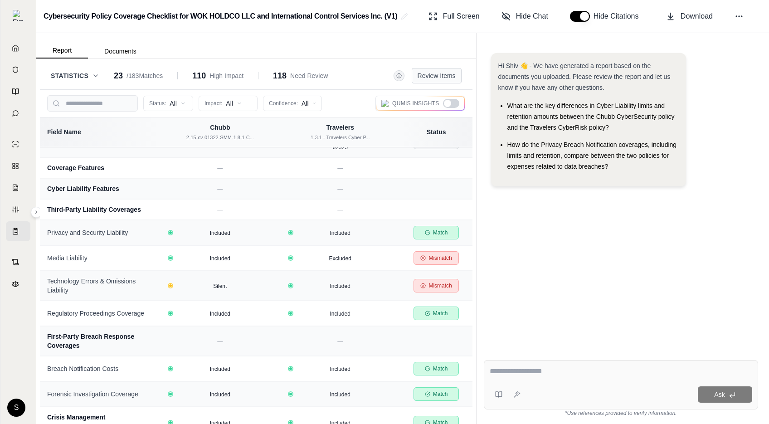
click at [437, 76] on button "Review Items" at bounding box center [437, 75] width 50 height 15
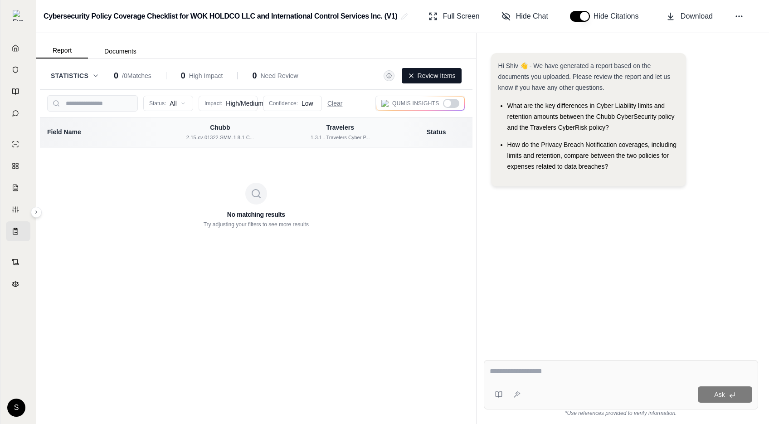
scroll to position [0, 0]
click at [437, 77] on button "Review Items" at bounding box center [432, 75] width 60 height 15
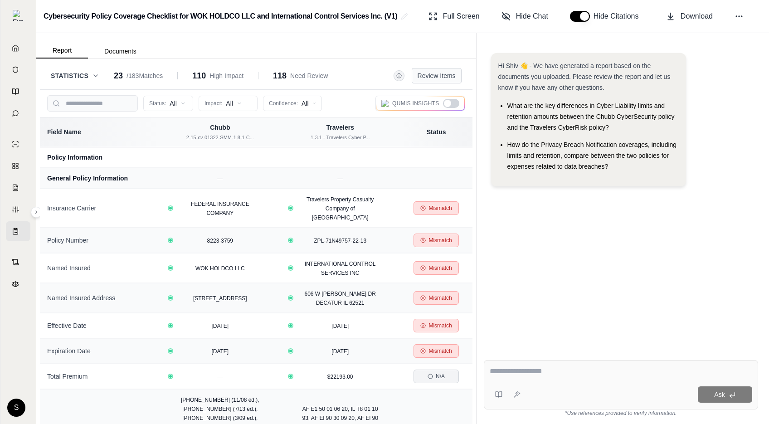
click at [444, 78] on button "Review Items" at bounding box center [437, 75] width 50 height 15
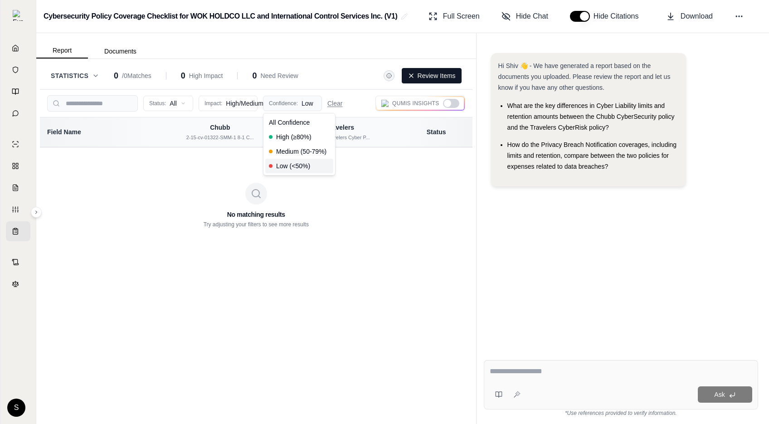
click at [284, 108] on html "Home Vault Prompts Chats Single Policy Comparisons Claims Custom Report Coverag…" at bounding box center [384, 212] width 769 height 424
click at [439, 78] on html "Home Vault Prompts Chats Single Policy Comparisons Claims Custom Report Coverag…" at bounding box center [384, 212] width 769 height 424
click at [441, 73] on button "Review Items" at bounding box center [432, 75] width 60 height 15
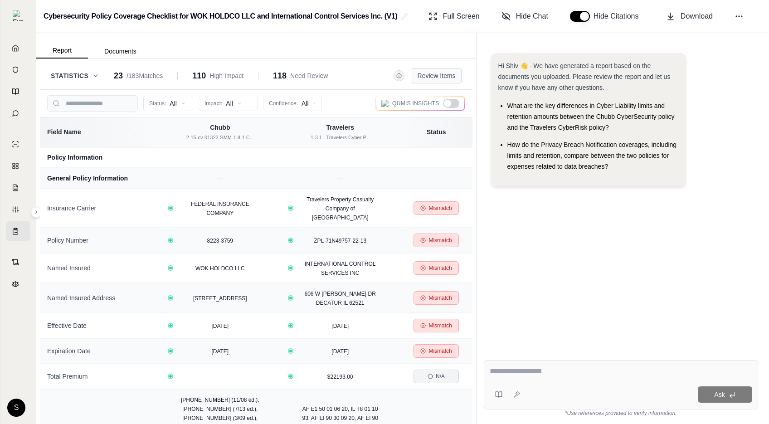
click at [441, 73] on button "Review Items" at bounding box center [437, 75] width 50 height 15
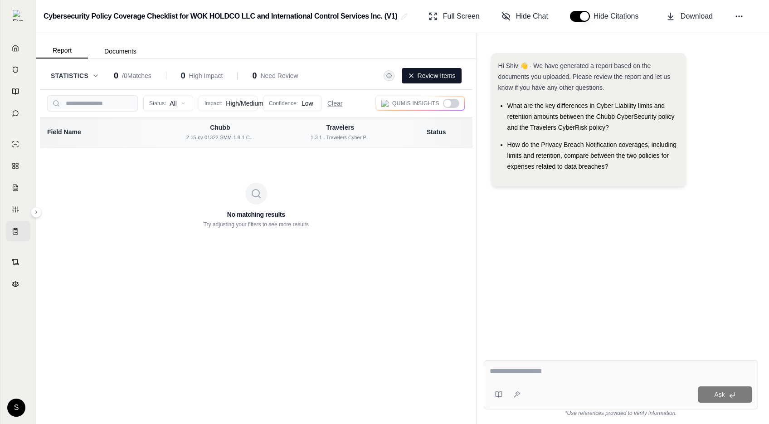
click at [441, 73] on button "Review Items" at bounding box center [432, 75] width 60 height 15
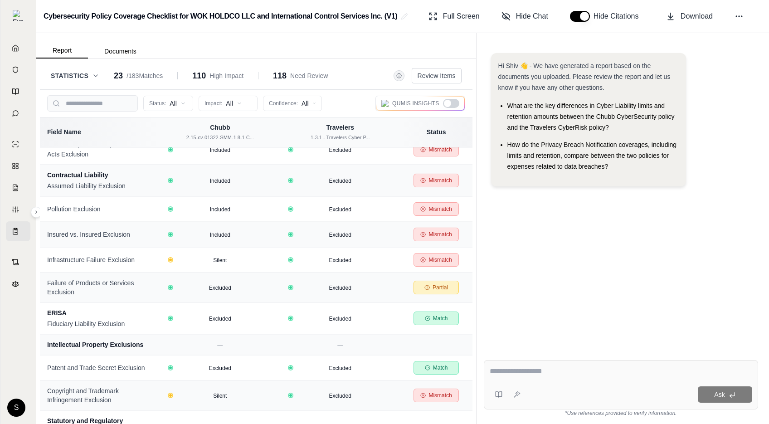
scroll to position [4257, 0]
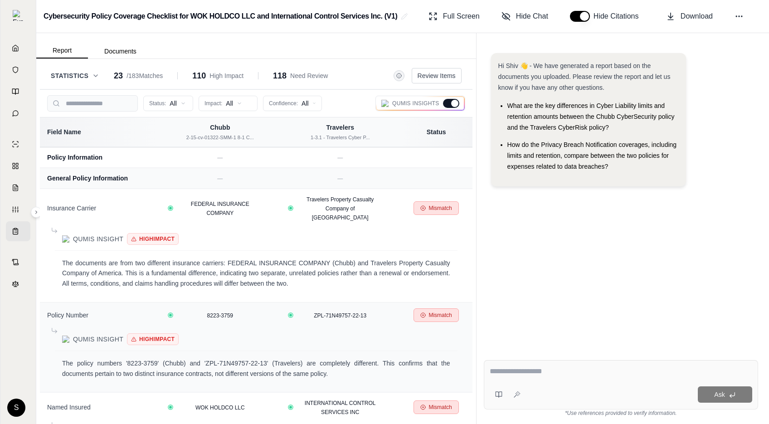
click at [452, 100] on div at bounding box center [451, 103] width 16 height 9
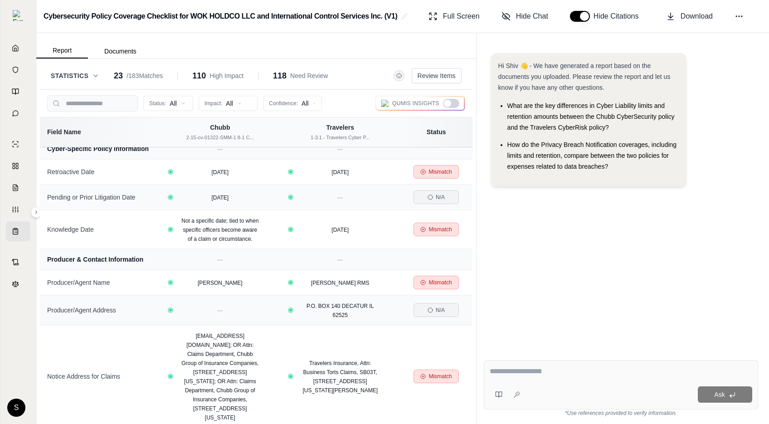
scroll to position [569, 0]
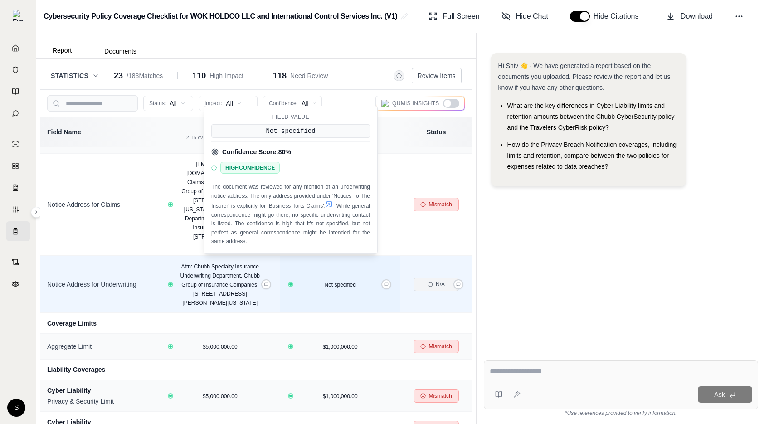
click at [333, 205] on icon at bounding box center [329, 204] width 7 height 7
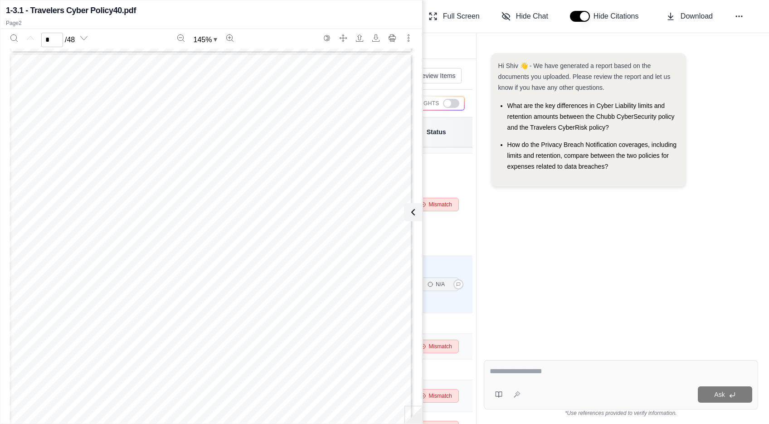
type input "*"
click at [415, 208] on icon at bounding box center [411, 212] width 11 height 11
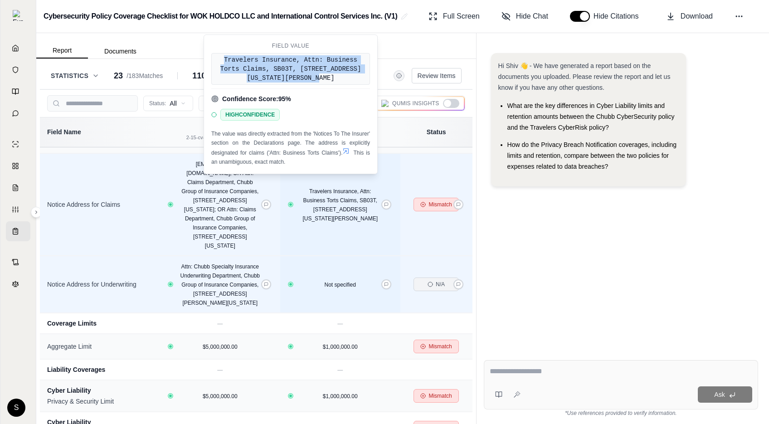
drag, startPoint x: 224, startPoint y: 58, endPoint x: 333, endPoint y: 78, distance: 110.6
click at [333, 78] on div "Travelers Insurance, Attn: Business Torts Claims, SB03T, [STREET_ADDRESS][US_ST…" at bounding box center [290, 69] width 159 height 32
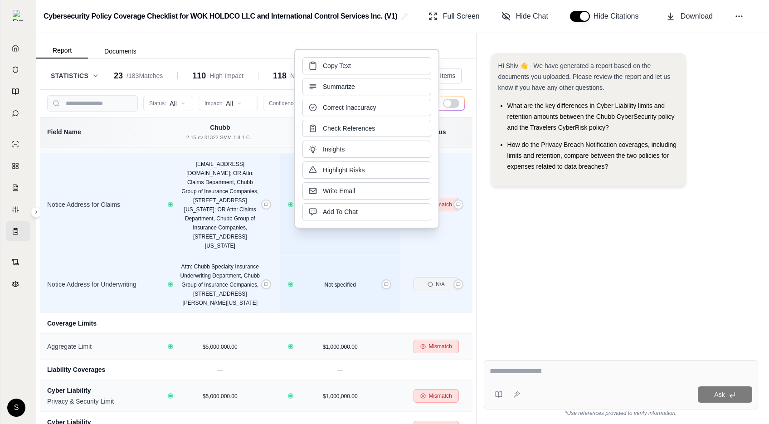
click at [650, 267] on div "Hi Shiv 👋 - We have generated a report based on the documents you uploaded. Ple…" at bounding box center [621, 196] width 274 height 300
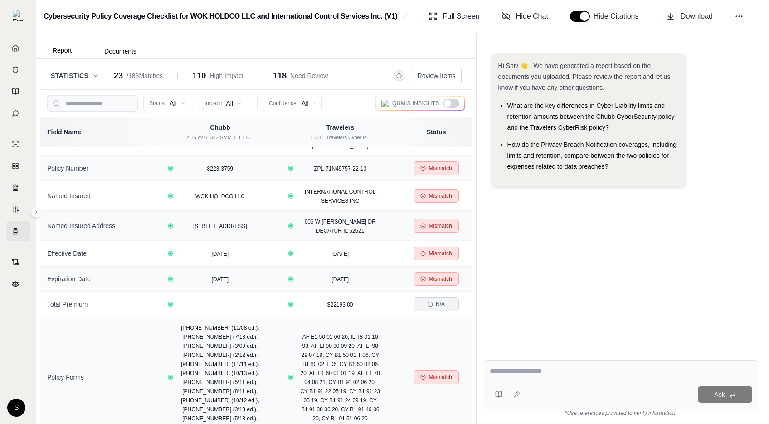
scroll to position [0, 0]
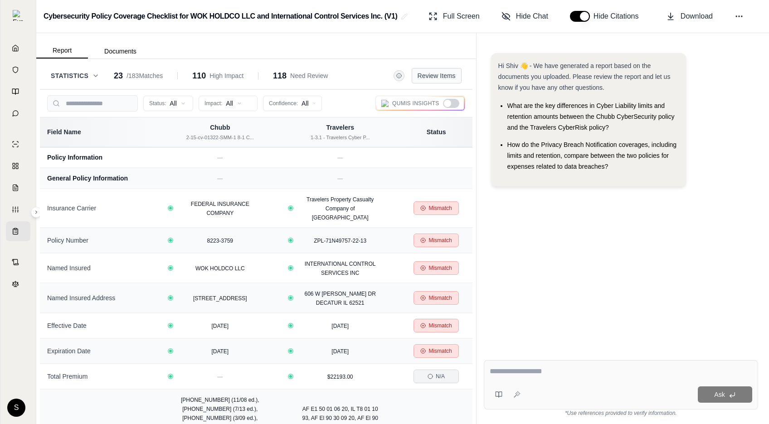
click at [442, 75] on button "Review Items" at bounding box center [437, 75] width 50 height 15
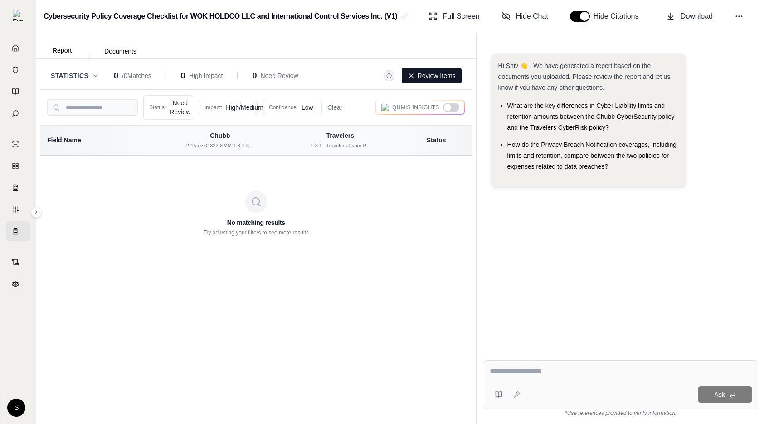
click at [442, 75] on button "Review Items" at bounding box center [432, 75] width 60 height 15
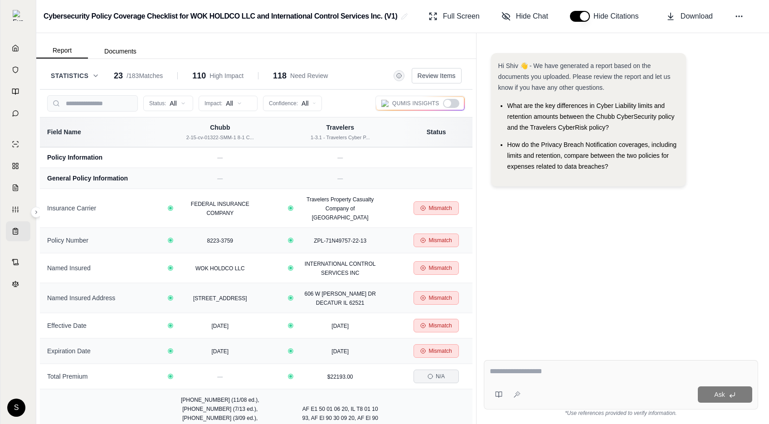
click at [436, 84] on div "Statistics 23 / 183 Matches 110 High Impact 118 Need Review Review Items" at bounding box center [256, 76] width 433 height 27
click at [436, 78] on button "Review Items" at bounding box center [437, 75] width 50 height 15
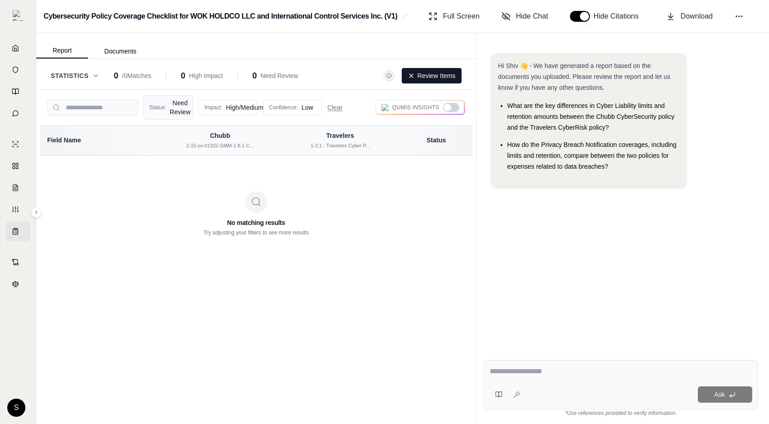
click at [186, 110] on html "Home Vault Prompts Chats Single Policy Comparisons Claims Custom Report Coverag…" at bounding box center [384, 212] width 769 height 424
click at [439, 75] on html "Home Vault Prompts Chats Single Policy Comparisons Claims Custom Report Coverag…" at bounding box center [384, 212] width 769 height 424
click at [439, 75] on button "Review Items" at bounding box center [432, 75] width 60 height 15
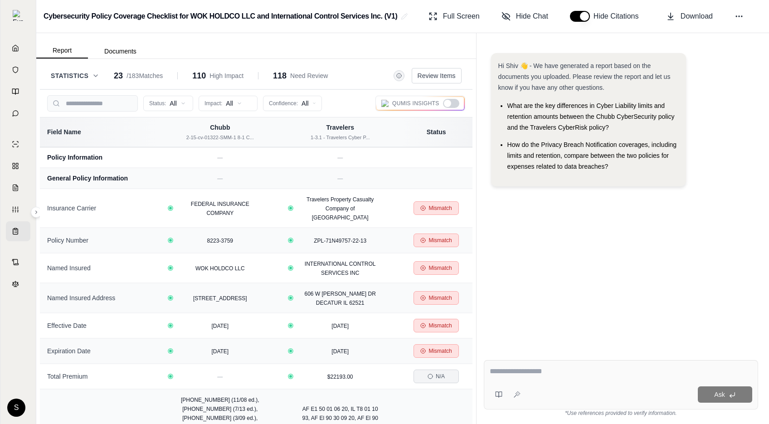
click at [180, 106] on html "Home Vault Prompts Chats Single Policy Comparisons Claims Custom Report Coverag…" at bounding box center [384, 212] width 769 height 424
click at [438, 78] on html "Home Vault Prompts Chats Single Policy Comparisons Claims Custom Report Coverag…" at bounding box center [384, 212] width 769 height 424
click at [438, 78] on button "Review Items" at bounding box center [437, 75] width 50 height 15
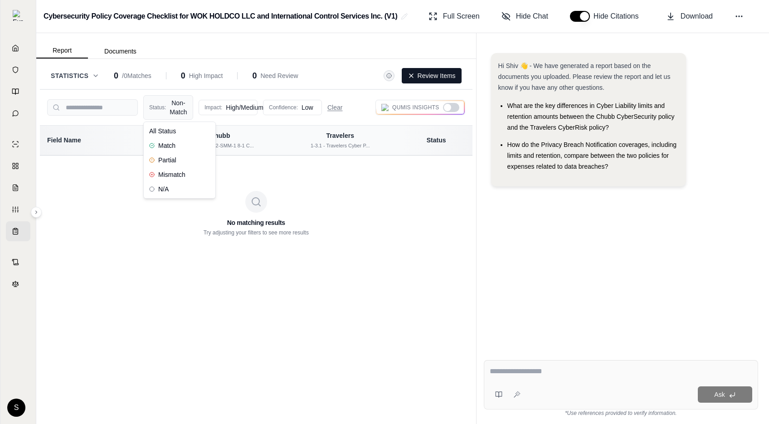
click at [188, 104] on html "Home Vault Prompts Chats Single Policy Comparisons Claims Custom Report Coverag…" at bounding box center [384, 212] width 769 height 424
click at [268, 281] on html "Home Vault Prompts Chats Single Policy Comparisons Claims Custom Report Coverag…" at bounding box center [384, 212] width 769 height 424
click at [183, 119] on html "Home Vault Prompts Chats Single Policy Comparisons Claims Custom Report Coverag…" at bounding box center [384, 212] width 769 height 424
click at [240, 106] on html "Home Vault Prompts Chats Single Policy Comparisons Claims Custom Report Coverag…" at bounding box center [384, 212] width 769 height 424
click at [359, 341] on div "No matching results Try adjusting your filters to see more results" at bounding box center [256, 299] width 433 height 286
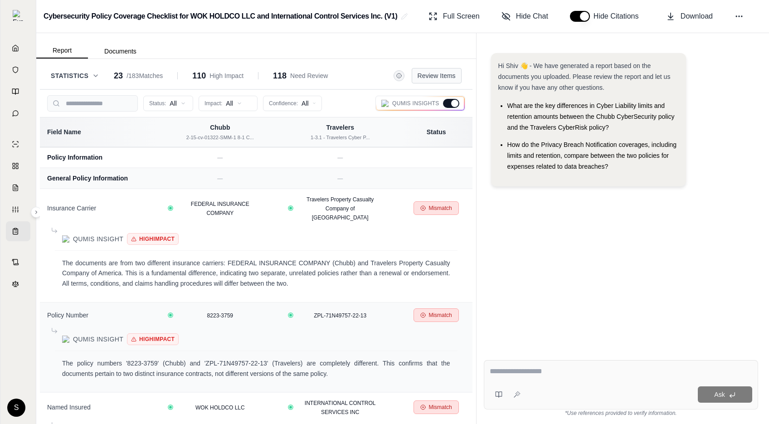
click at [435, 79] on button "Review Items" at bounding box center [437, 75] width 50 height 15
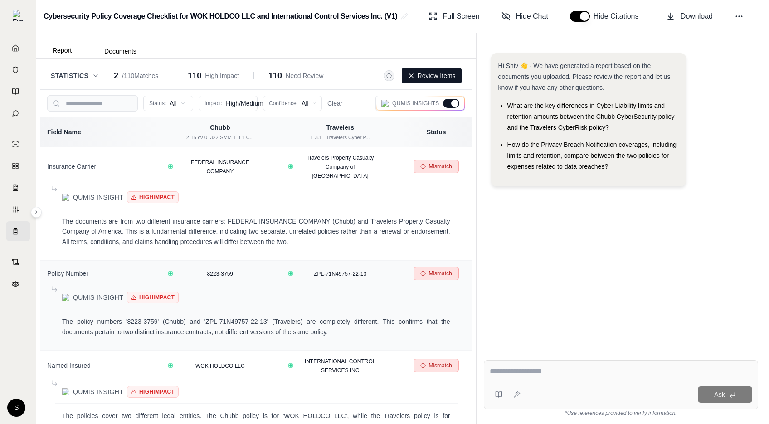
click at [432, 73] on button "Review Items" at bounding box center [432, 75] width 60 height 15
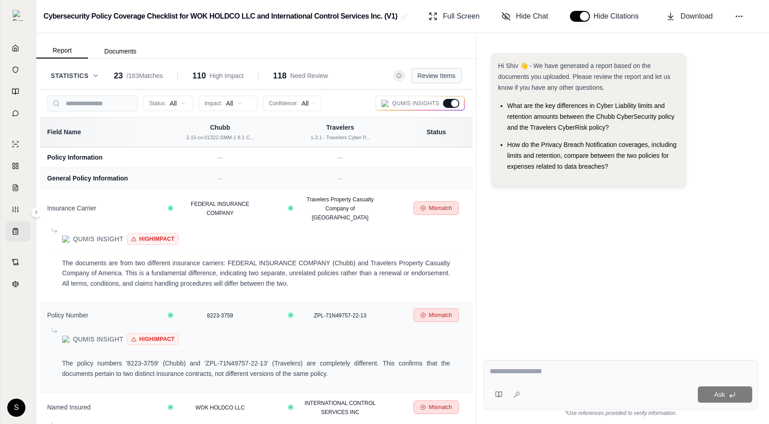
click at [431, 75] on button "Review Items" at bounding box center [437, 75] width 50 height 15
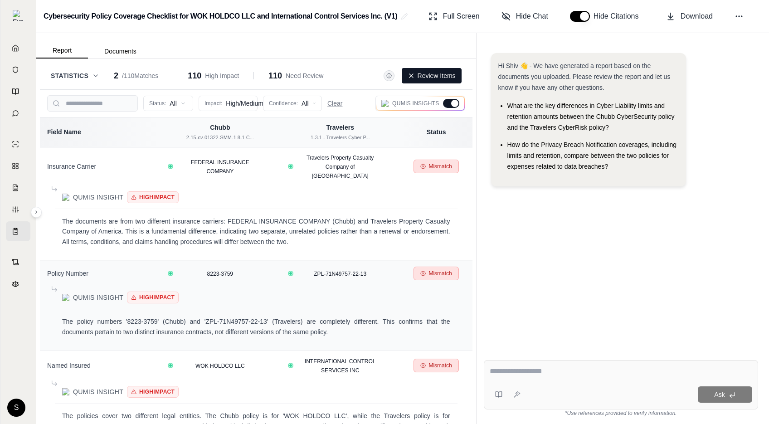
click at [93, 76] on icon at bounding box center [95, 75] width 7 height 7
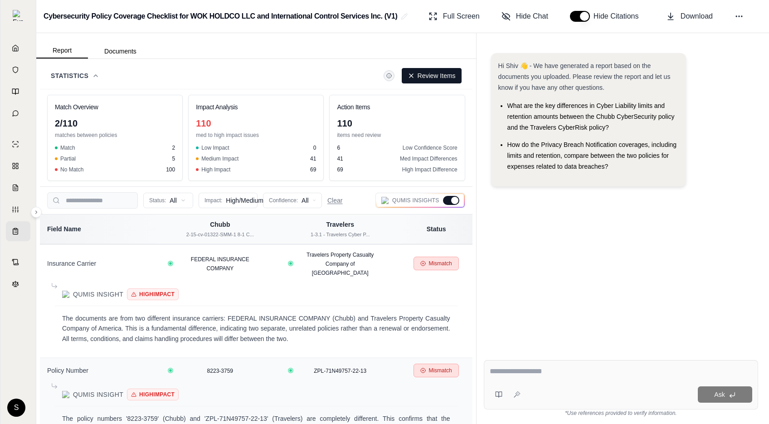
click at [93, 76] on icon at bounding box center [95, 75] width 7 height 7
